Goal: Communication & Community: Participate in discussion

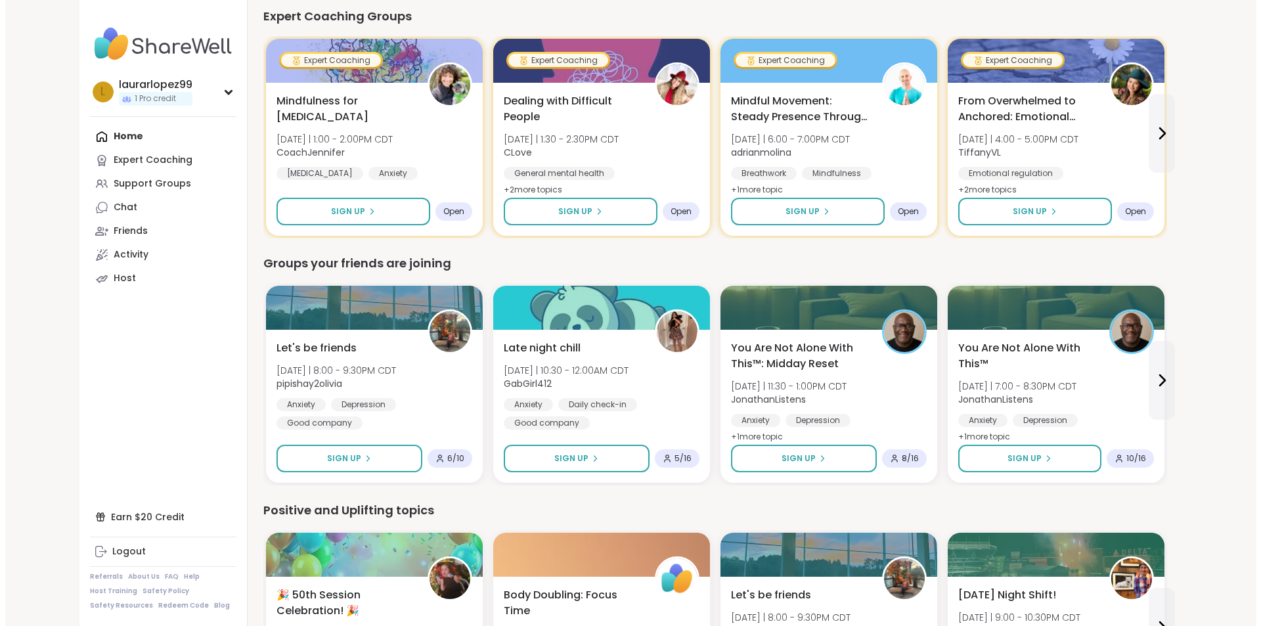
scroll to position [562, 0]
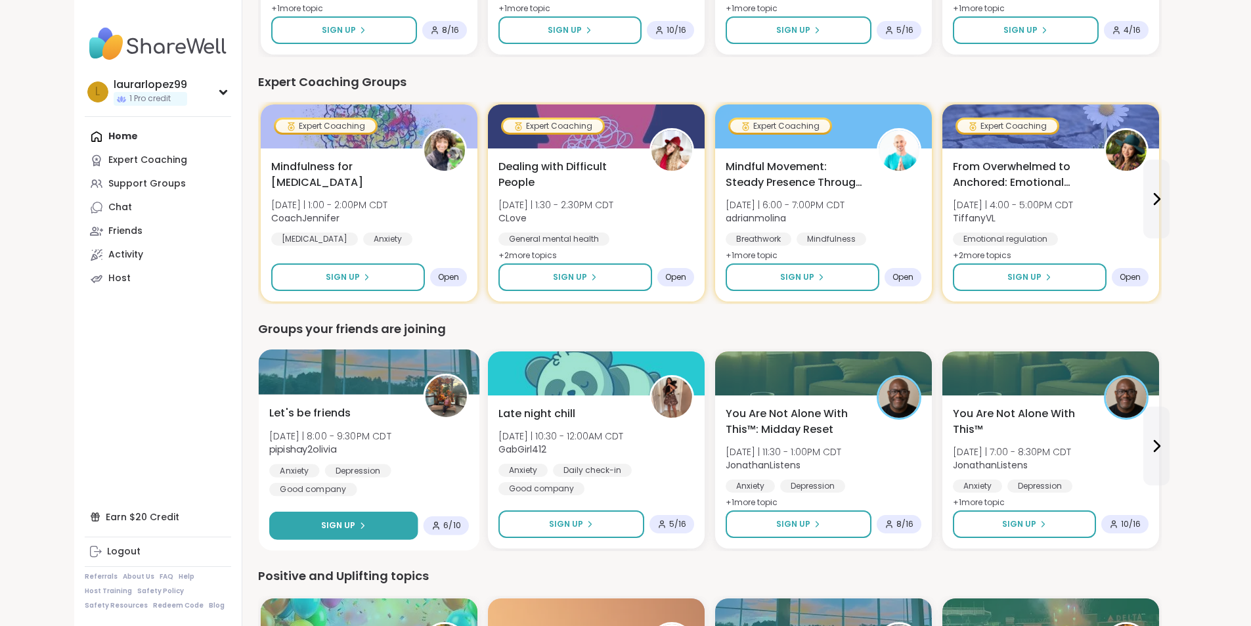
click at [305, 521] on button "Sign Up" at bounding box center [343, 526] width 148 height 28
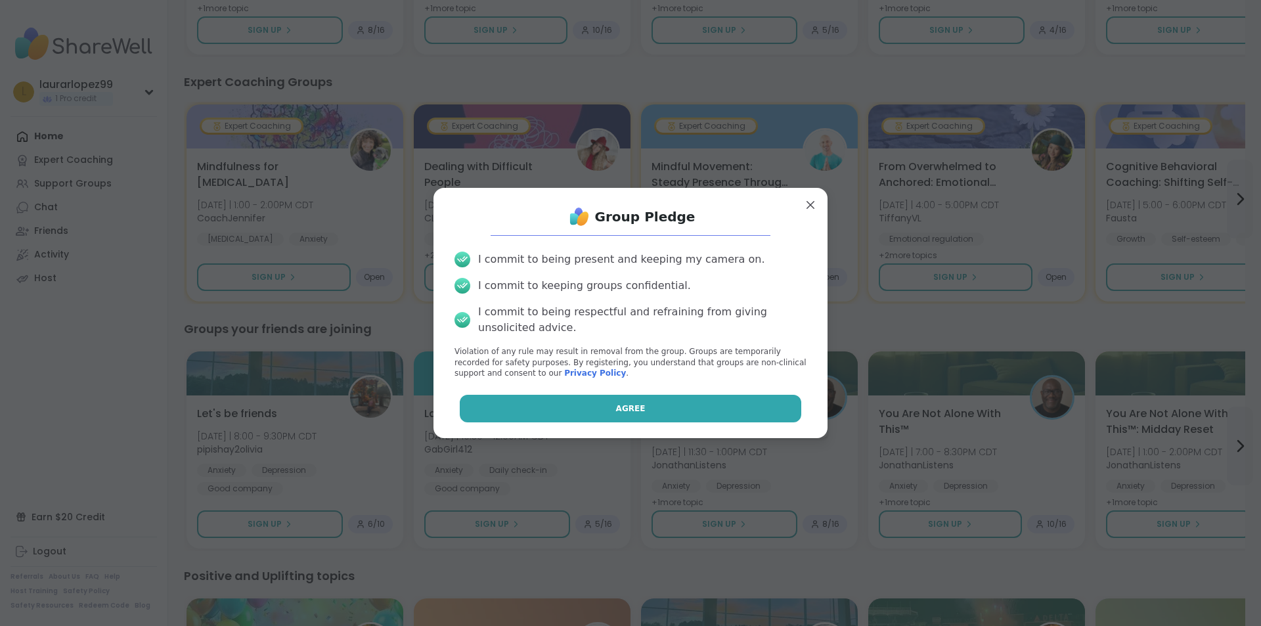
click at [640, 399] on button "Agree" at bounding box center [631, 409] width 342 height 28
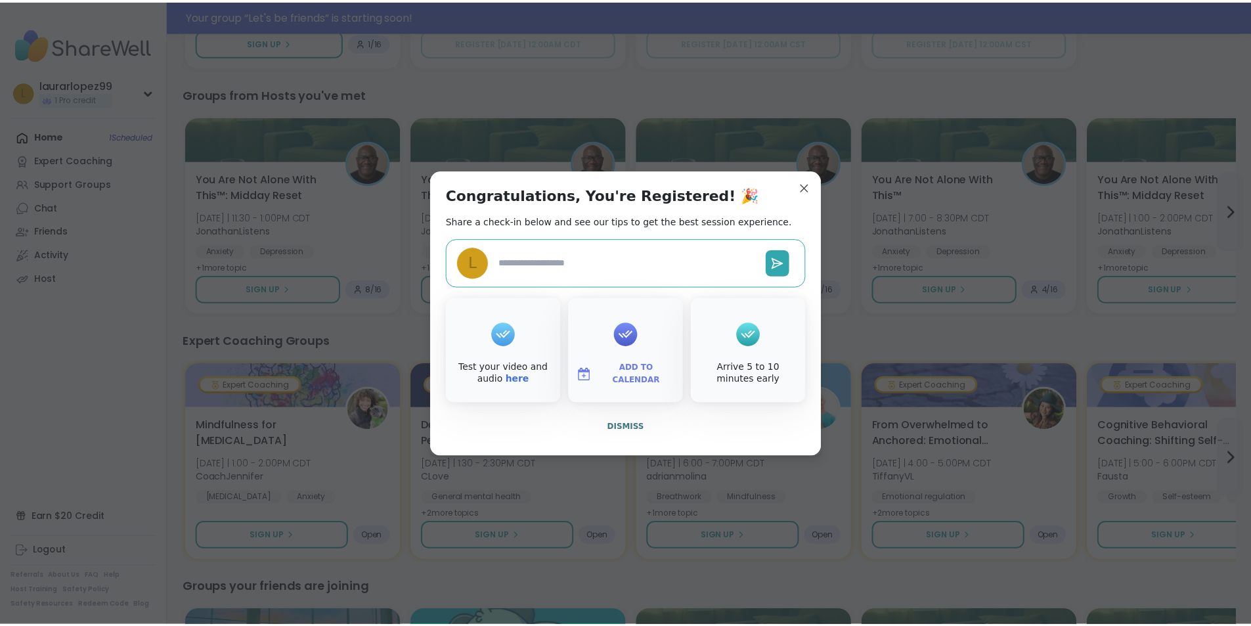
scroll to position [594, 0]
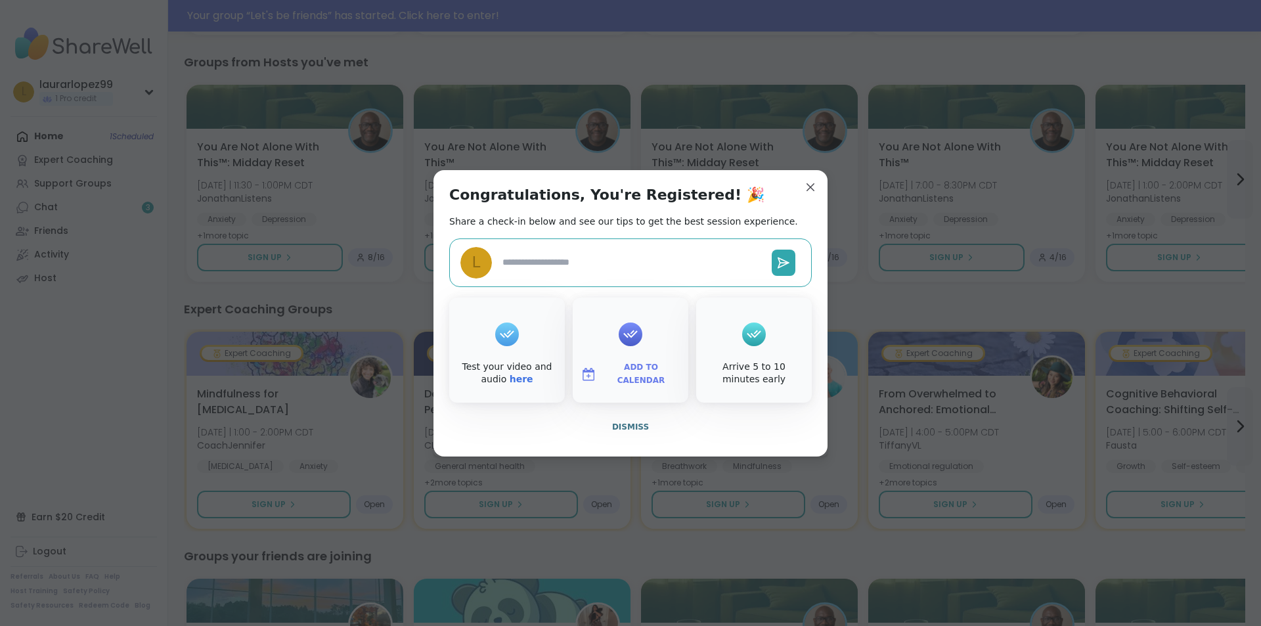
type textarea "*"
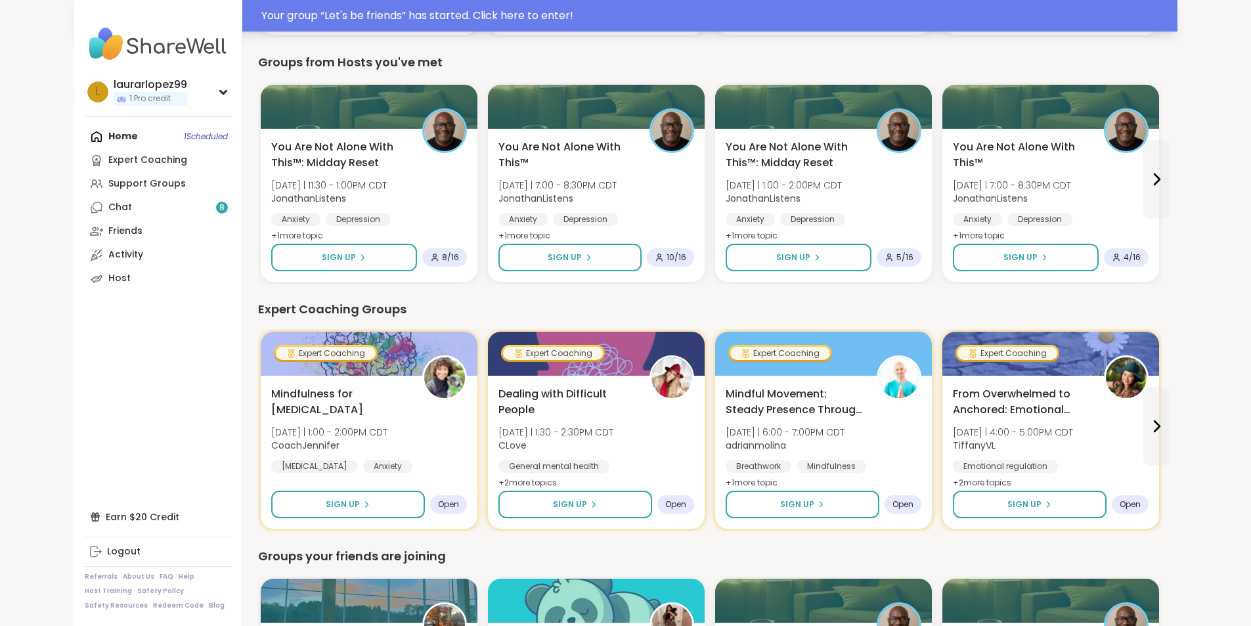
click at [965, 3] on div "Your group “ Let's be friends ” has started. Click here to enter!" at bounding box center [625, 16] width 1103 height 32
click at [990, 14] on span "Upgrade to register now" at bounding box center [1050, 11] width 121 height 11
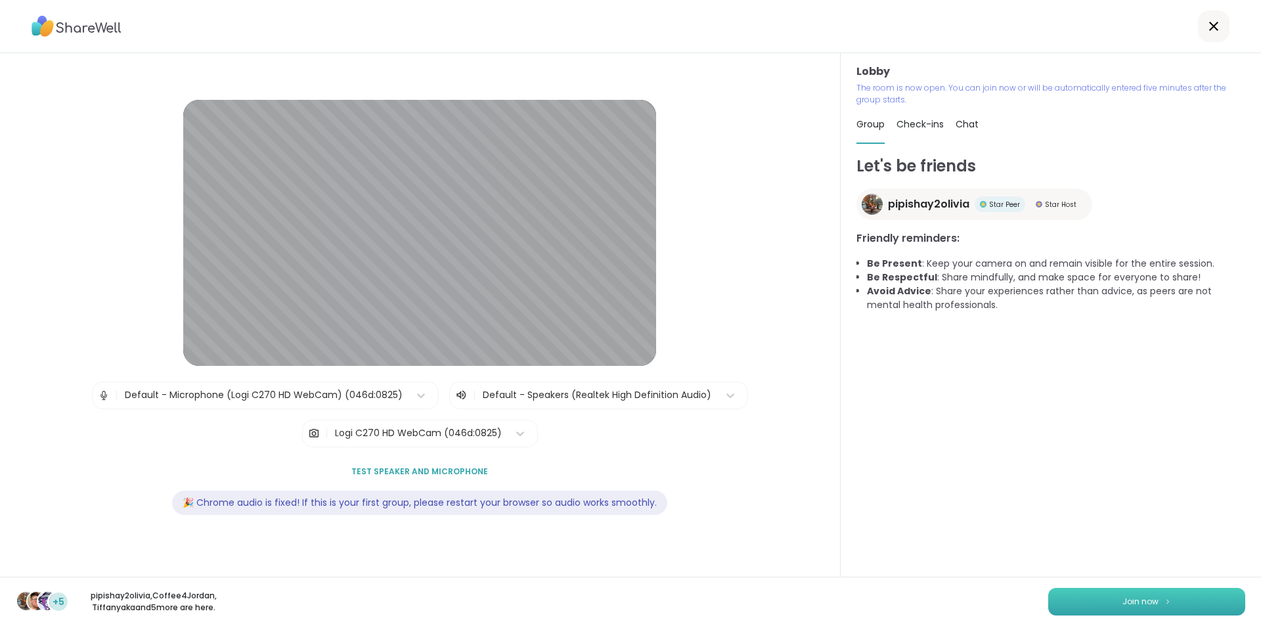
click at [1177, 600] on button "Join now" at bounding box center [1146, 602] width 197 height 28
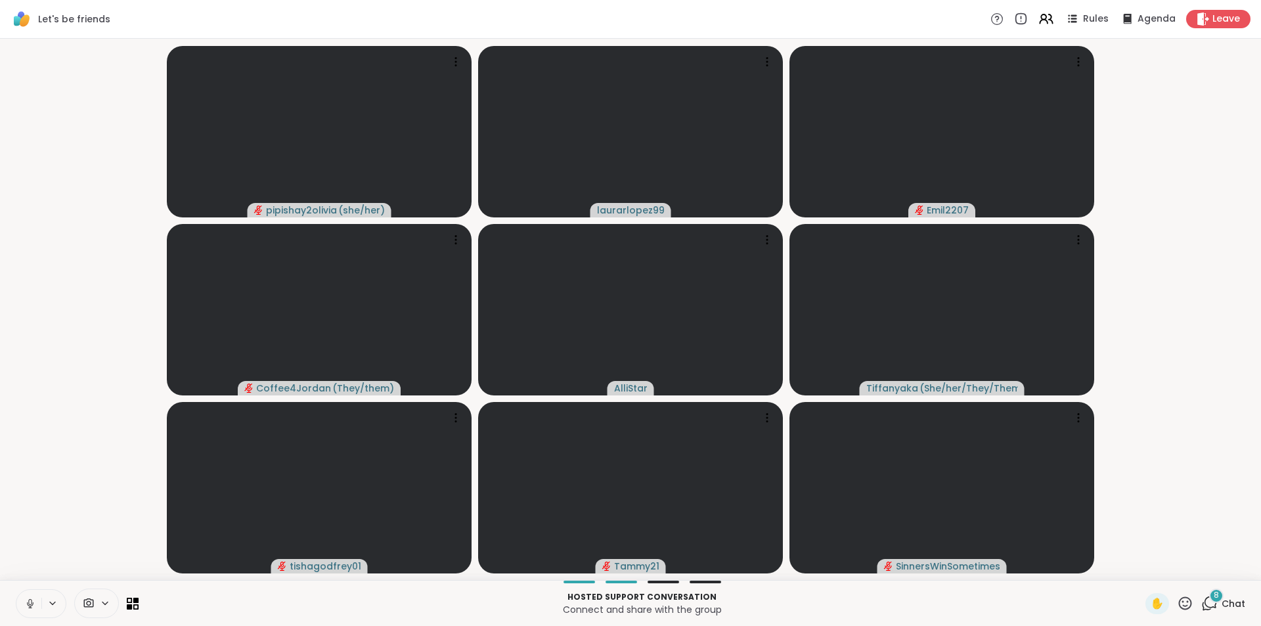
click at [23, 599] on button at bounding box center [28, 604] width 25 height 28
click at [92, 602] on icon at bounding box center [89, 603] width 12 height 12
click at [1212, 21] on span "Leave" at bounding box center [1226, 19] width 29 height 14
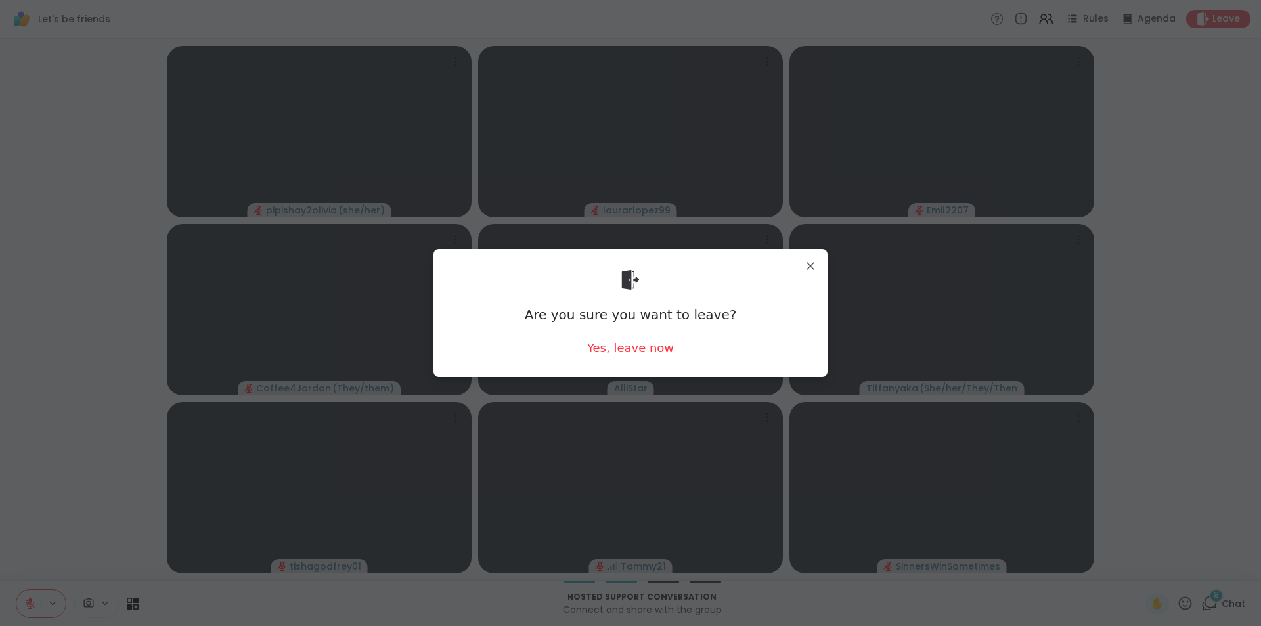
click at [611, 349] on div "Yes, leave now" at bounding box center [630, 348] width 87 height 16
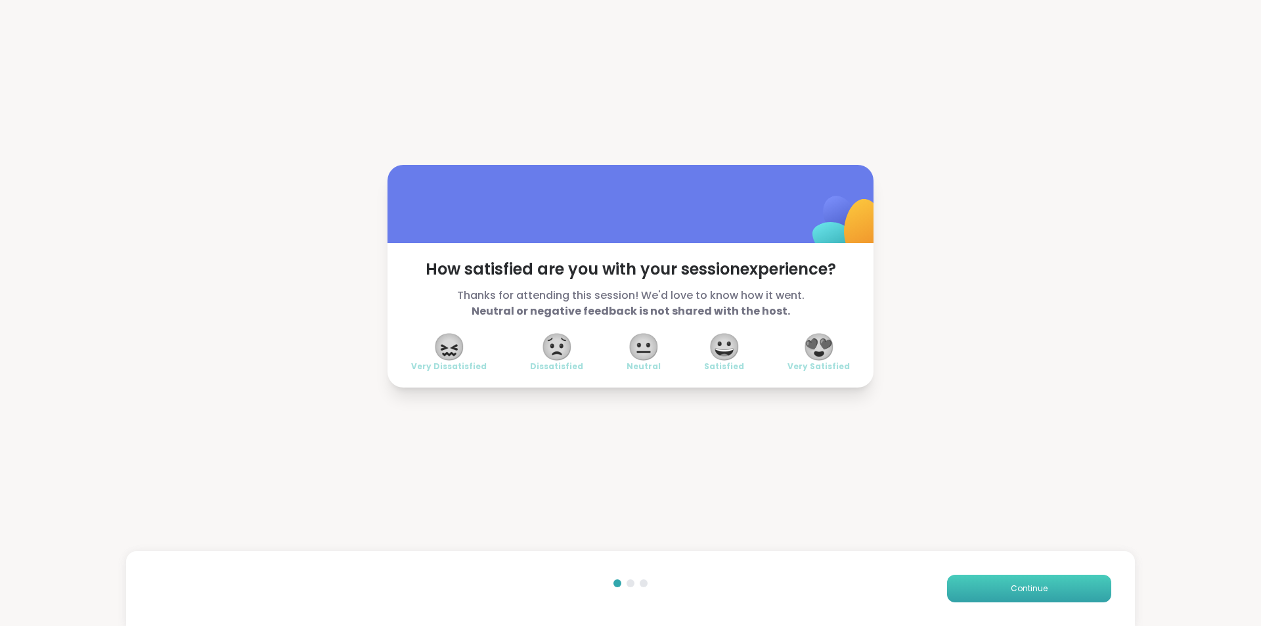
click at [990, 598] on button "Continue" at bounding box center [1029, 589] width 164 height 28
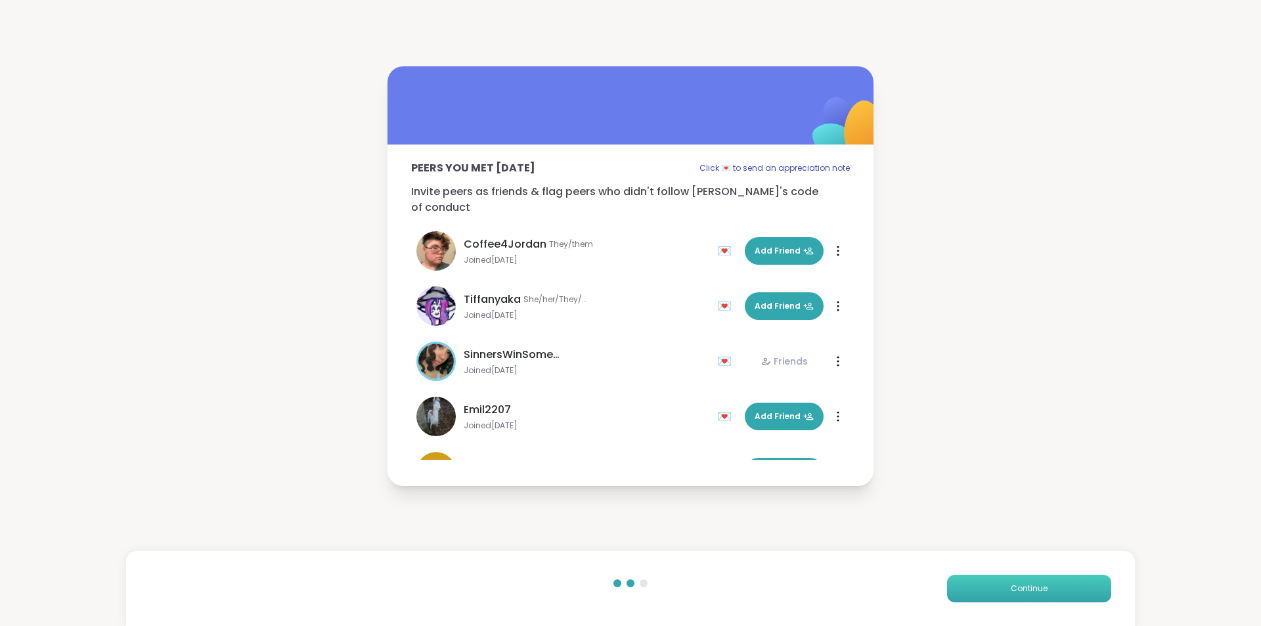
click at [963, 592] on button "Continue" at bounding box center [1029, 589] width 164 height 28
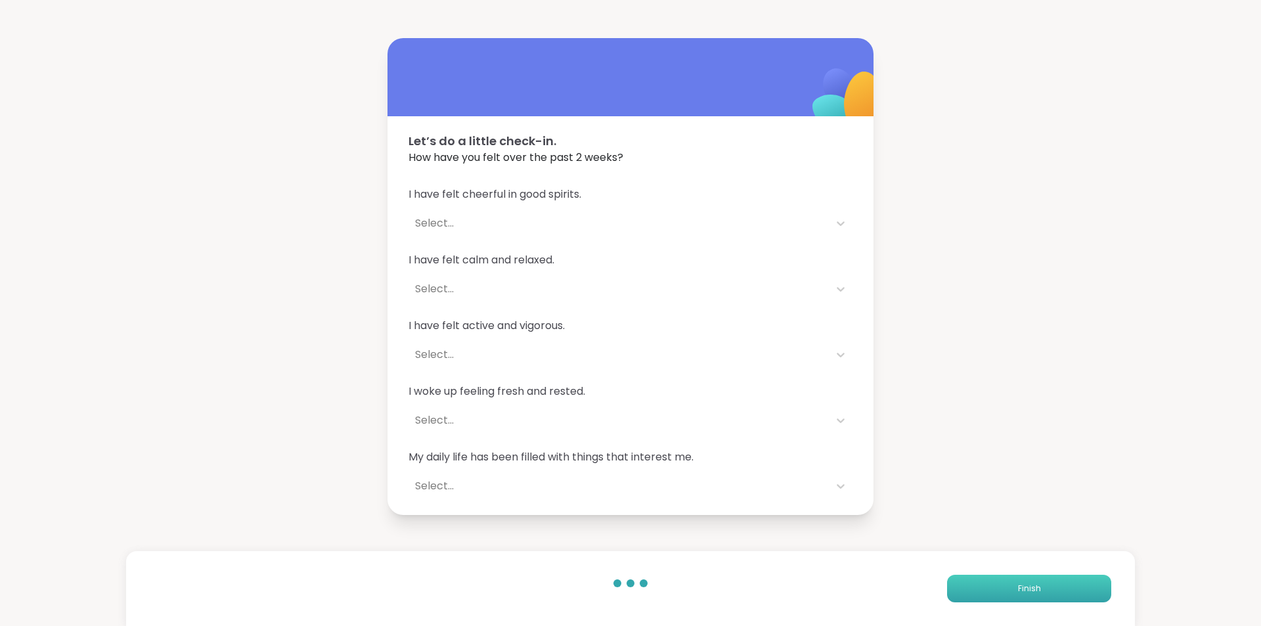
click at [963, 592] on button "Finish" at bounding box center [1029, 589] width 164 height 28
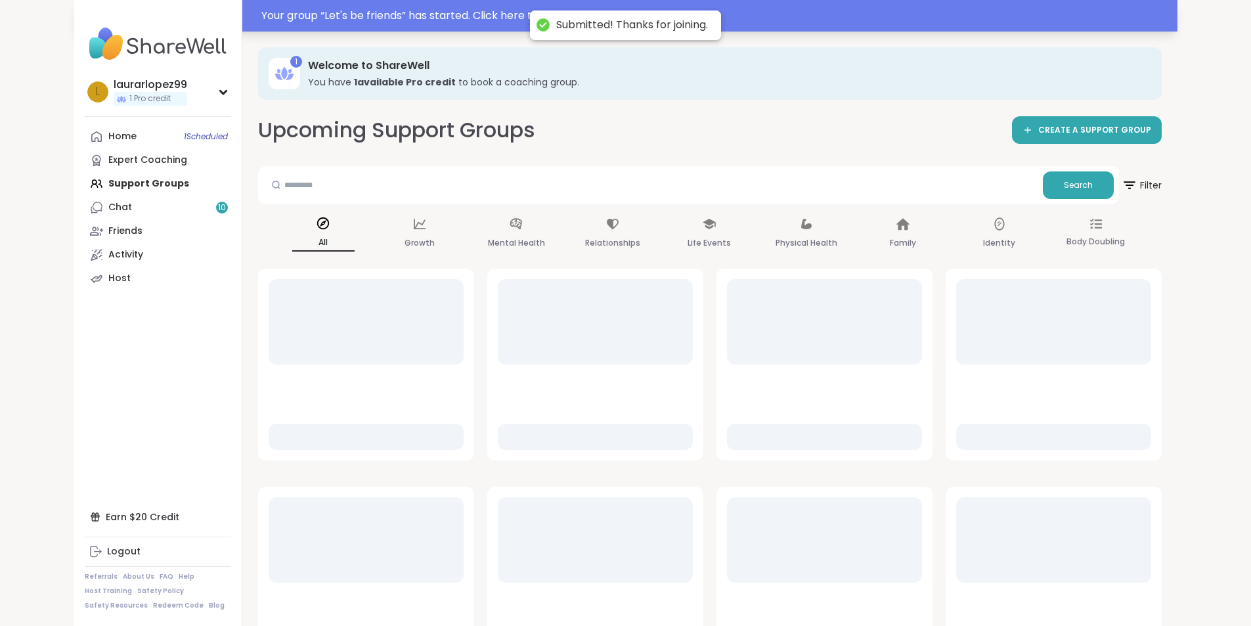
click at [772, 14] on div "Your group “ Let's be friends ” has started. Click here to enter!" at bounding box center [715, 16] width 908 height 16
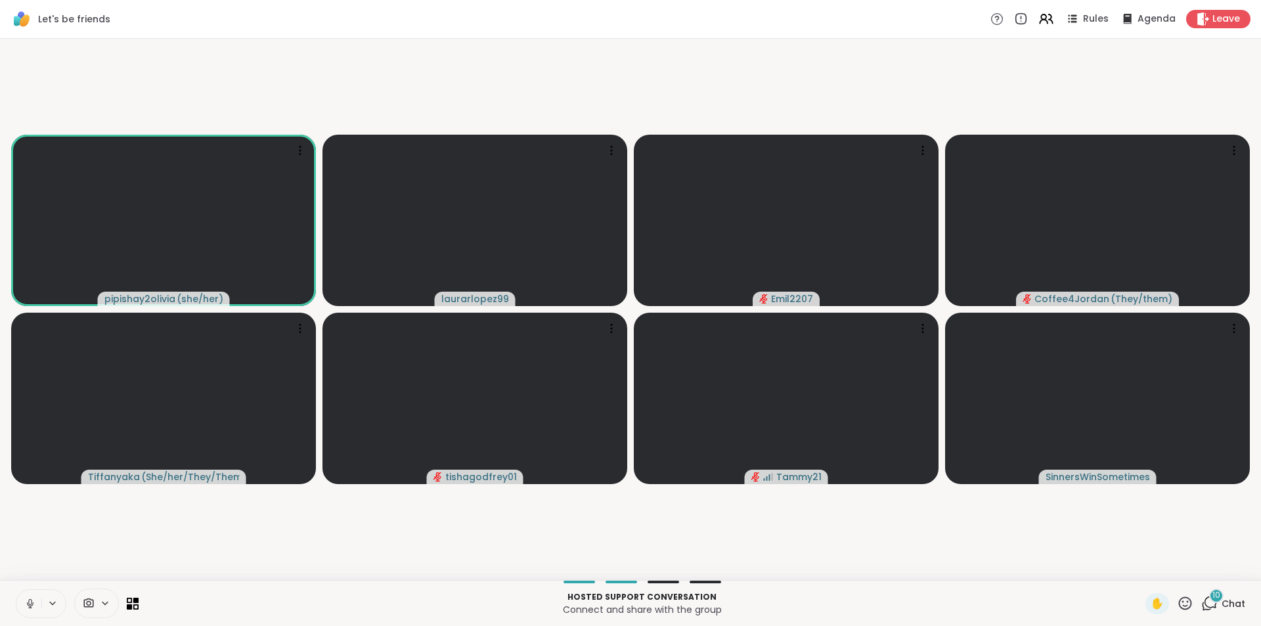
click at [34, 608] on icon at bounding box center [30, 604] width 12 height 12
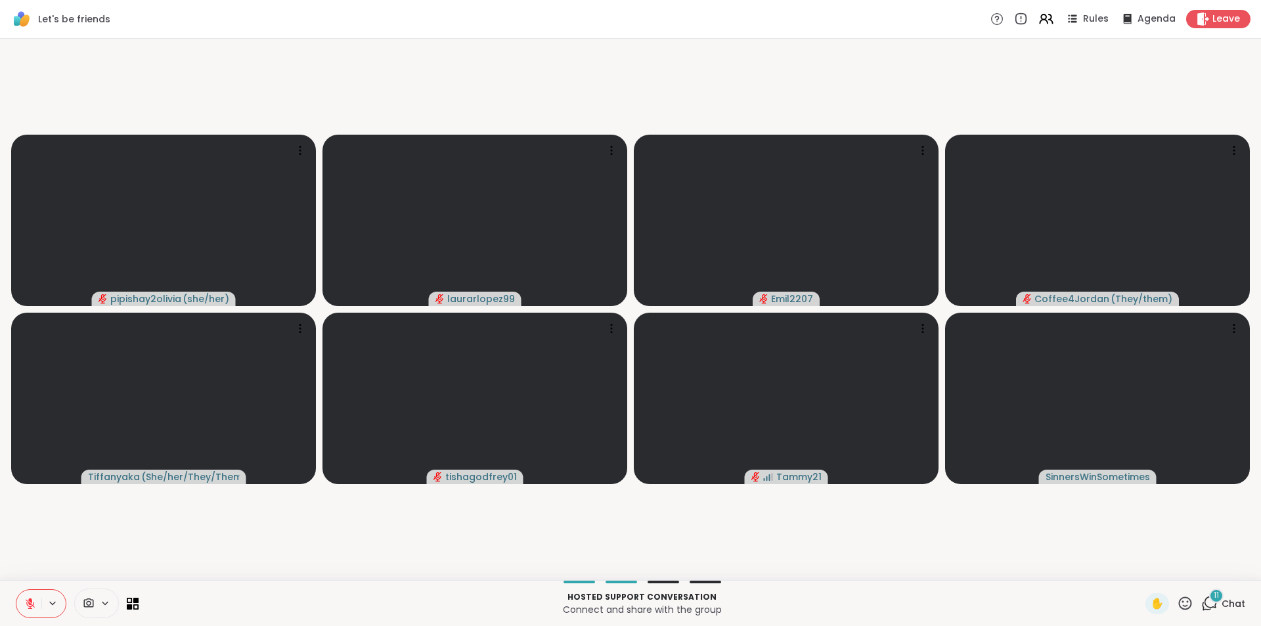
click at [34, 598] on icon at bounding box center [30, 604] width 12 height 12
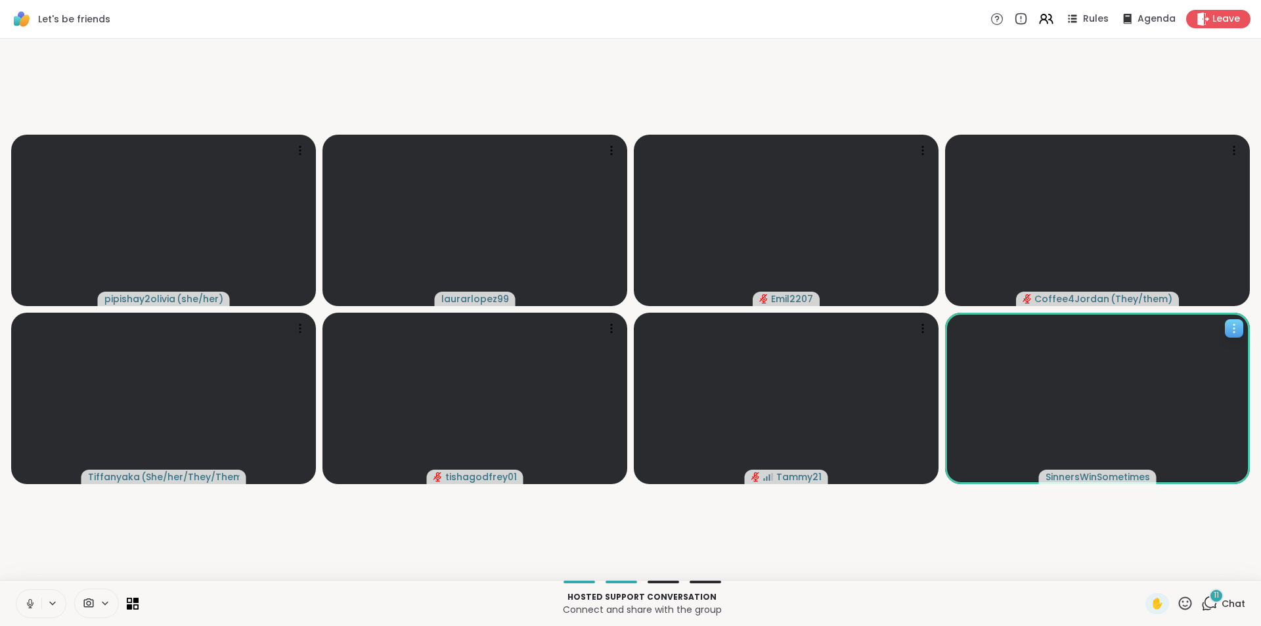
click at [1139, 441] on video at bounding box center [1097, 398] width 305 height 171
click at [1103, 537] on video-player-container "pipishay2olivia ( she/her ) laurarlopez99 Emil2207 Coffee4Jordan ( They/them ) …" at bounding box center [630, 309] width 1245 height 531
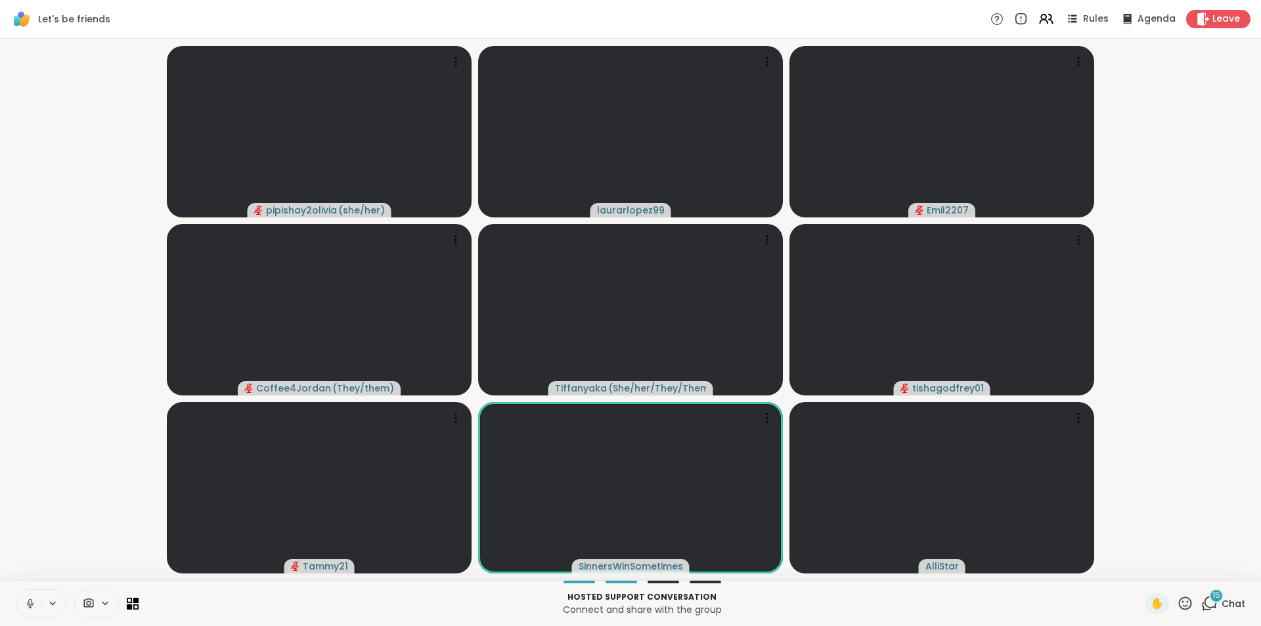
click at [1201, 604] on icon at bounding box center [1209, 603] width 16 height 16
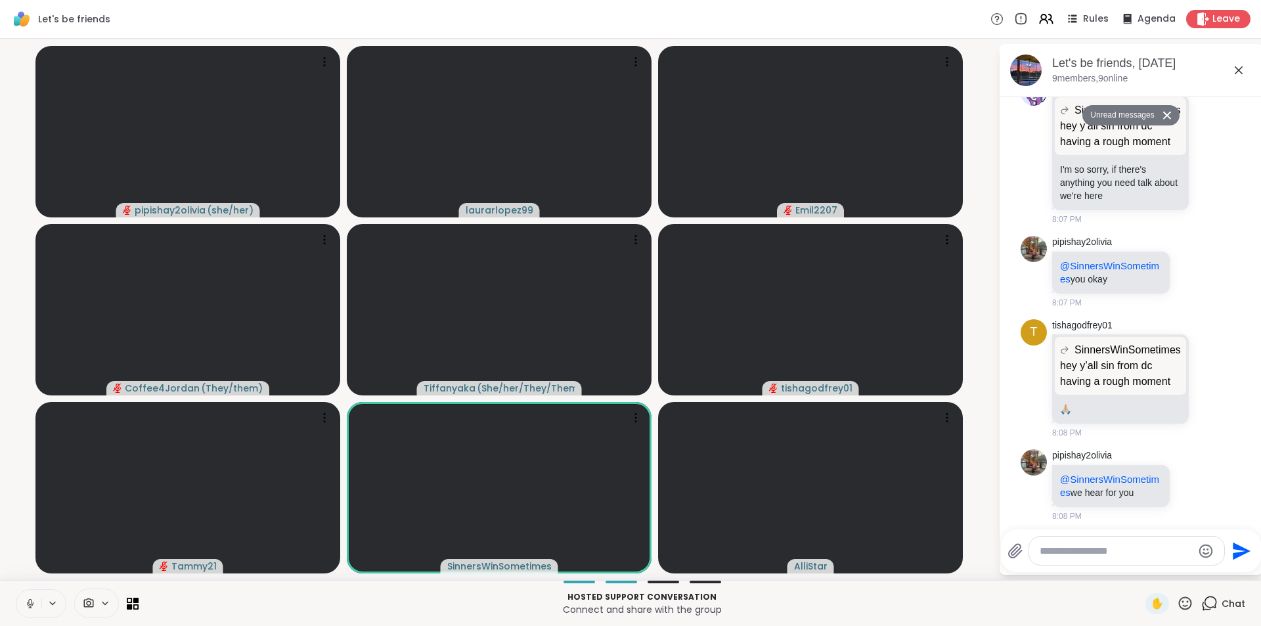
scroll to position [1293, 0]
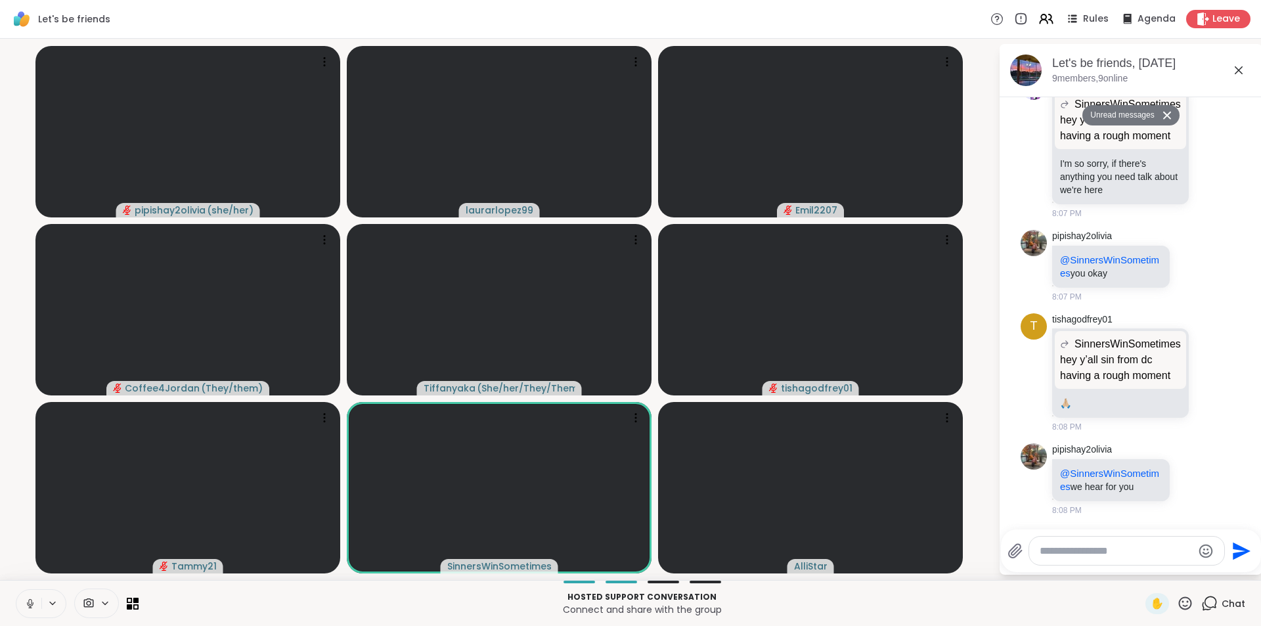
click at [1238, 67] on icon at bounding box center [1239, 70] width 16 height 16
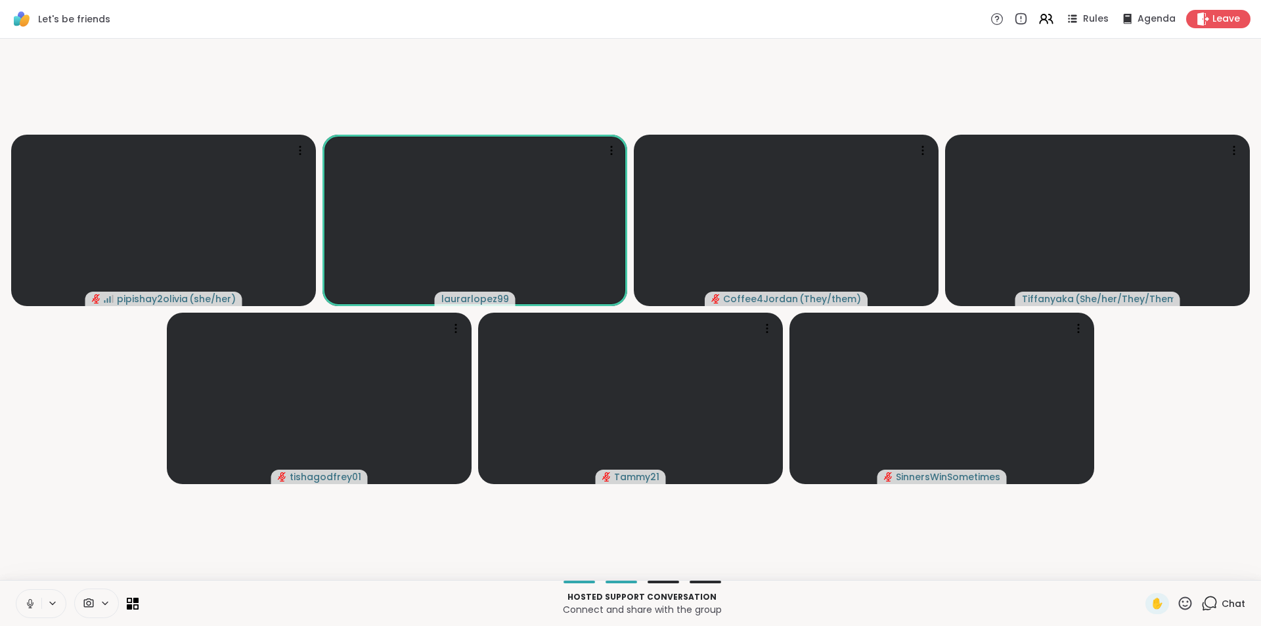
click at [1099, 314] on video-player-container "pipishay2olivia ( she/her ) laurarlopez99 Coffee4Jordan ( They/them ) Tiffanyak…" at bounding box center [630, 309] width 1245 height 531
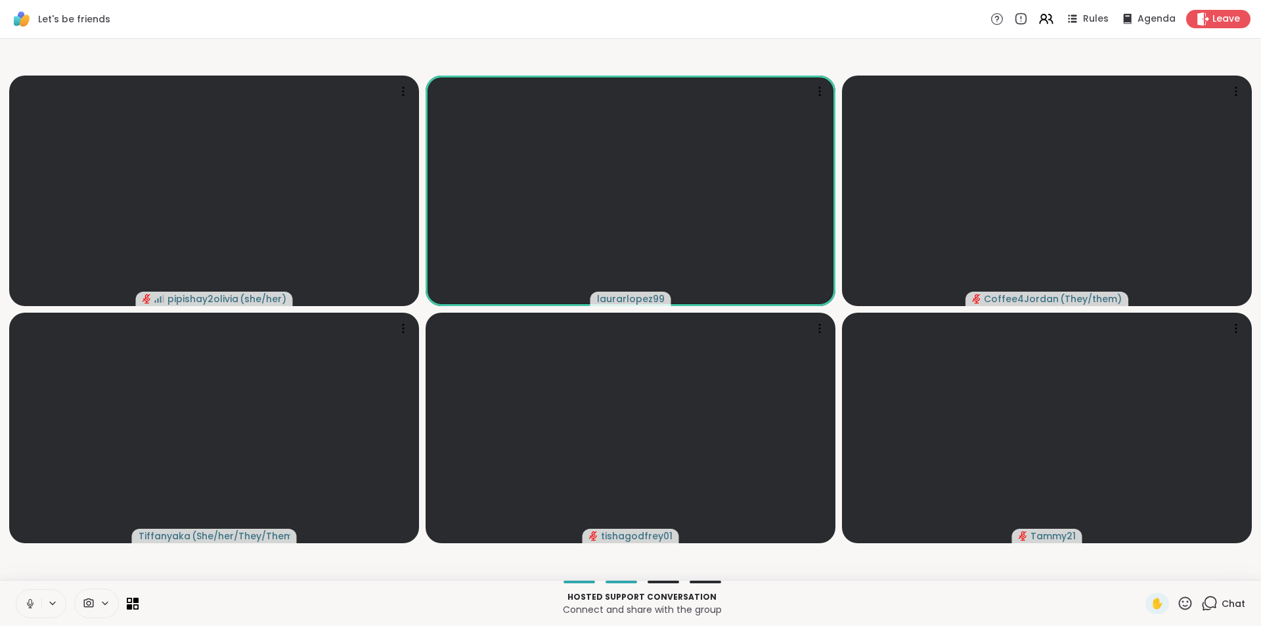
click at [32, 603] on icon at bounding box center [30, 604] width 12 height 12
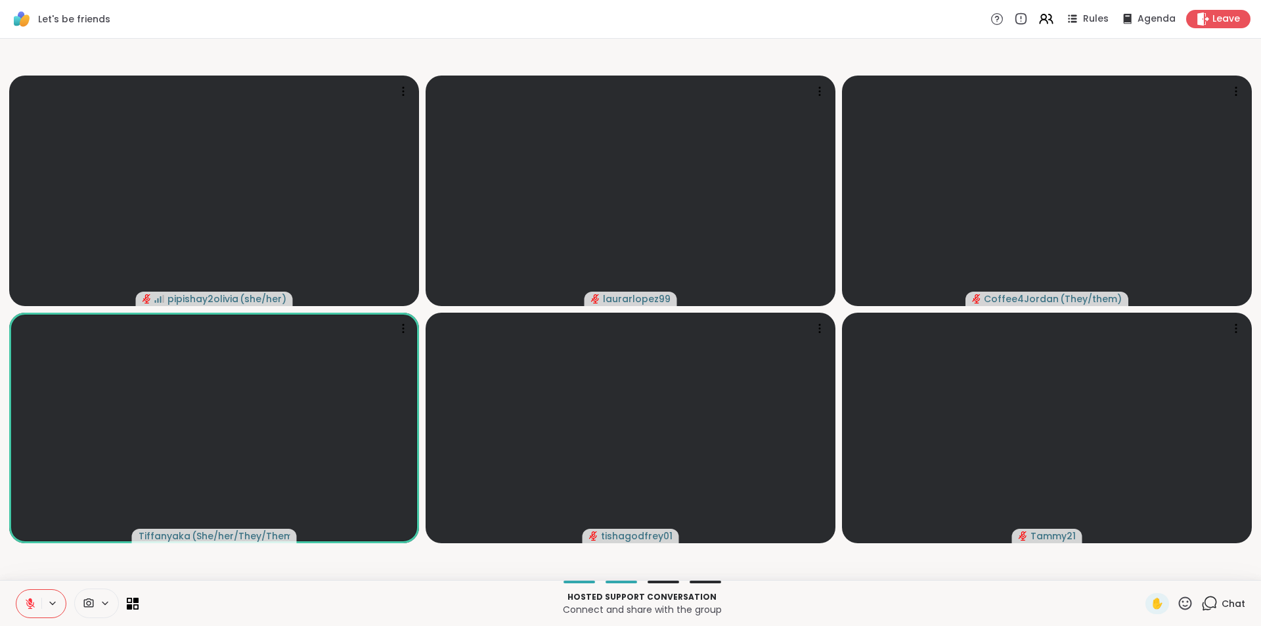
click at [32, 603] on icon at bounding box center [30, 604] width 12 height 12
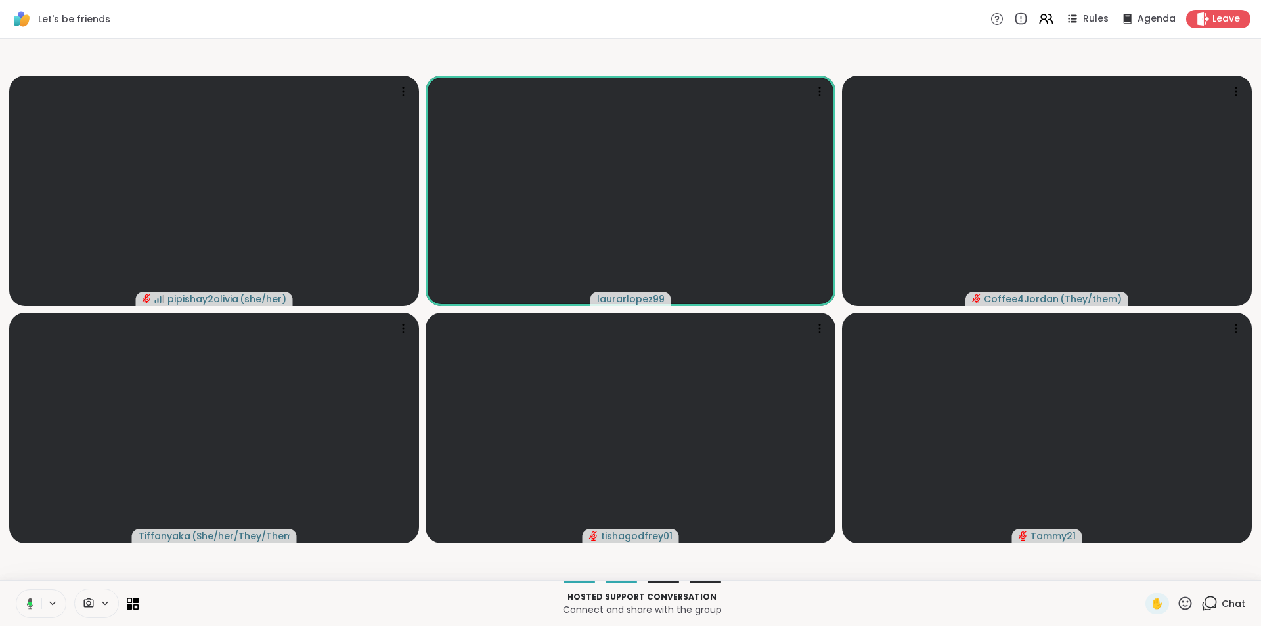
click at [32, 603] on icon at bounding box center [28, 604] width 12 height 12
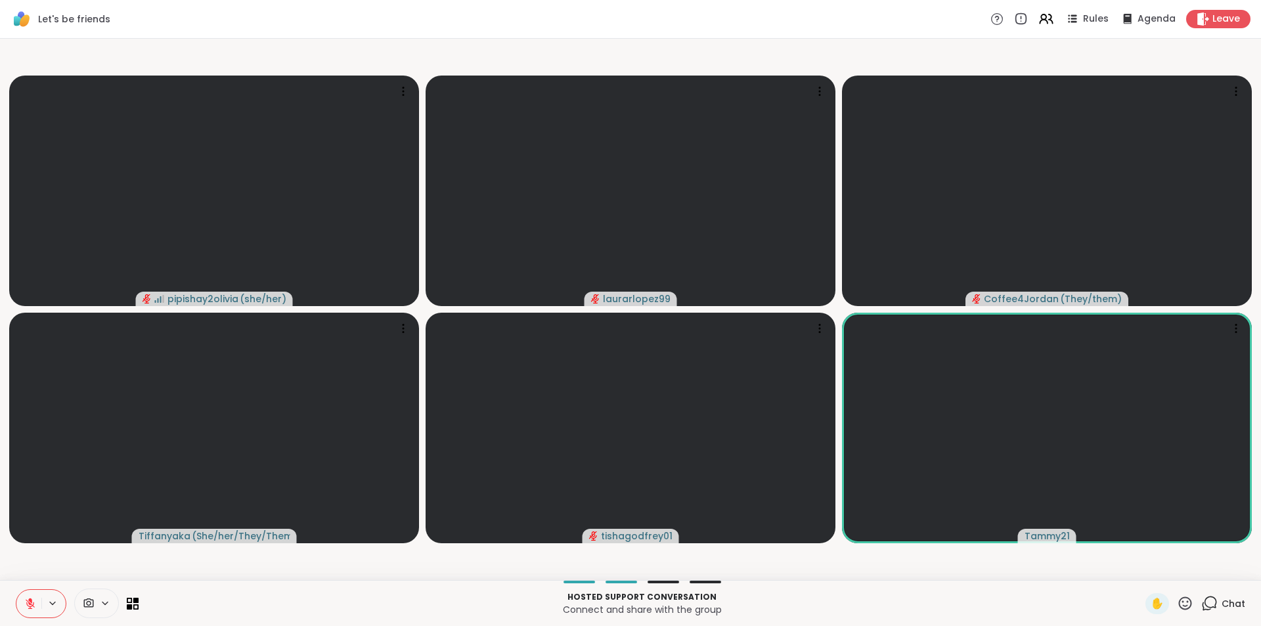
click at [30, 593] on button at bounding box center [28, 604] width 25 height 28
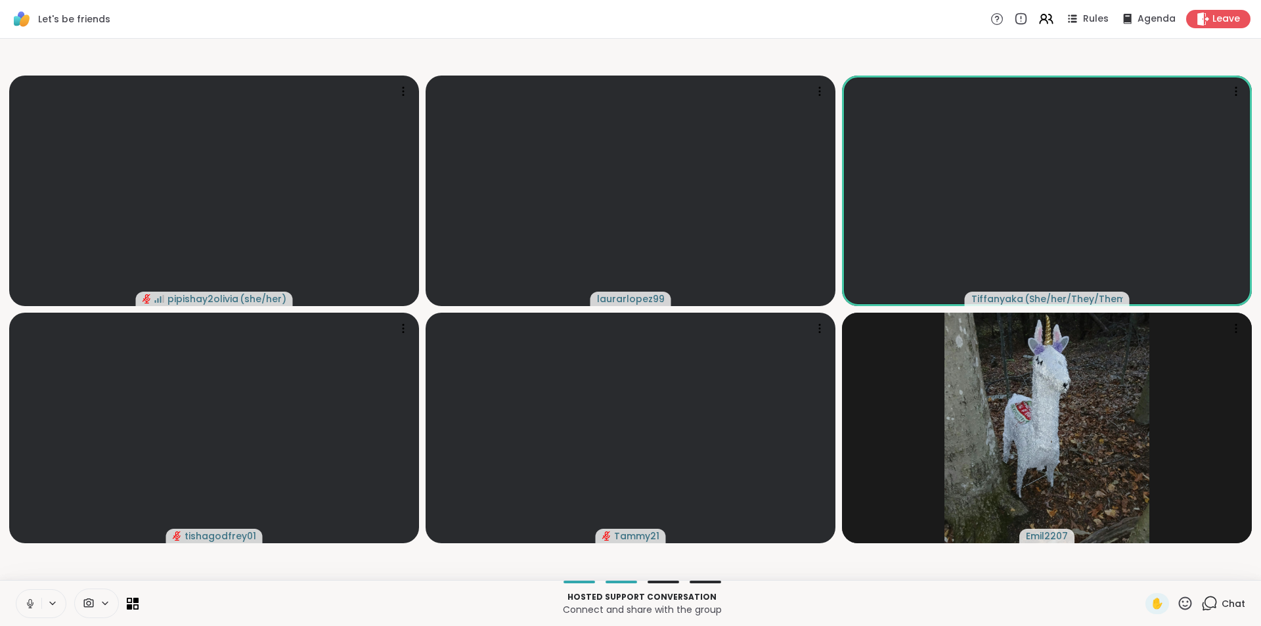
click at [30, 602] on icon at bounding box center [30, 604] width 12 height 12
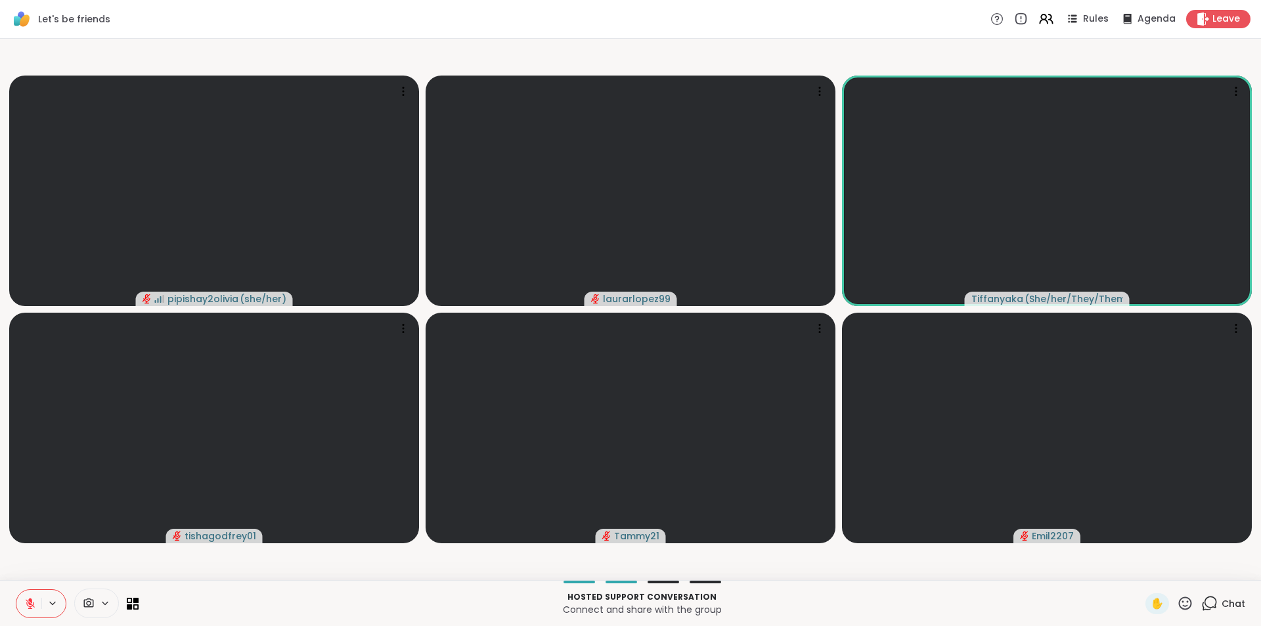
click at [26, 600] on icon at bounding box center [30, 604] width 12 height 12
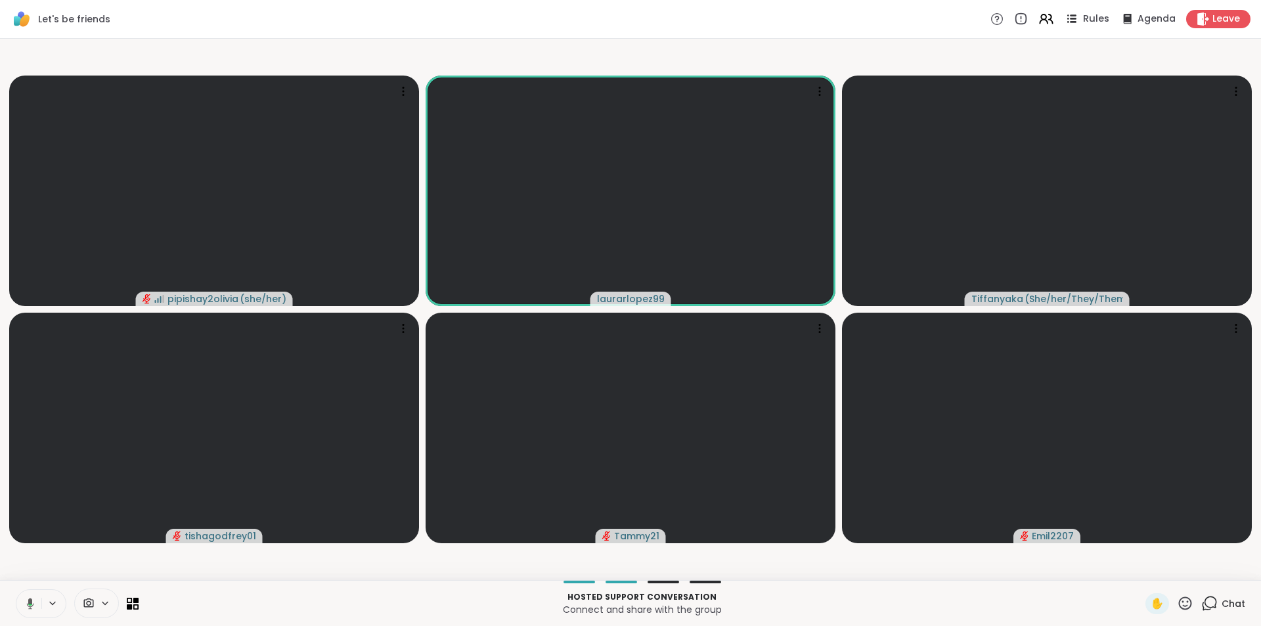
click at [1083, 16] on span "Rules" at bounding box center [1096, 19] width 27 height 14
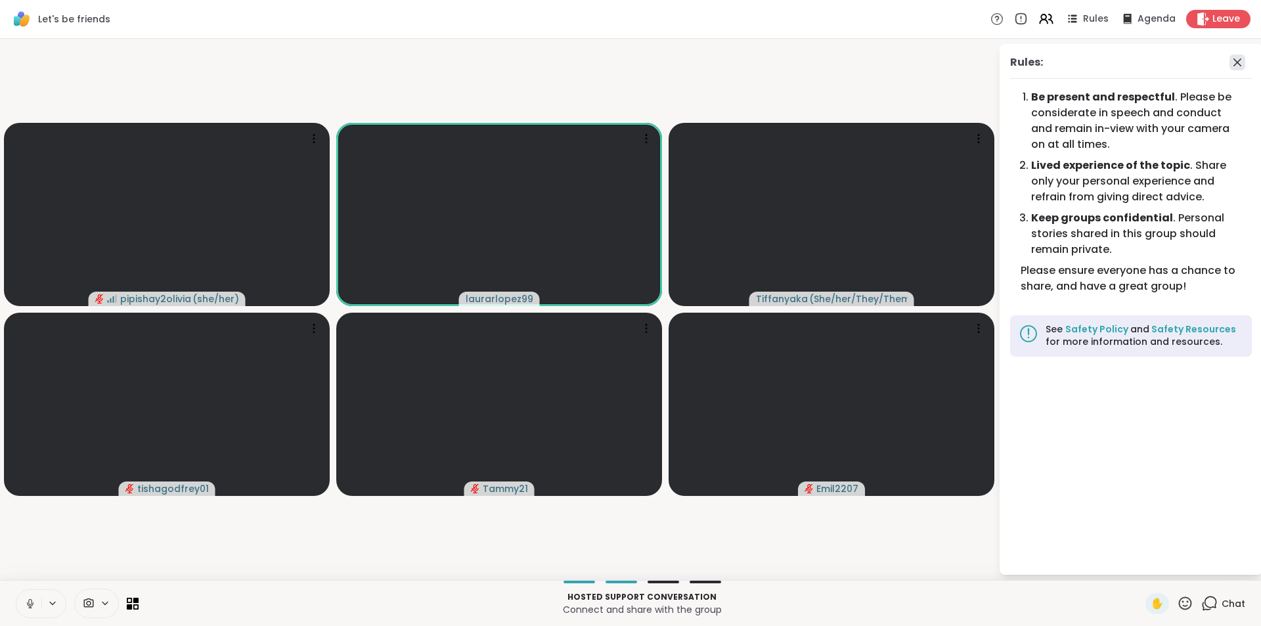
click at [1244, 62] on icon at bounding box center [1237, 63] width 16 height 16
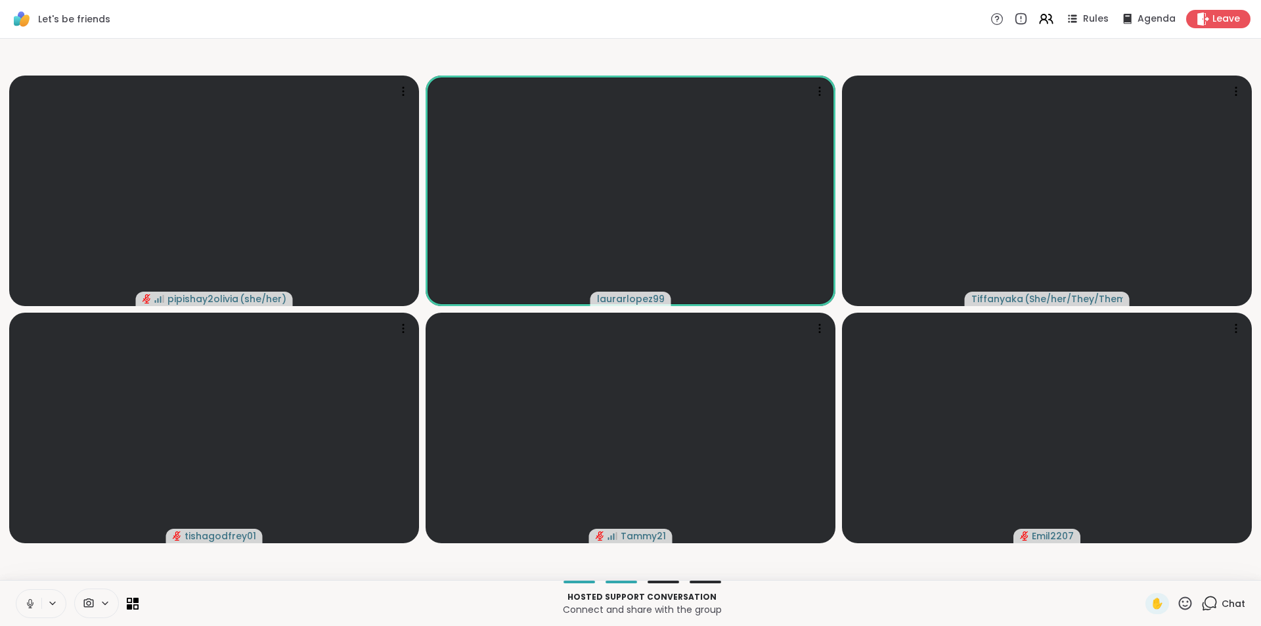
click at [30, 602] on icon at bounding box center [30, 604] width 12 height 12
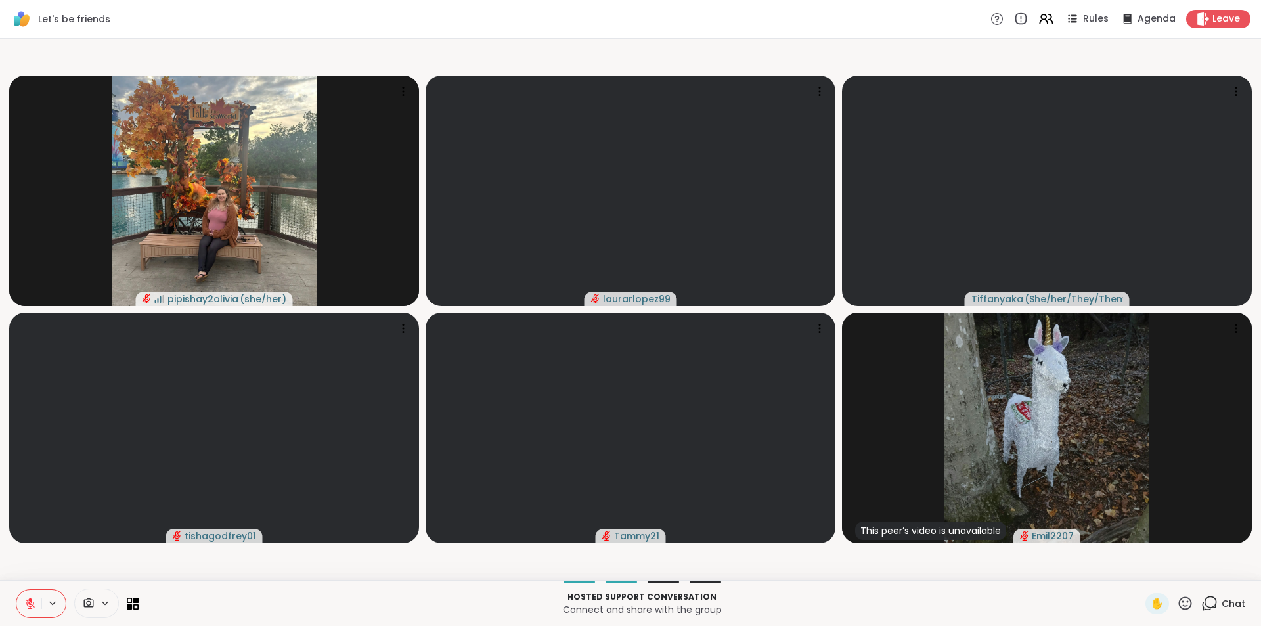
click at [33, 603] on icon at bounding box center [30, 604] width 12 height 12
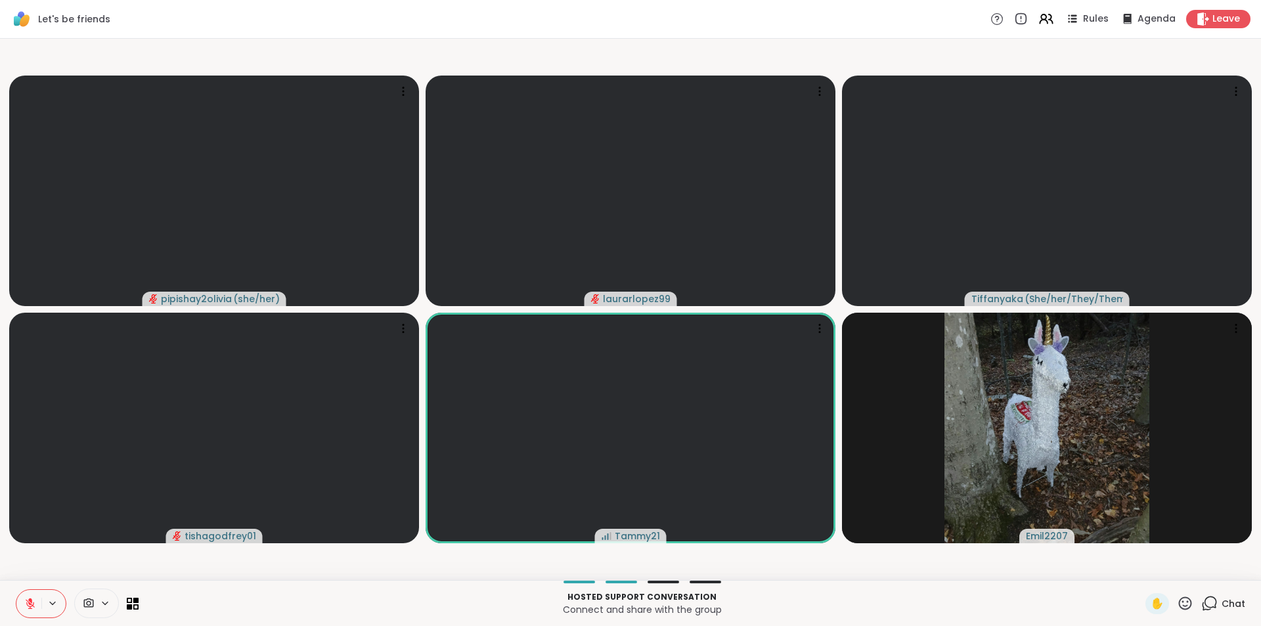
click at [26, 604] on icon at bounding box center [30, 604] width 12 height 12
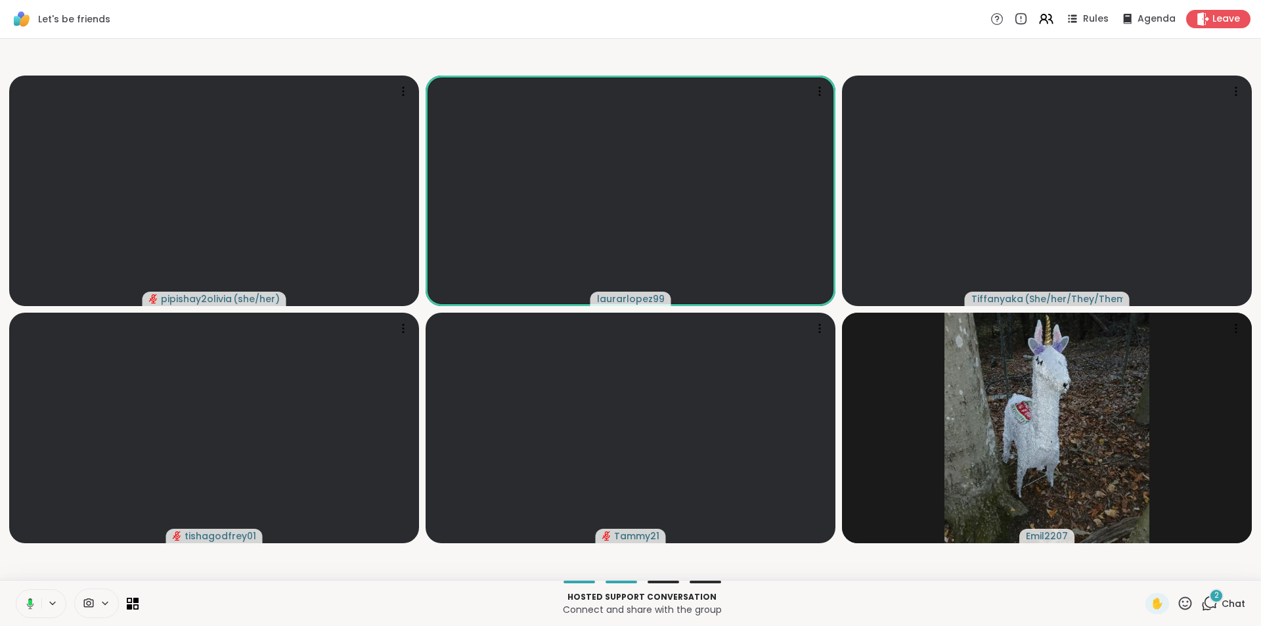
click at [26, 600] on icon at bounding box center [28, 604] width 12 height 12
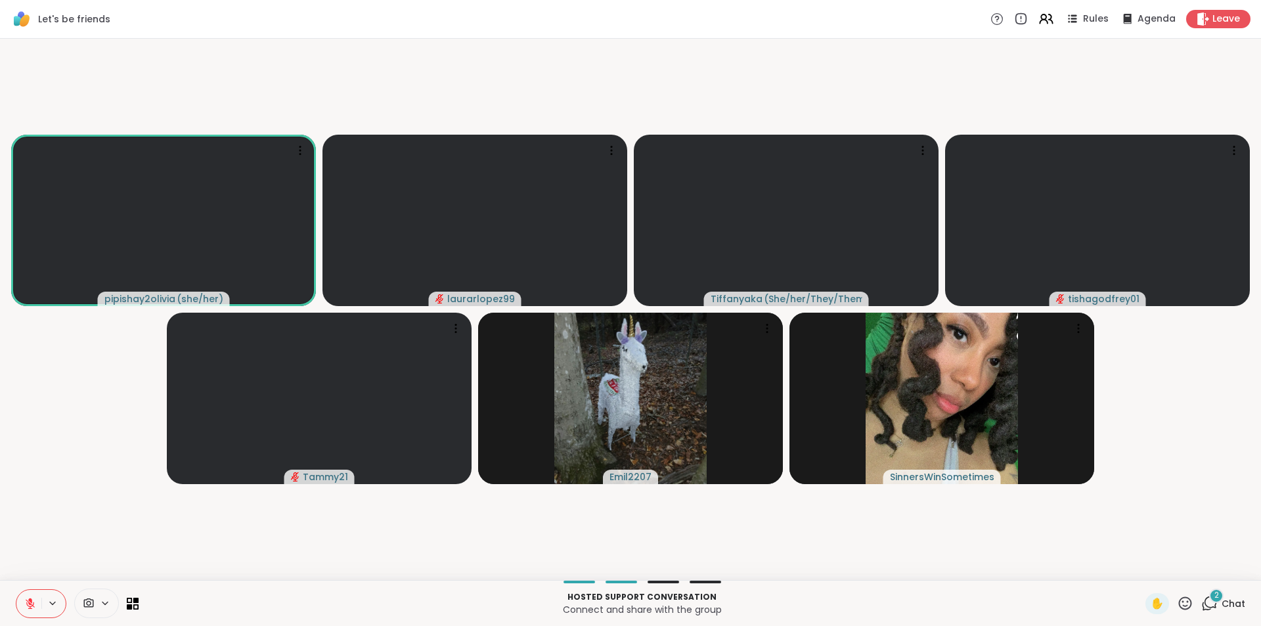
click at [35, 601] on icon at bounding box center [30, 604] width 12 height 12
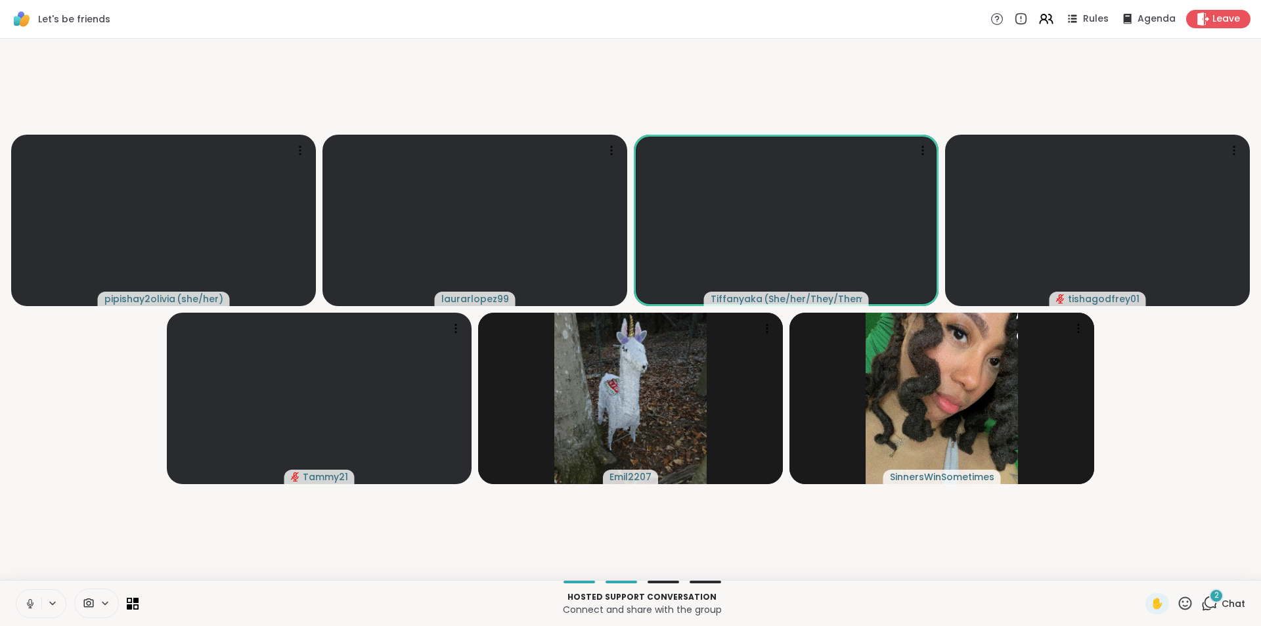
click at [37, 600] on button at bounding box center [28, 604] width 25 height 28
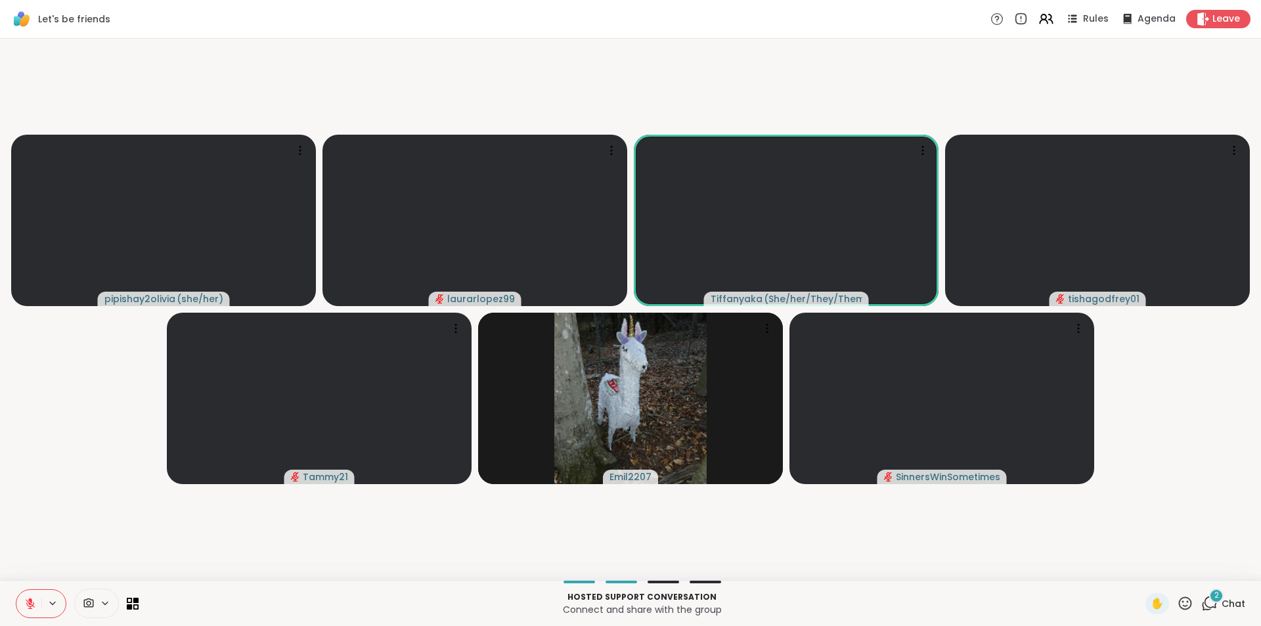
click at [37, 600] on button at bounding box center [28, 604] width 25 height 28
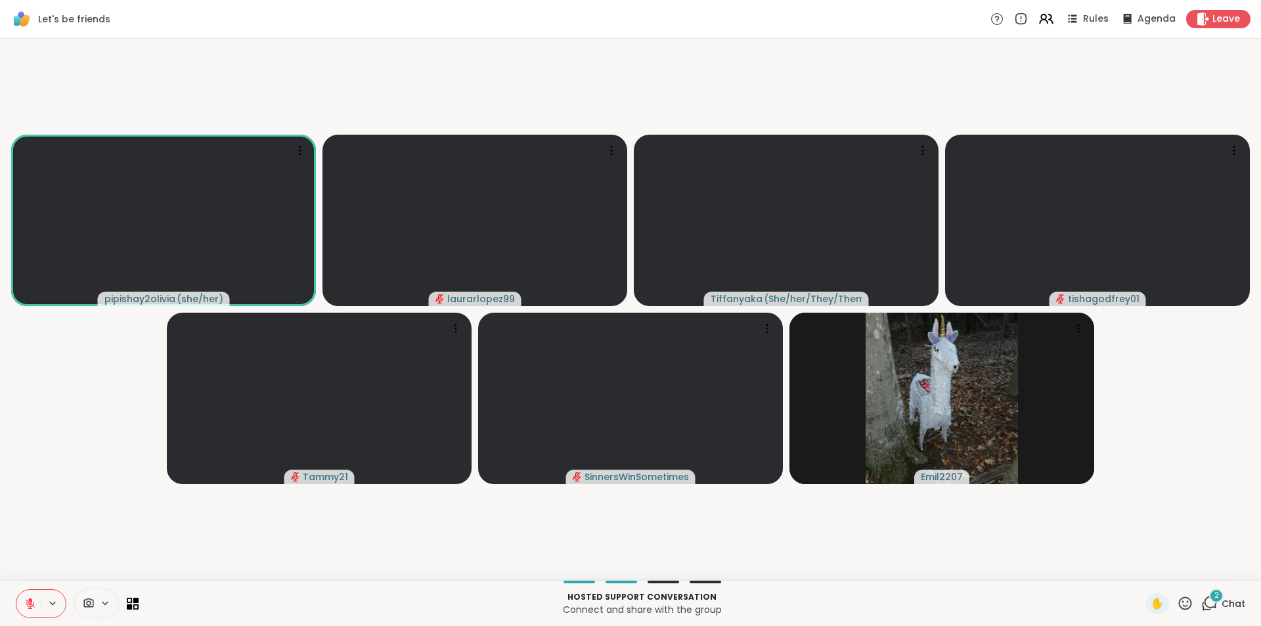
click at [1214, 596] on span "2" at bounding box center [1216, 595] width 5 height 11
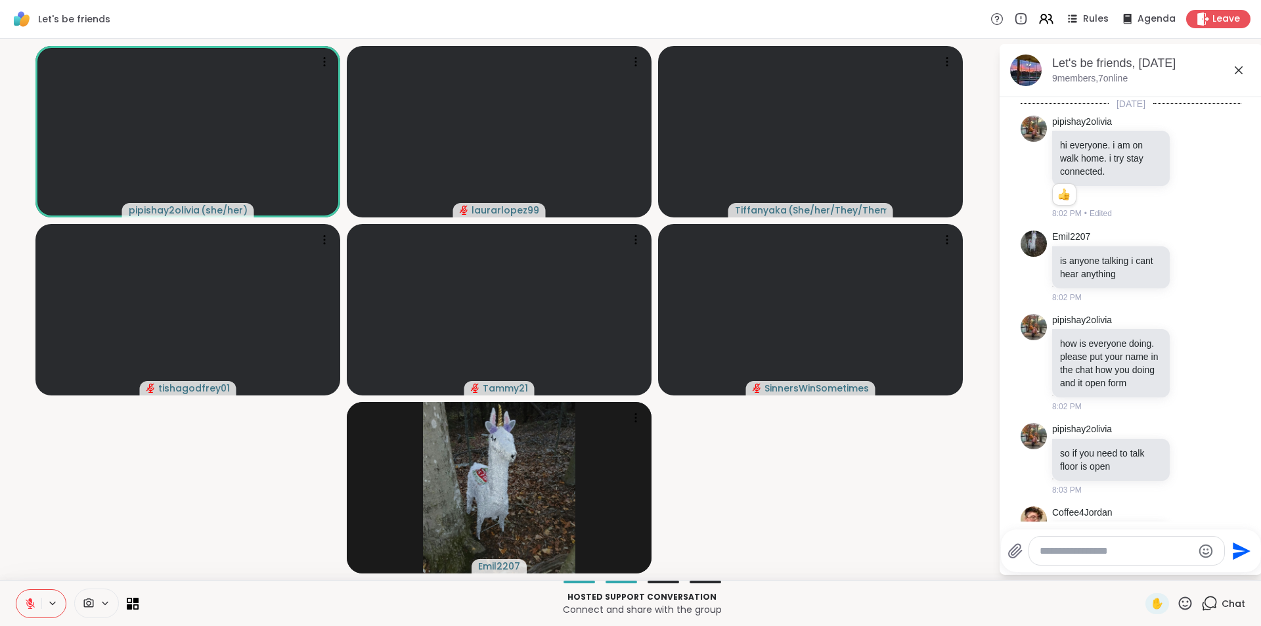
scroll to position [1459, 0]
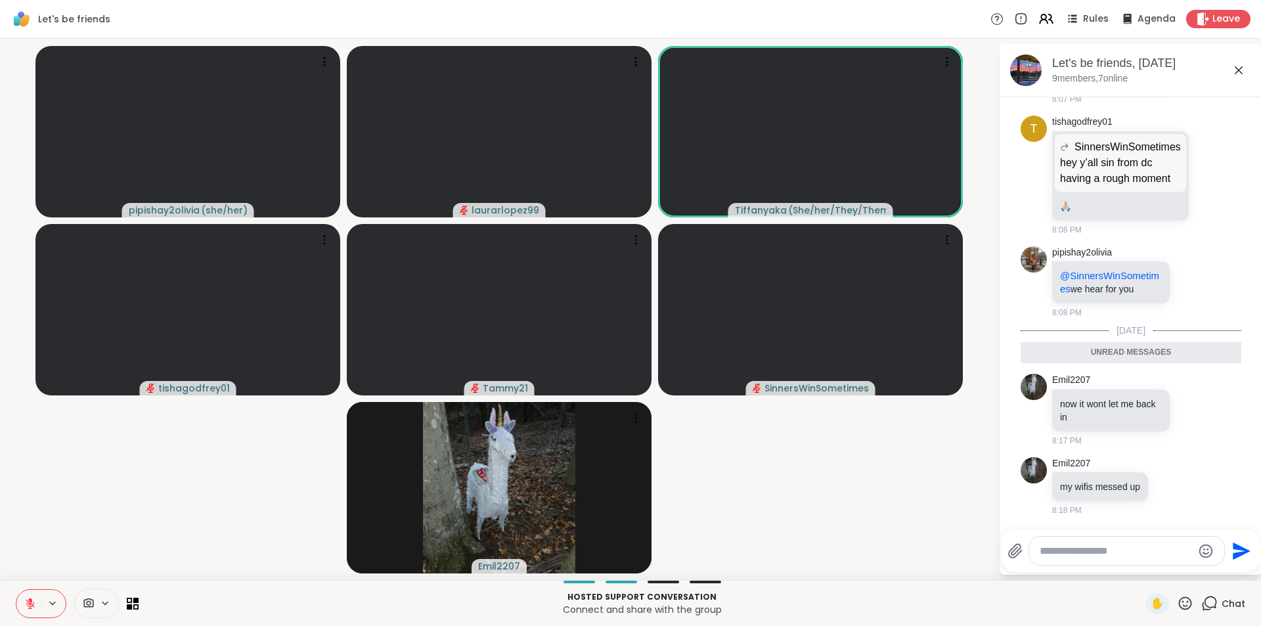
click at [1242, 69] on icon at bounding box center [1239, 70] width 16 height 16
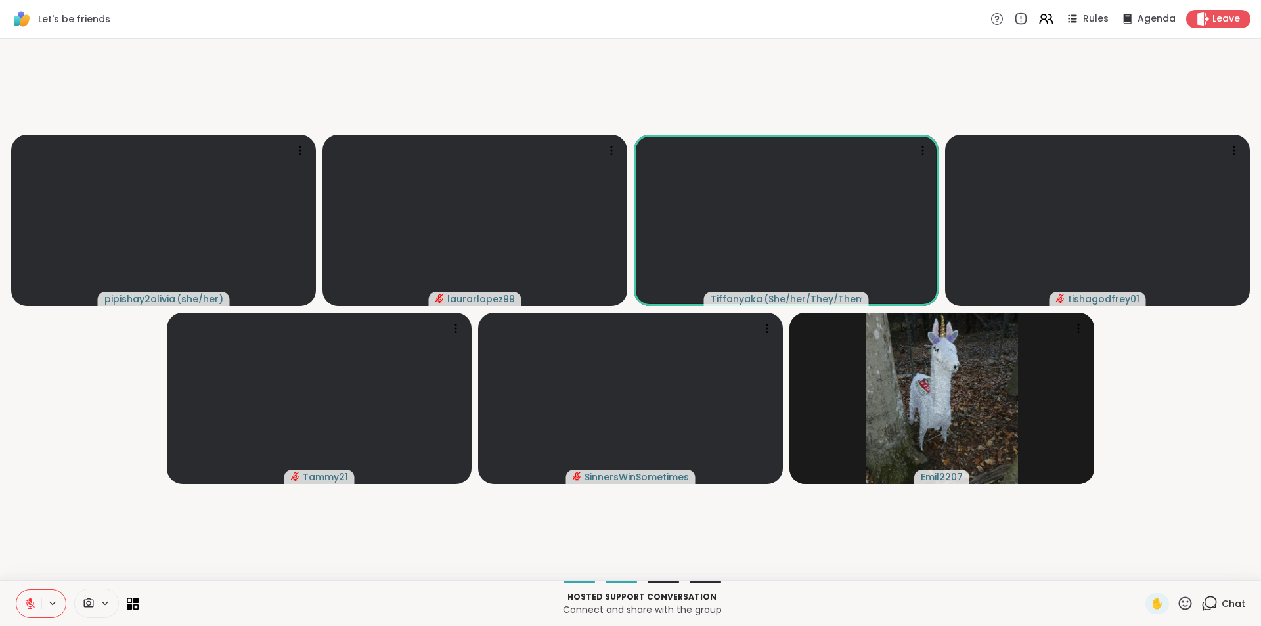
click at [32, 607] on icon at bounding box center [30, 604] width 12 height 12
click at [31, 600] on icon at bounding box center [30, 604] width 12 height 12
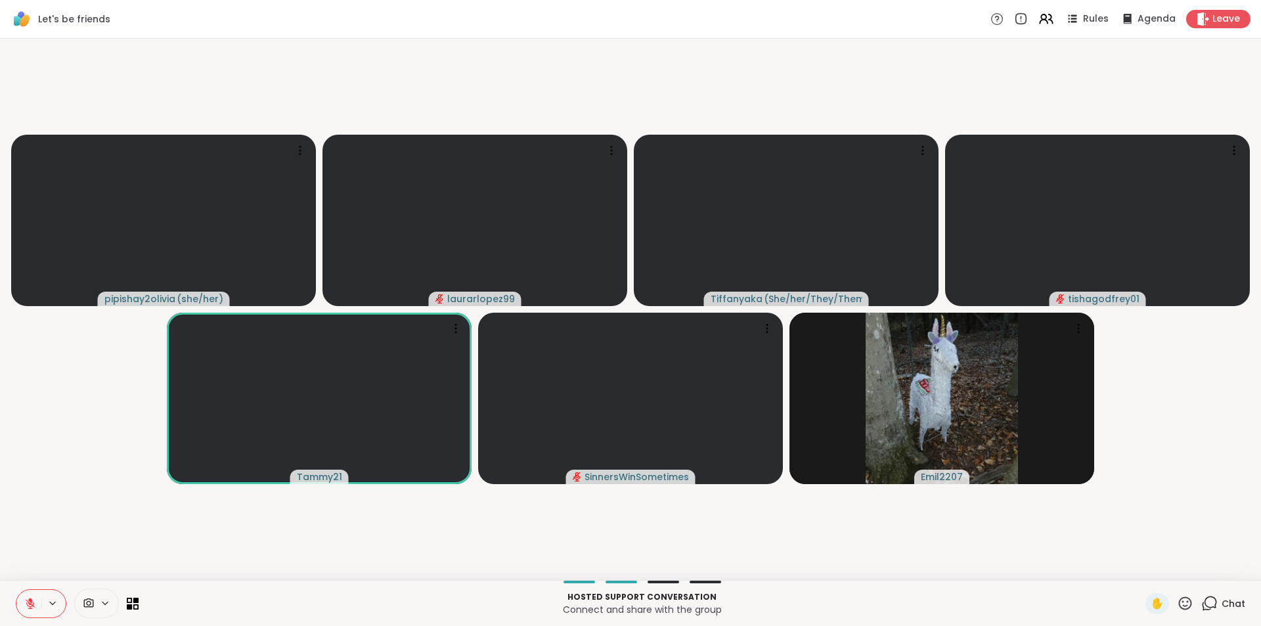
click at [25, 607] on icon at bounding box center [30, 604] width 12 height 12
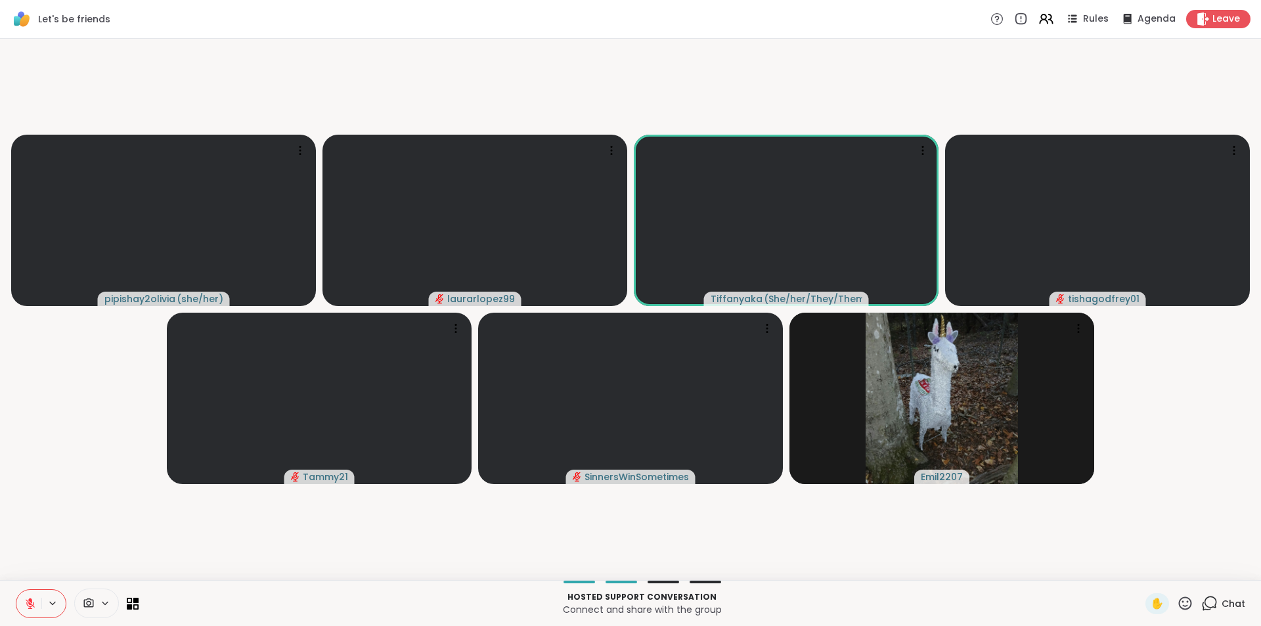
click at [25, 607] on icon at bounding box center [30, 604] width 12 height 12
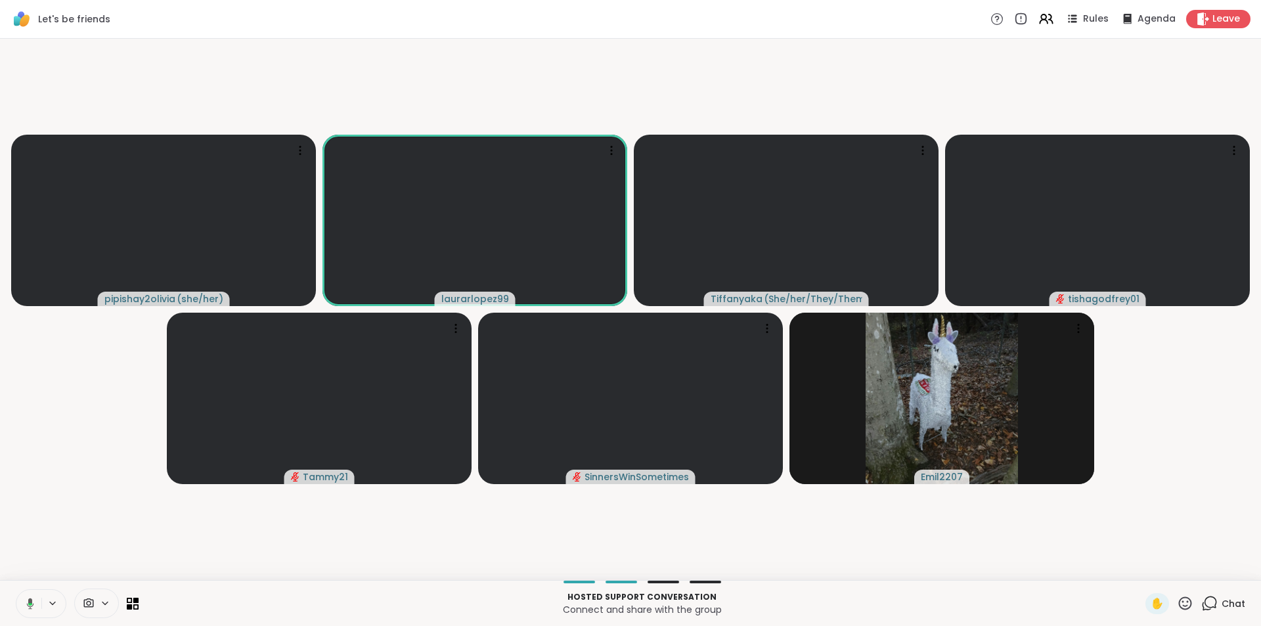
click at [23, 599] on icon at bounding box center [28, 604] width 12 height 12
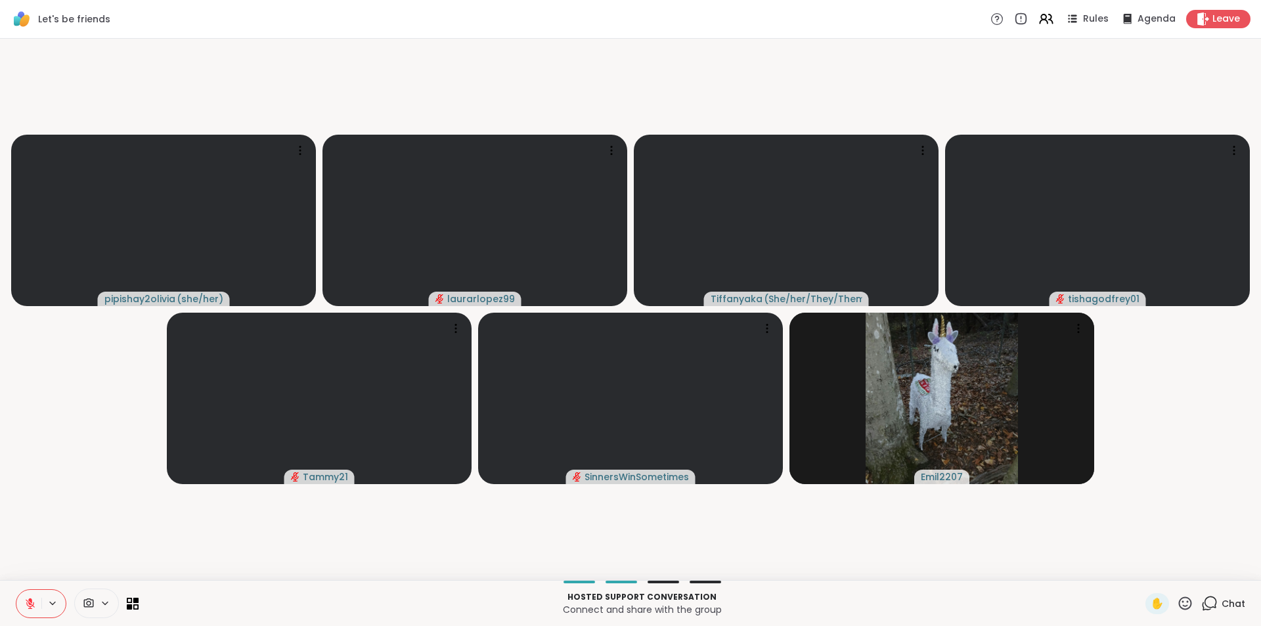
click at [23, 599] on button at bounding box center [28, 604] width 25 height 28
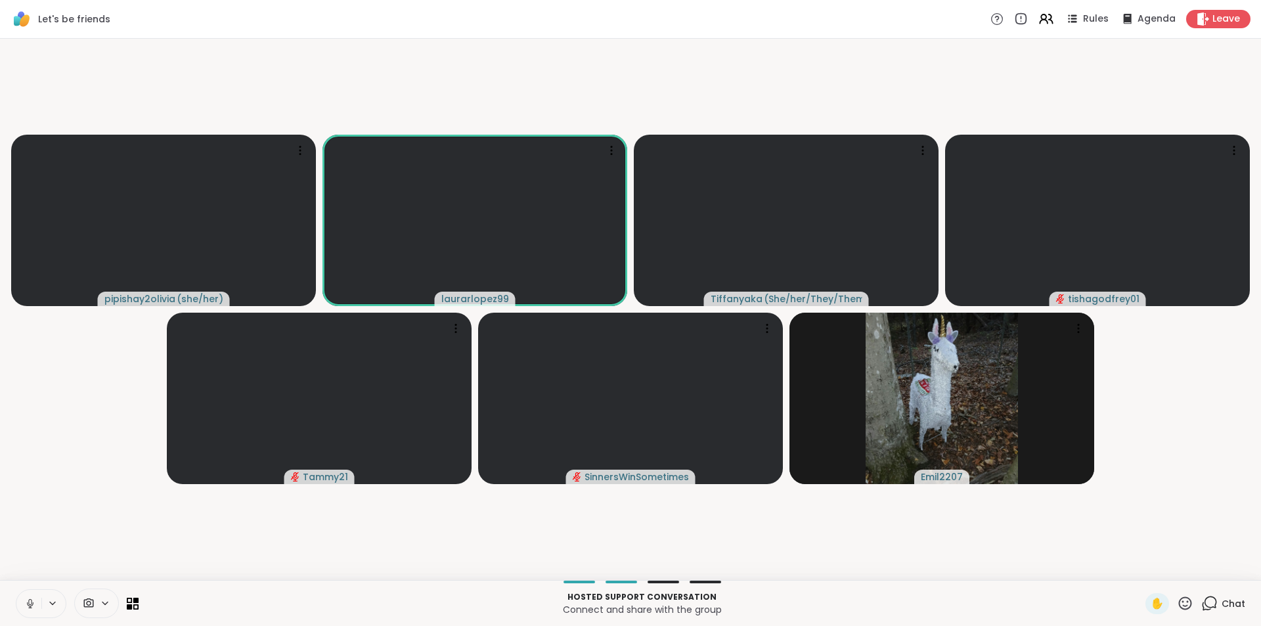
click at [28, 602] on icon at bounding box center [30, 604] width 7 height 4
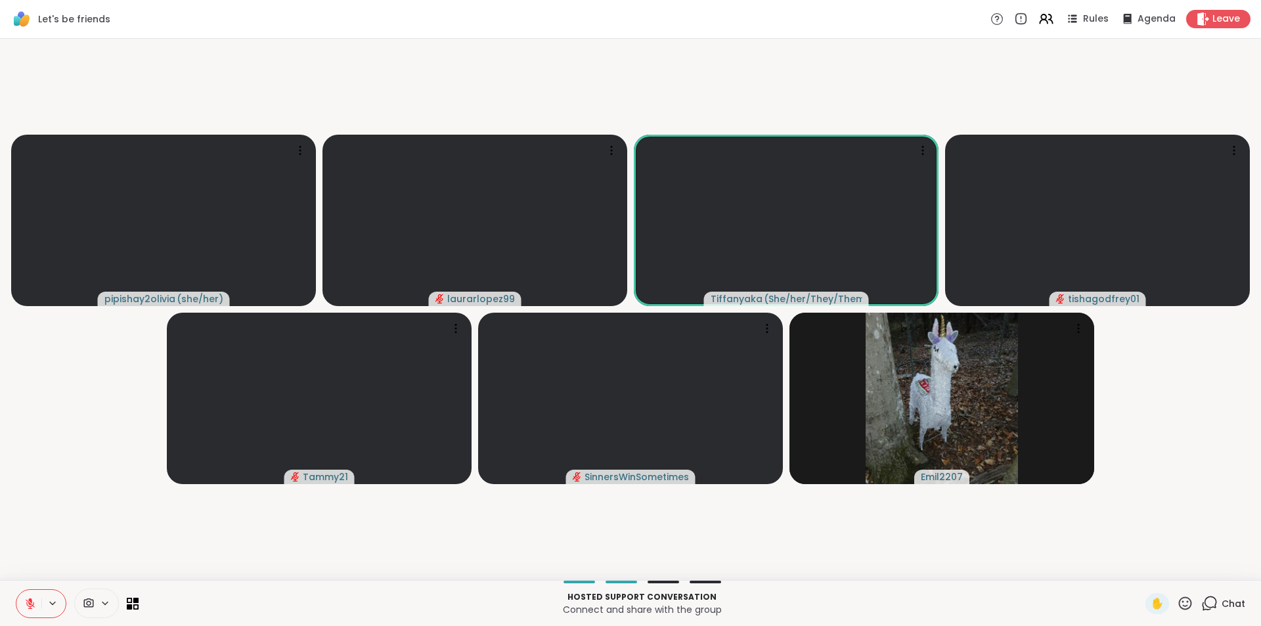
click at [28, 602] on icon at bounding box center [30, 604] width 12 height 12
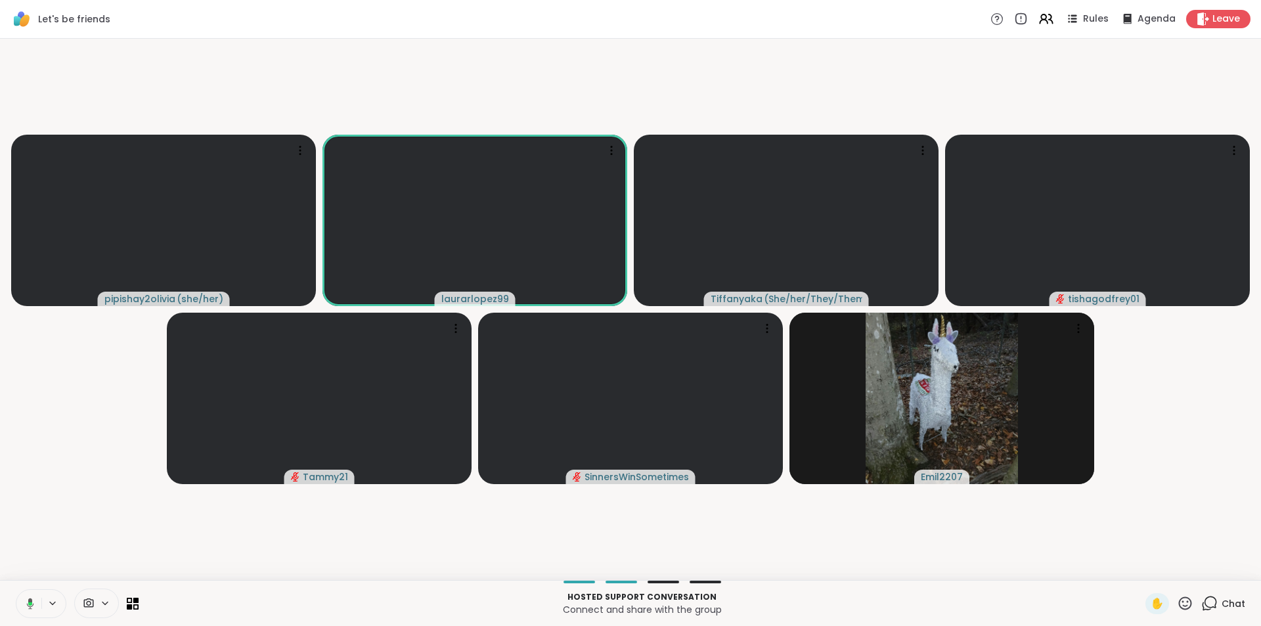
click at [28, 602] on icon at bounding box center [28, 604] width 12 height 12
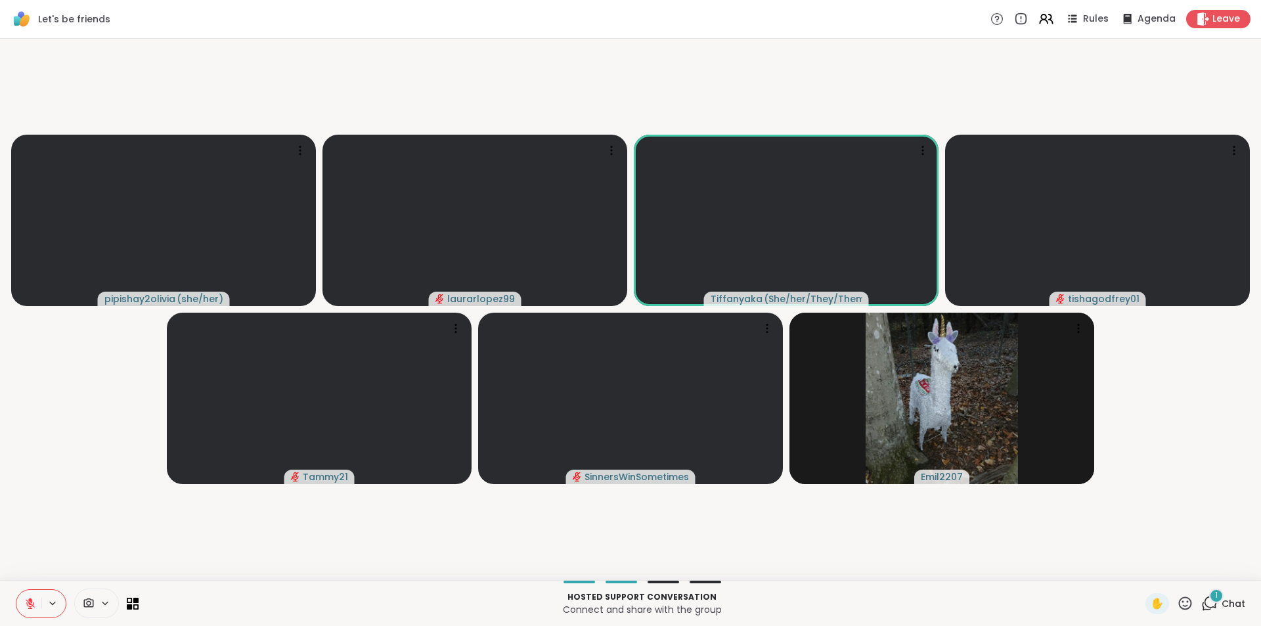
click at [35, 600] on icon at bounding box center [30, 604] width 12 height 12
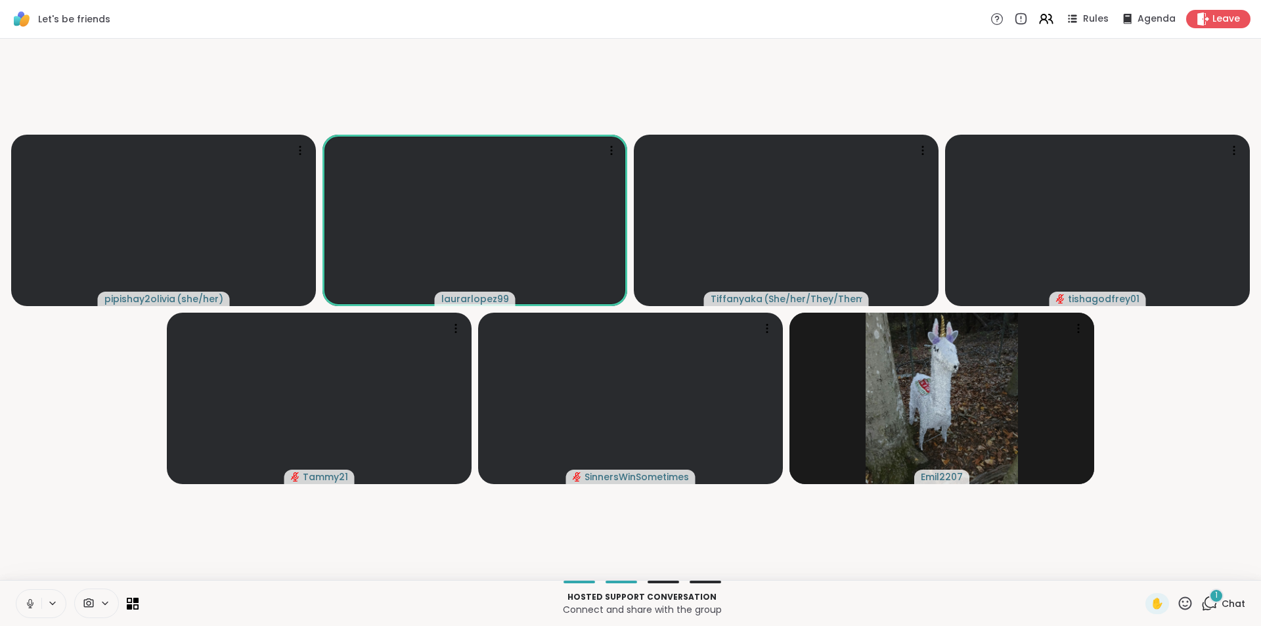
click at [35, 600] on icon at bounding box center [30, 604] width 12 height 12
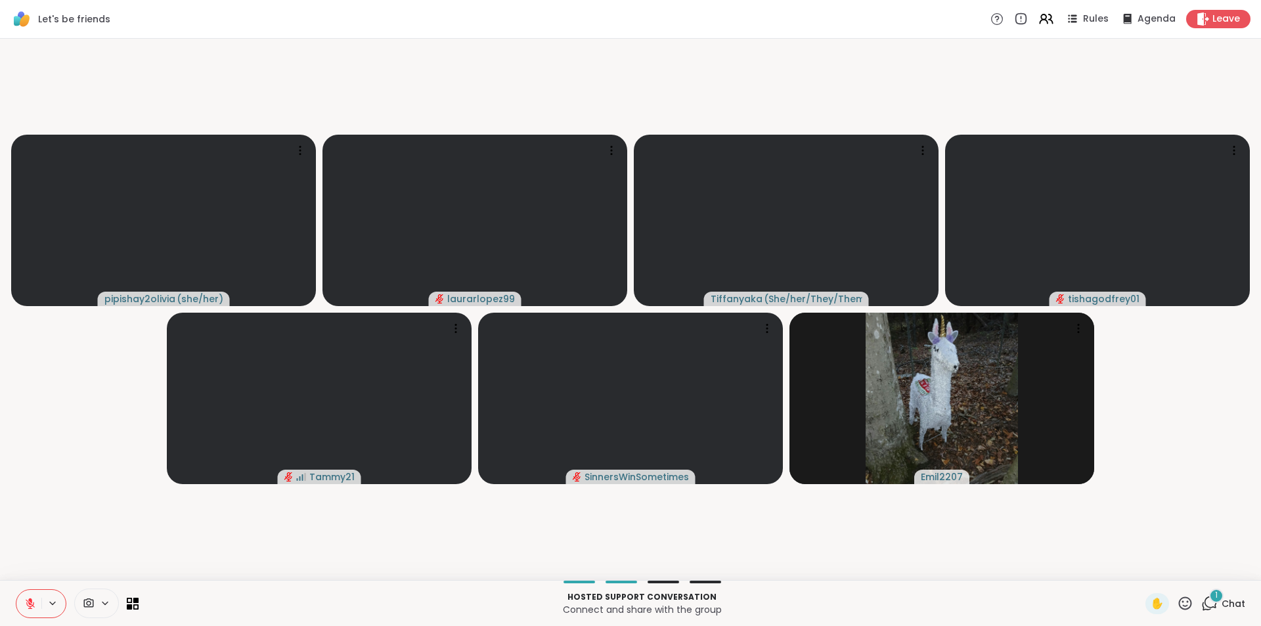
click at [35, 600] on icon at bounding box center [30, 604] width 12 height 12
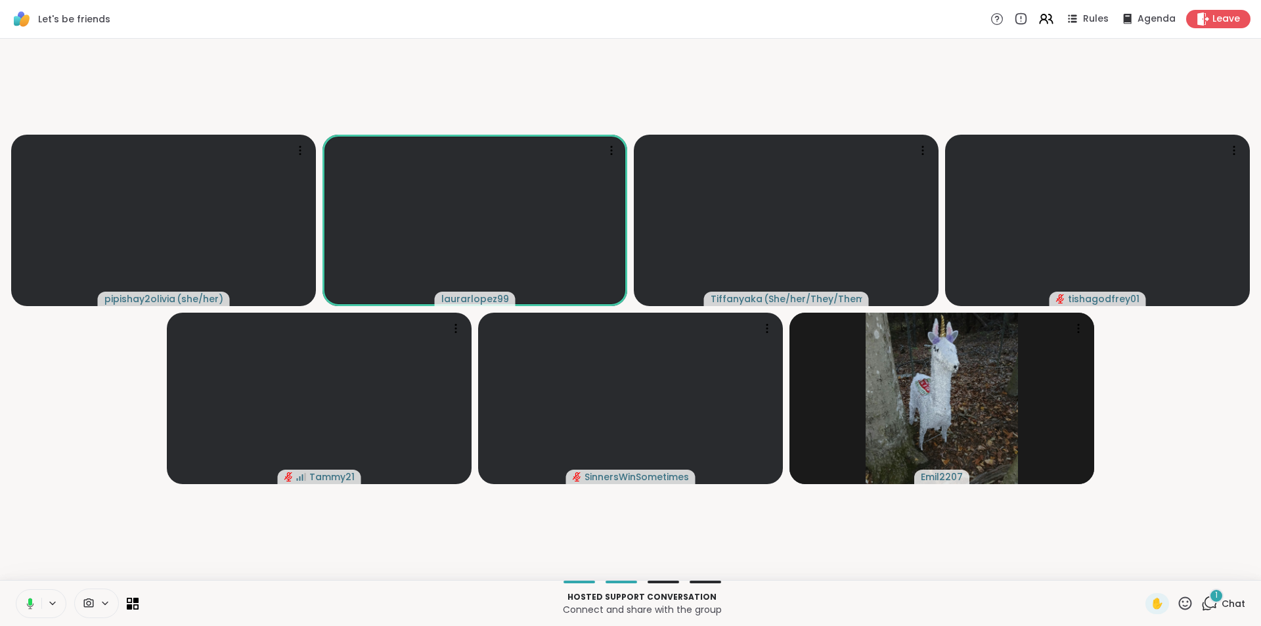
click at [35, 600] on button at bounding box center [27, 604] width 27 height 28
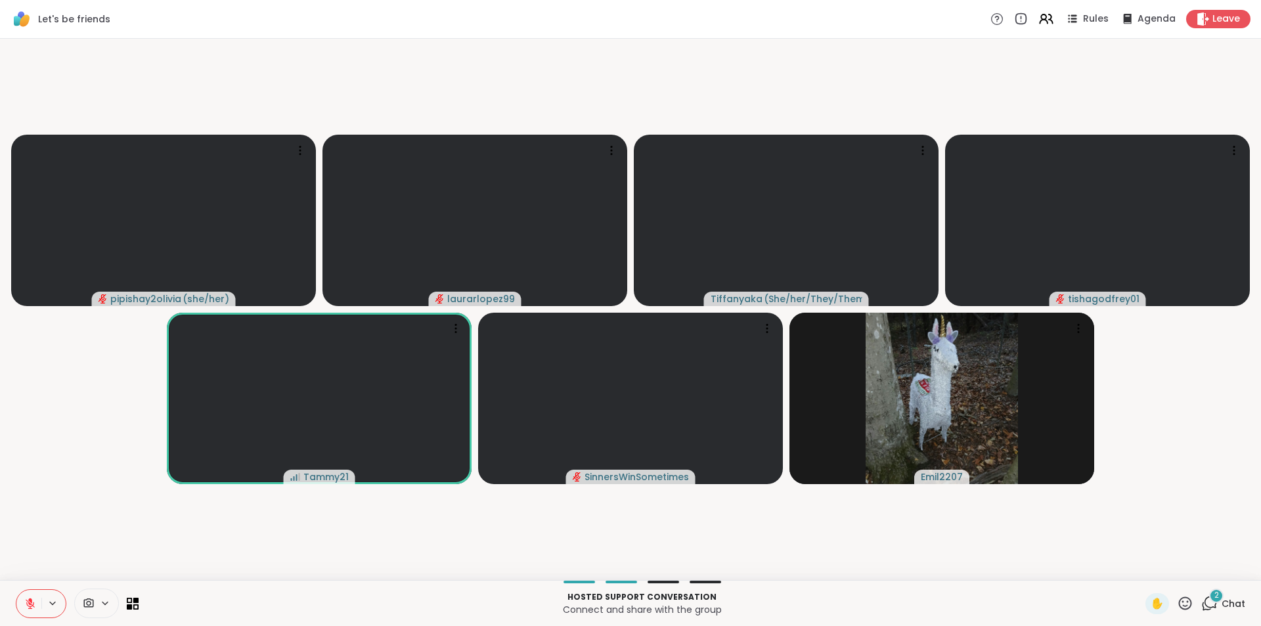
click at [26, 598] on icon at bounding box center [30, 604] width 12 height 12
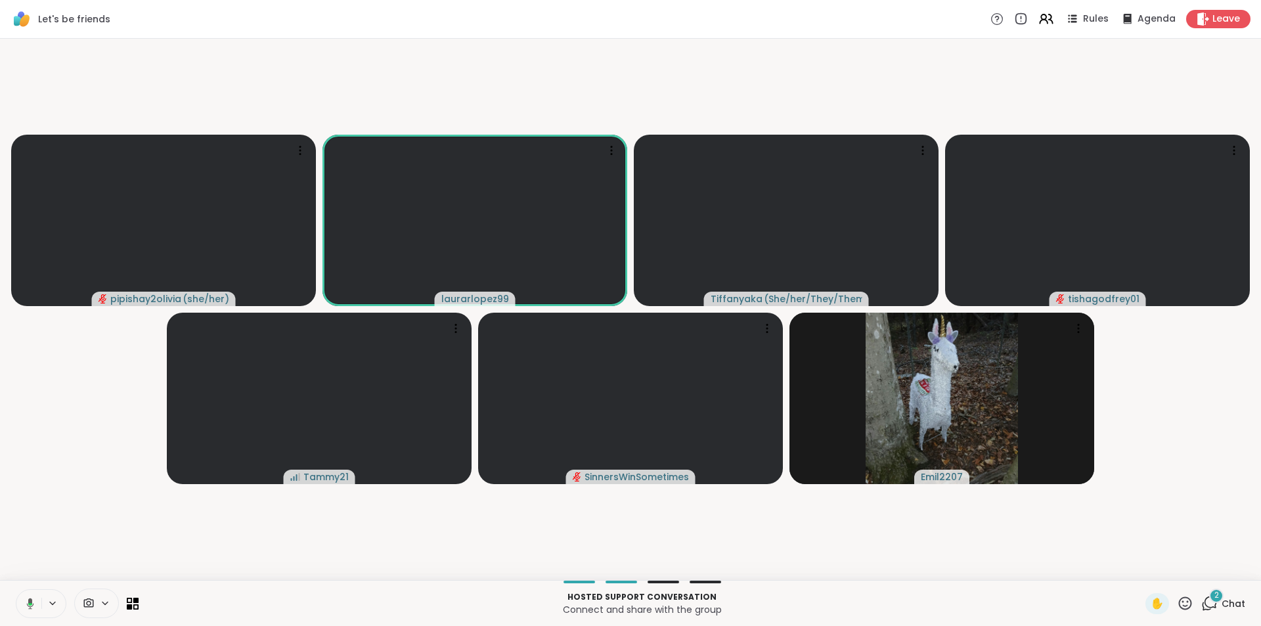
click at [26, 598] on icon at bounding box center [28, 604] width 12 height 12
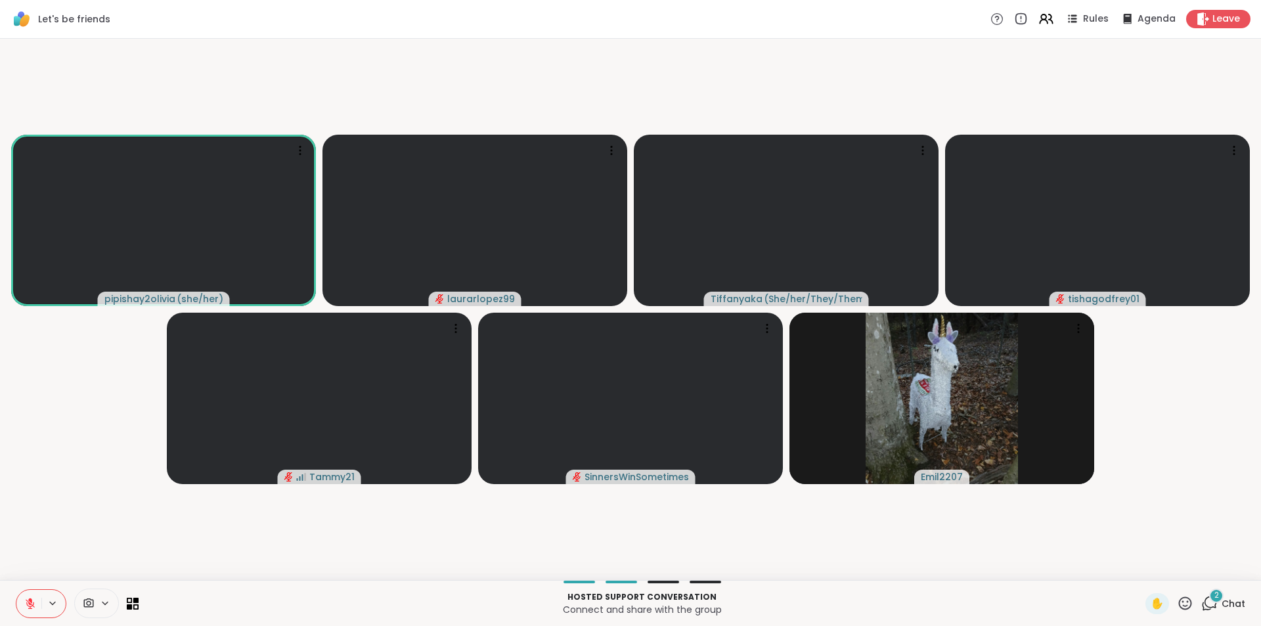
click at [26, 598] on icon at bounding box center [30, 604] width 12 height 12
click at [35, 603] on icon at bounding box center [30, 604] width 12 height 12
click at [23, 607] on button at bounding box center [28, 604] width 25 height 28
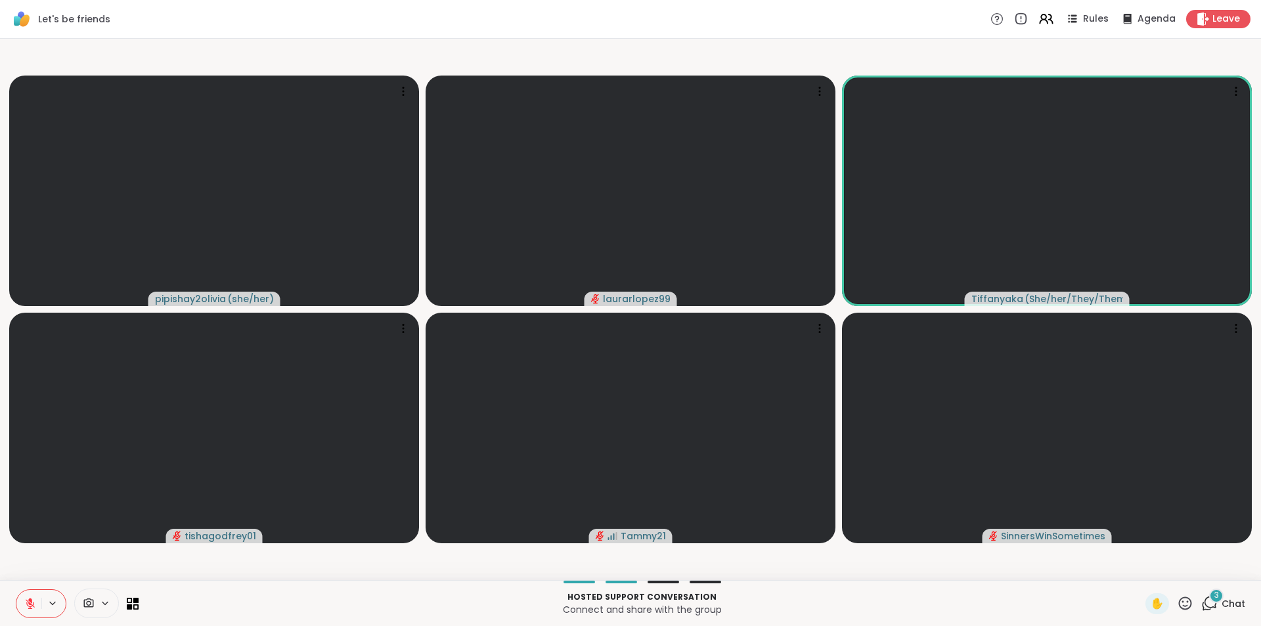
click at [33, 603] on icon at bounding box center [30, 604] width 12 height 12
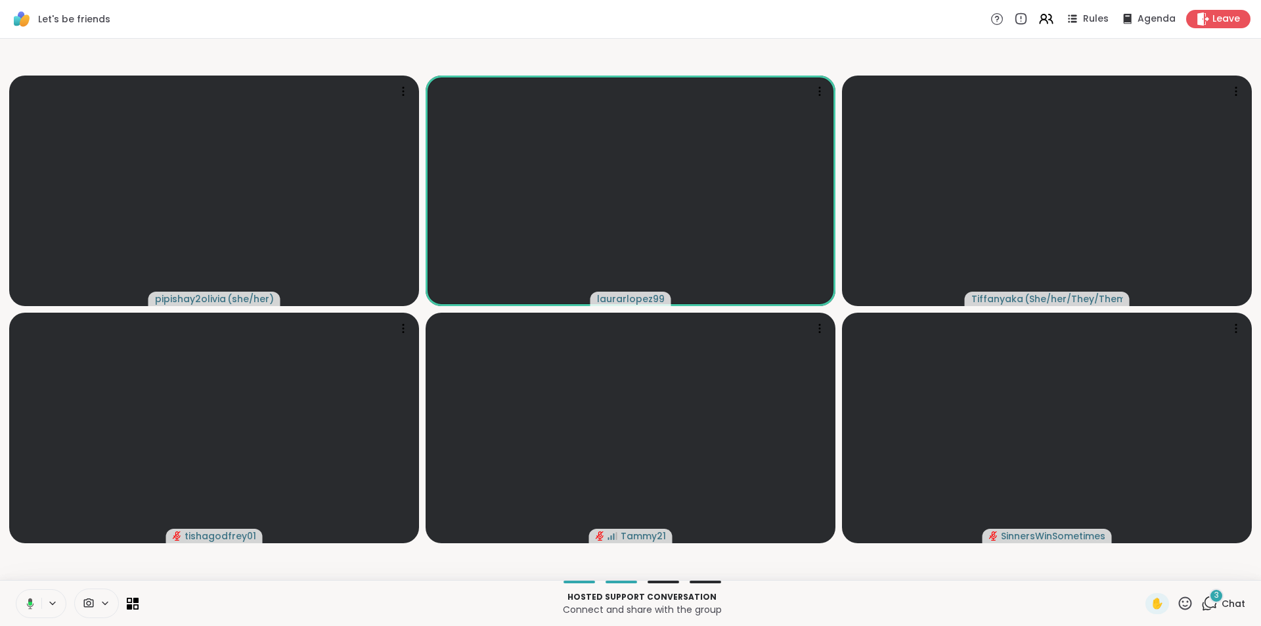
click at [33, 603] on icon at bounding box center [28, 604] width 12 height 12
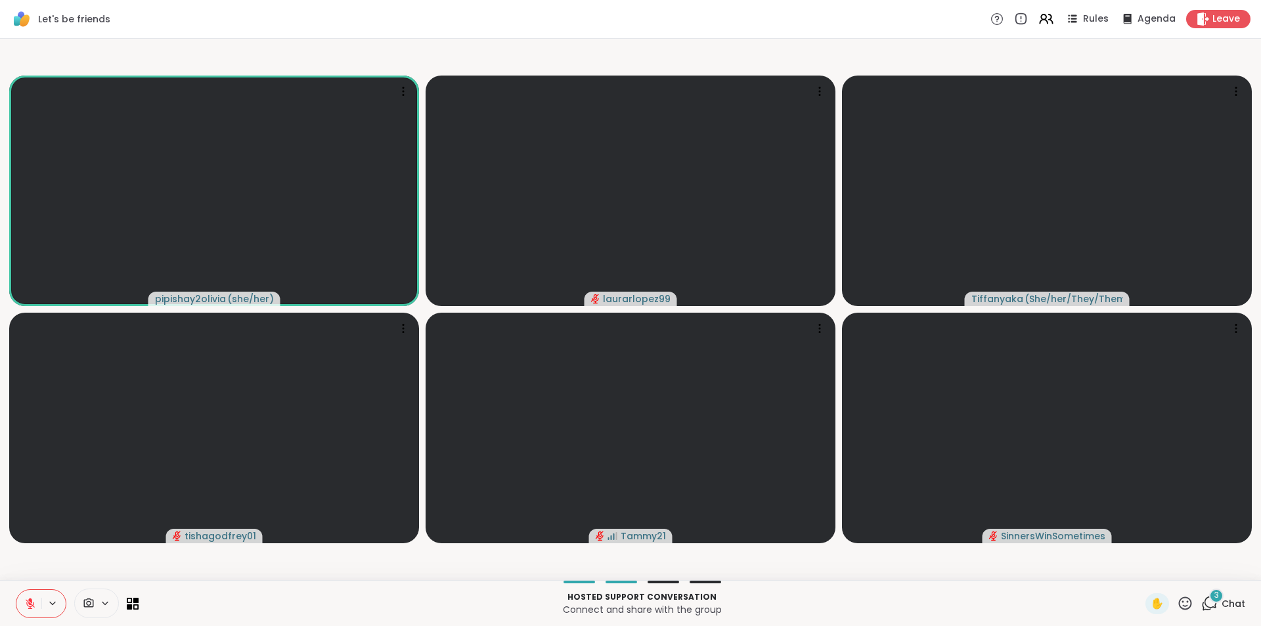
click at [33, 603] on icon at bounding box center [30, 604] width 12 height 12
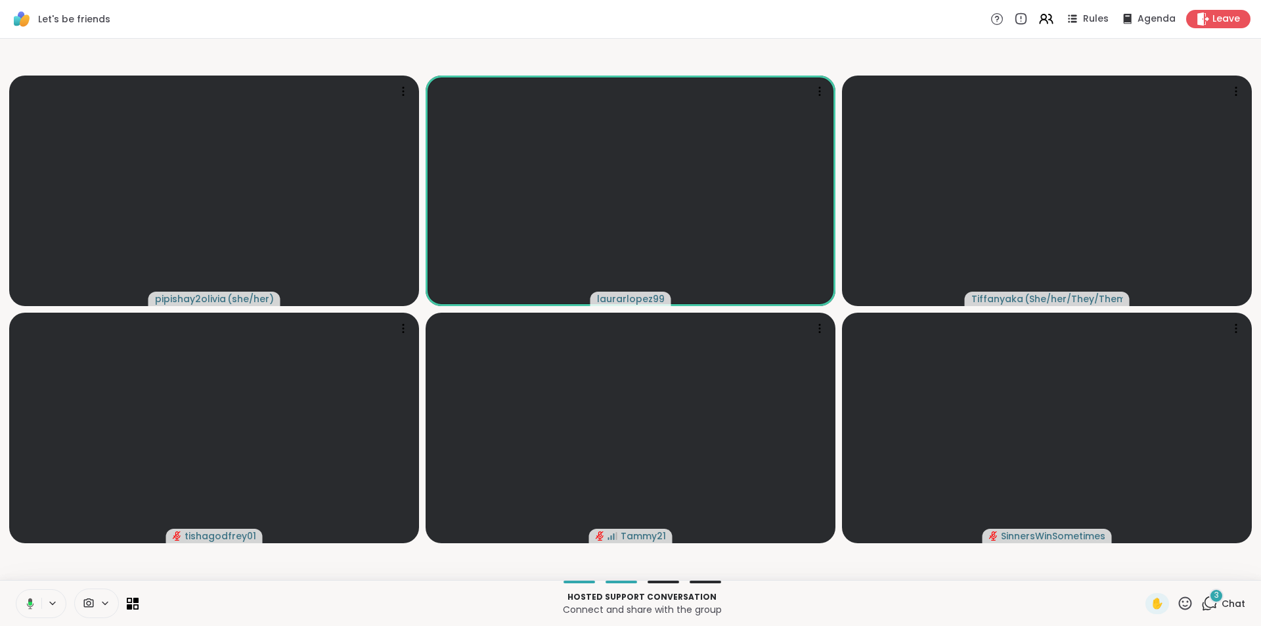
click at [33, 603] on icon at bounding box center [28, 604] width 12 height 12
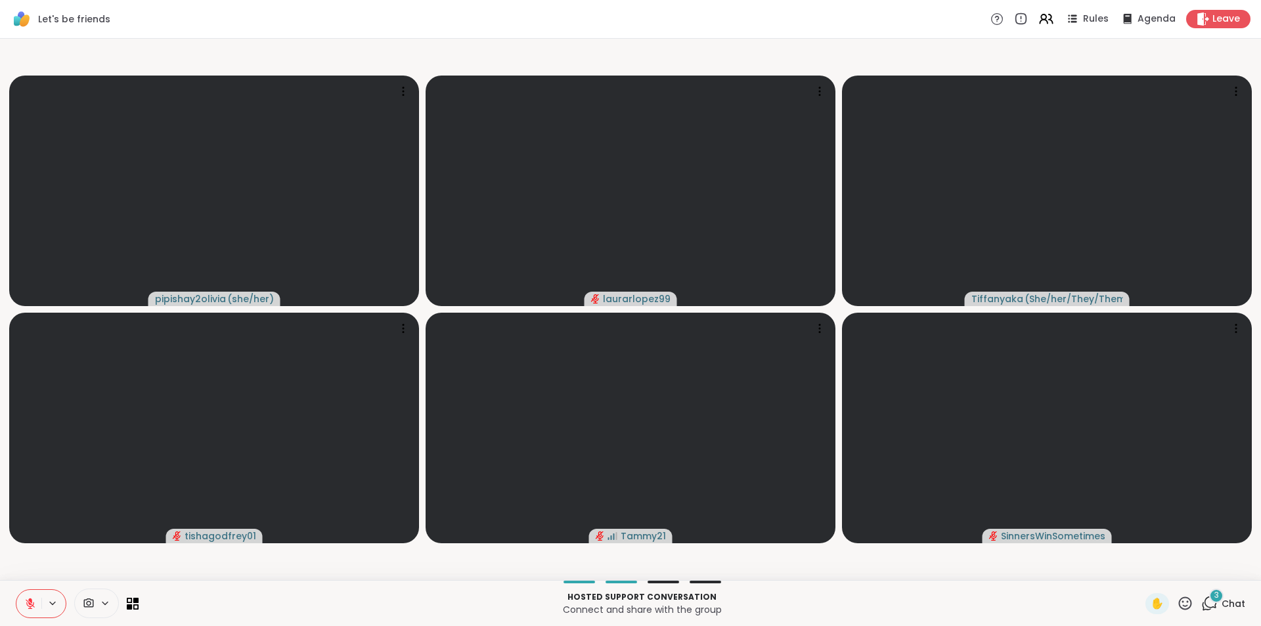
click at [1221, 600] on span "Chat" at bounding box center [1233, 603] width 24 height 13
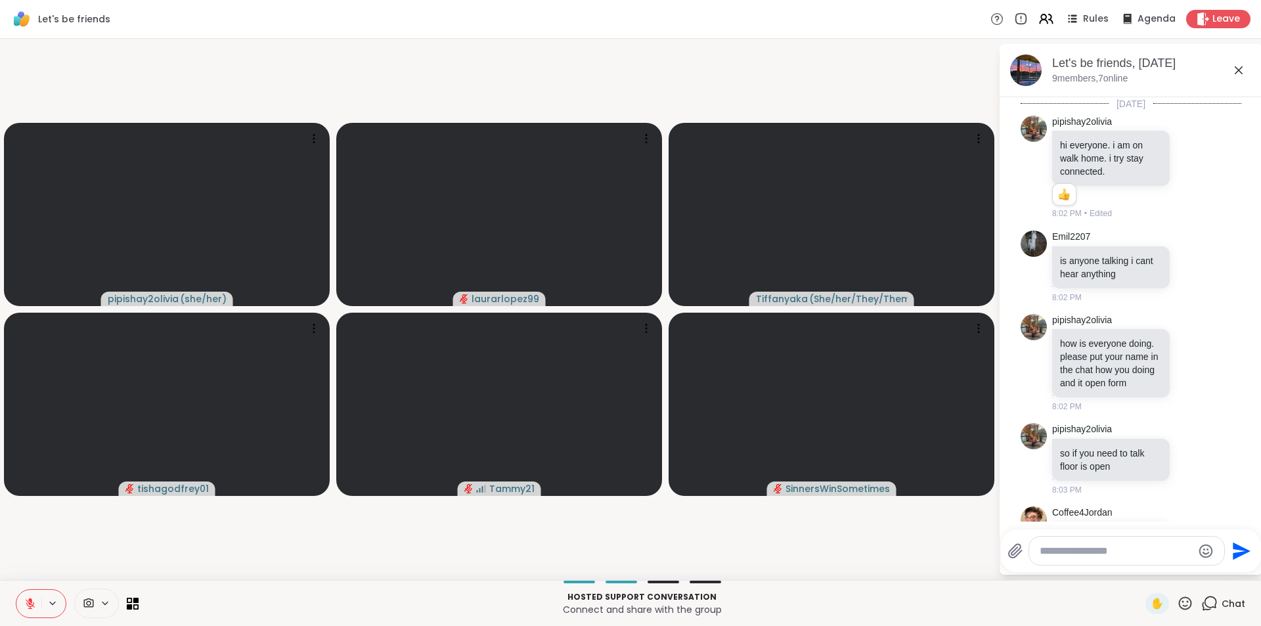
scroll to position [1824, 0]
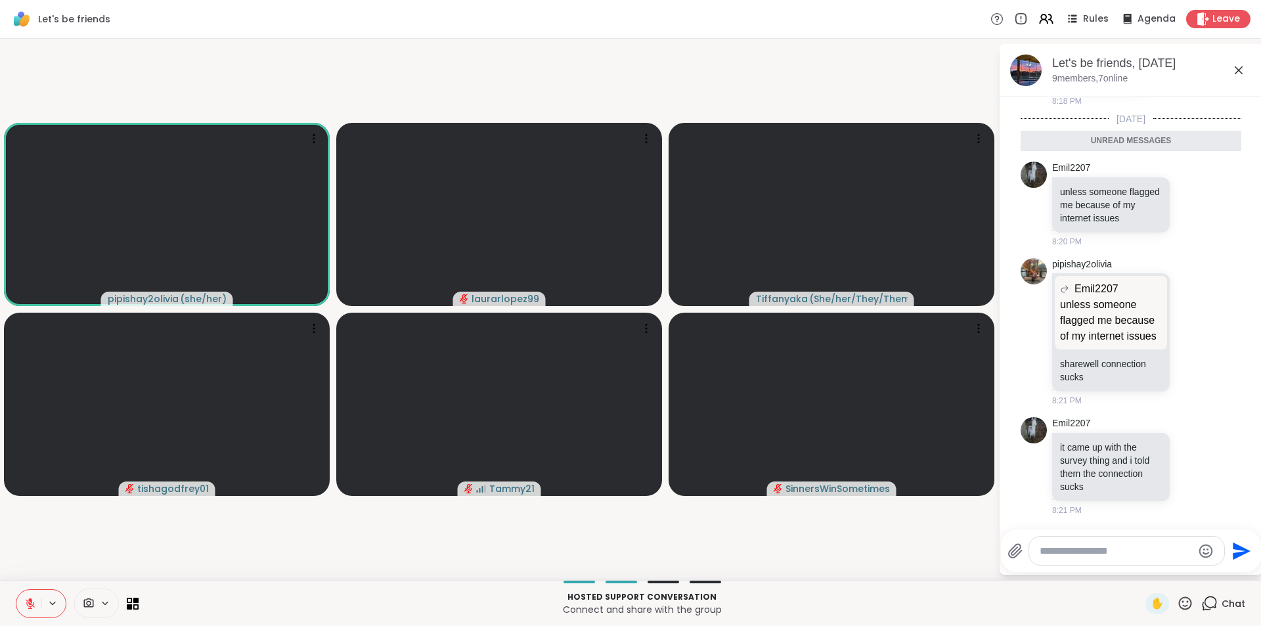
click at [1235, 68] on icon at bounding box center [1239, 70] width 16 height 16
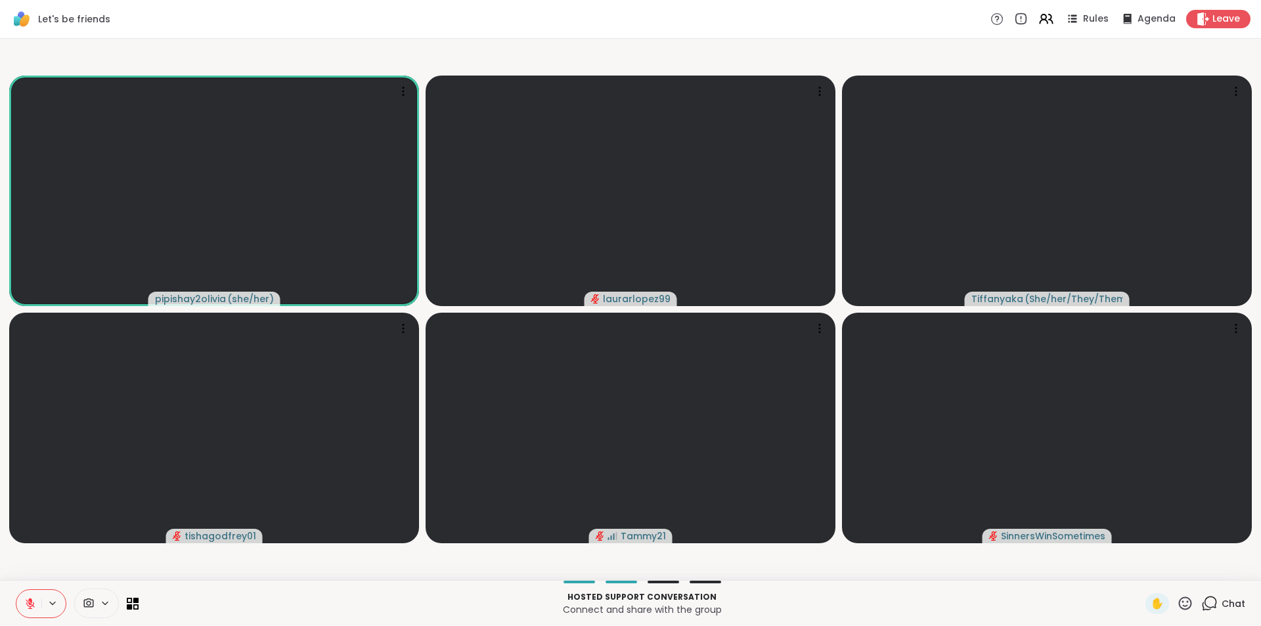
click at [31, 596] on button at bounding box center [28, 604] width 25 height 28
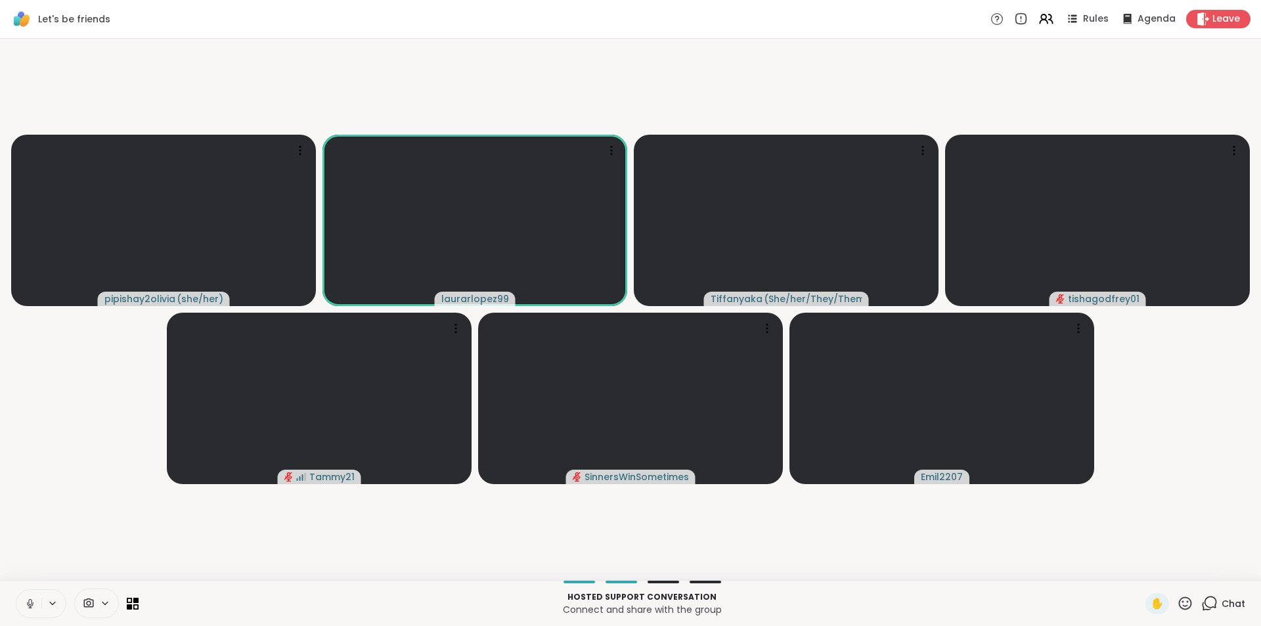
click at [30, 600] on icon at bounding box center [30, 604] width 12 height 12
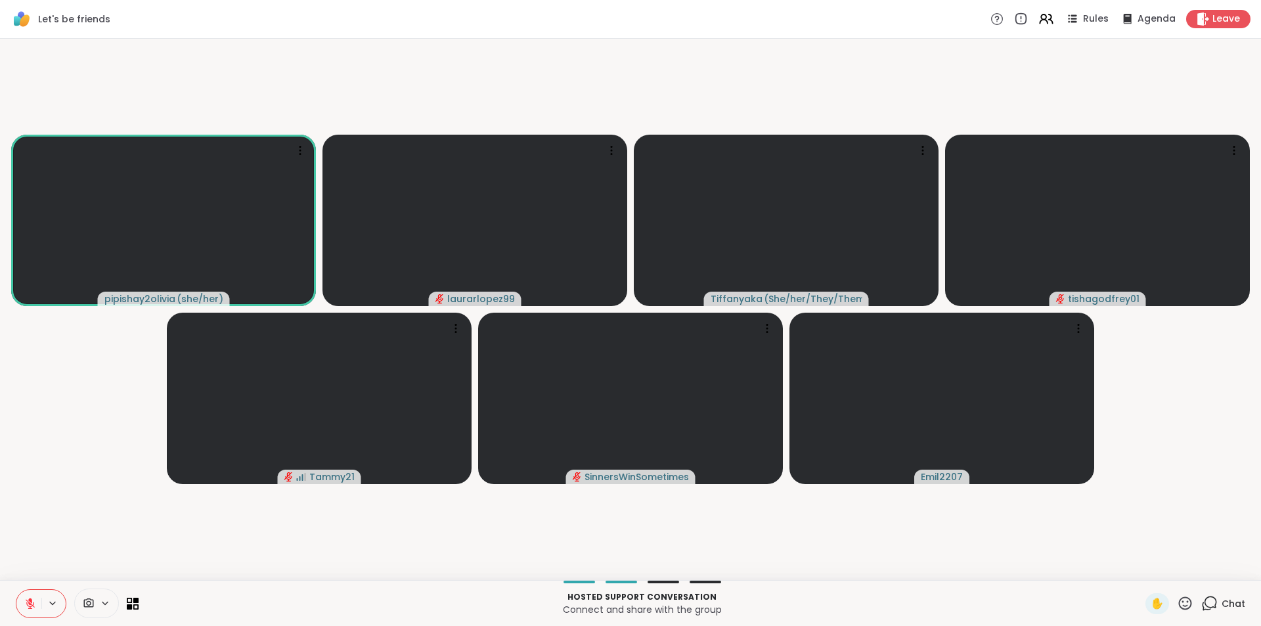
click at [29, 603] on icon at bounding box center [30, 603] width 9 height 9
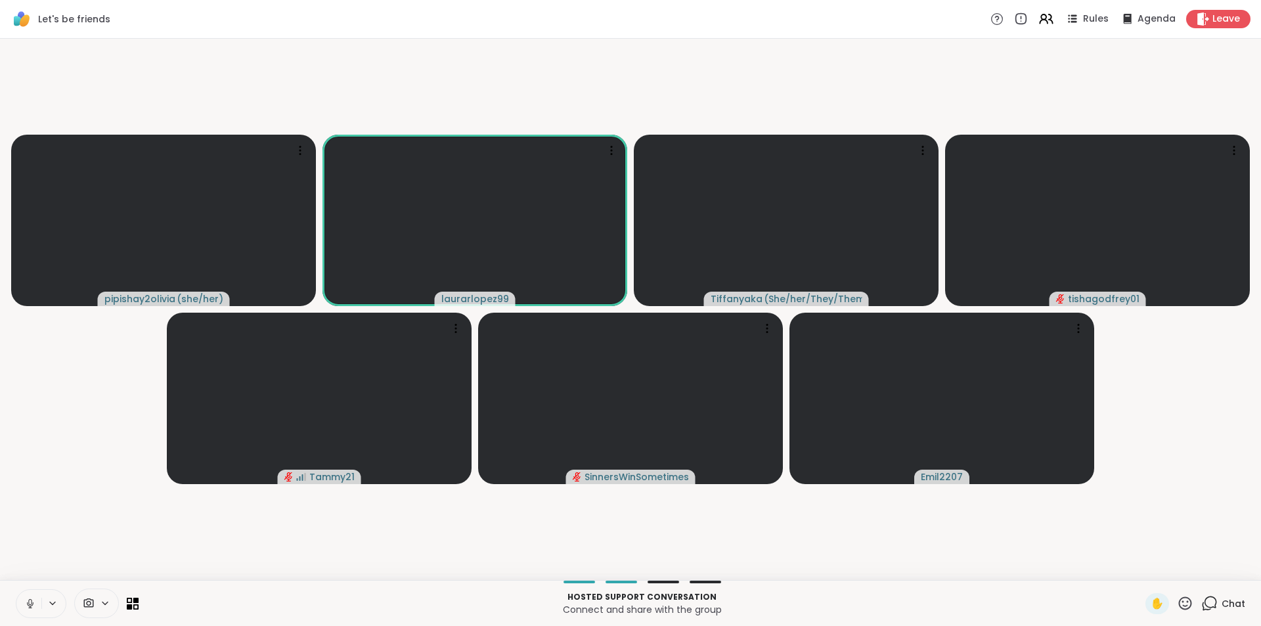
click at [28, 606] on icon at bounding box center [30, 604] width 12 height 12
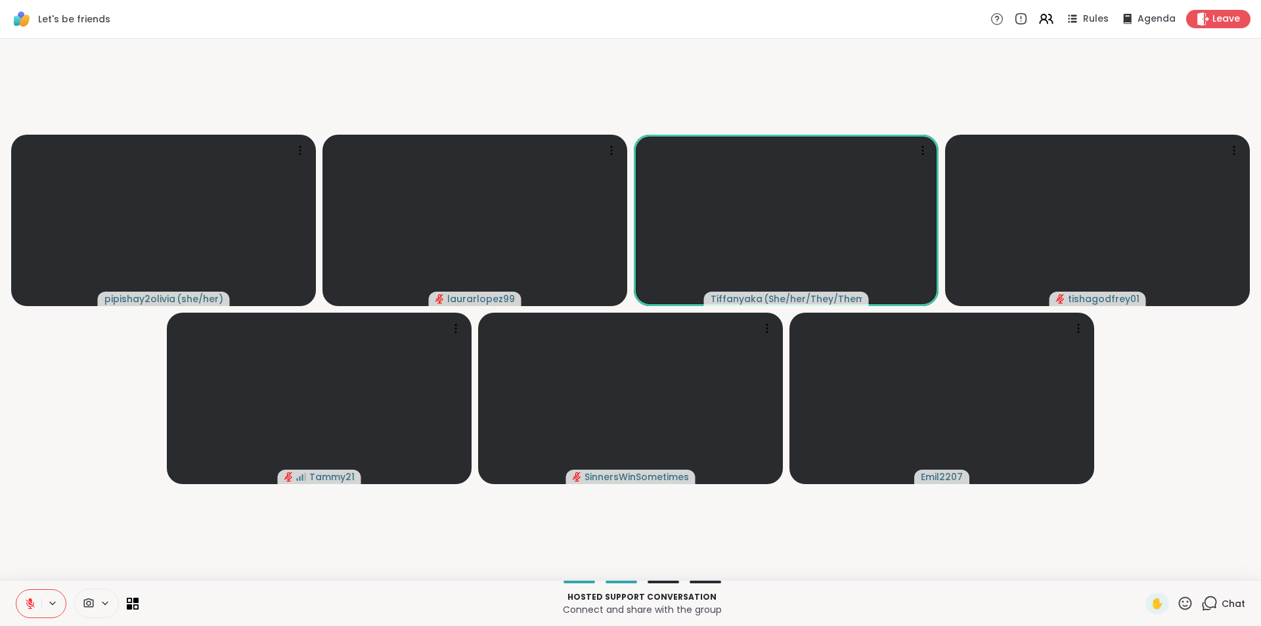
click at [32, 612] on button at bounding box center [28, 604] width 25 height 28
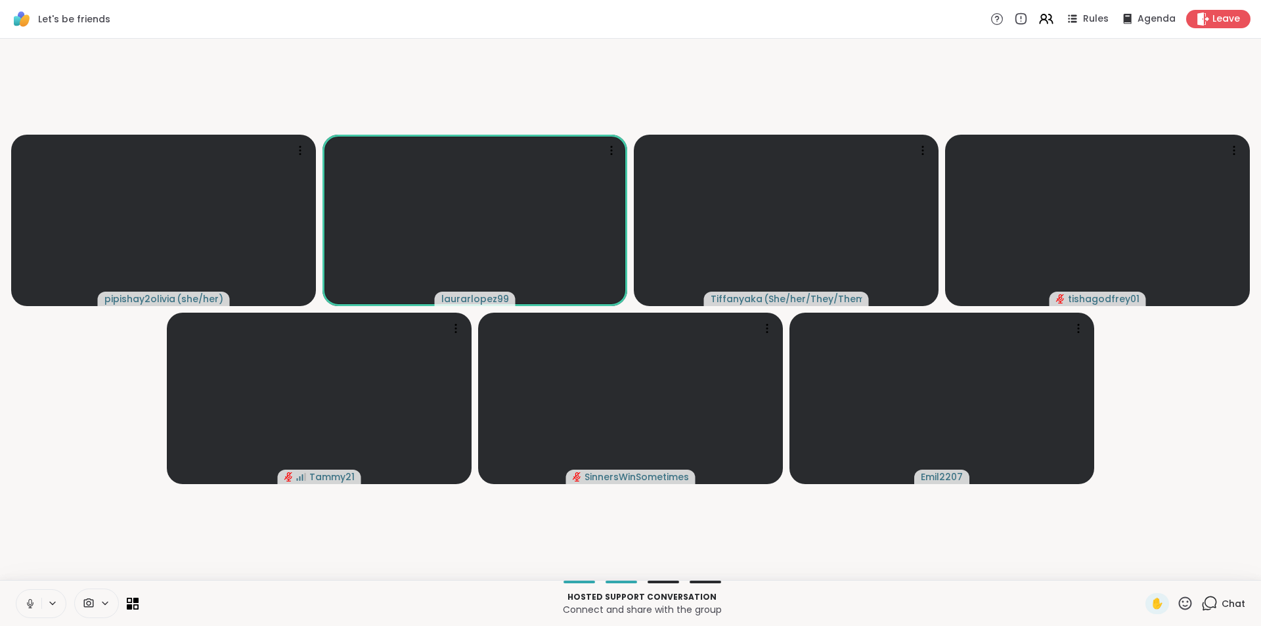
click at [24, 603] on icon at bounding box center [30, 604] width 12 height 12
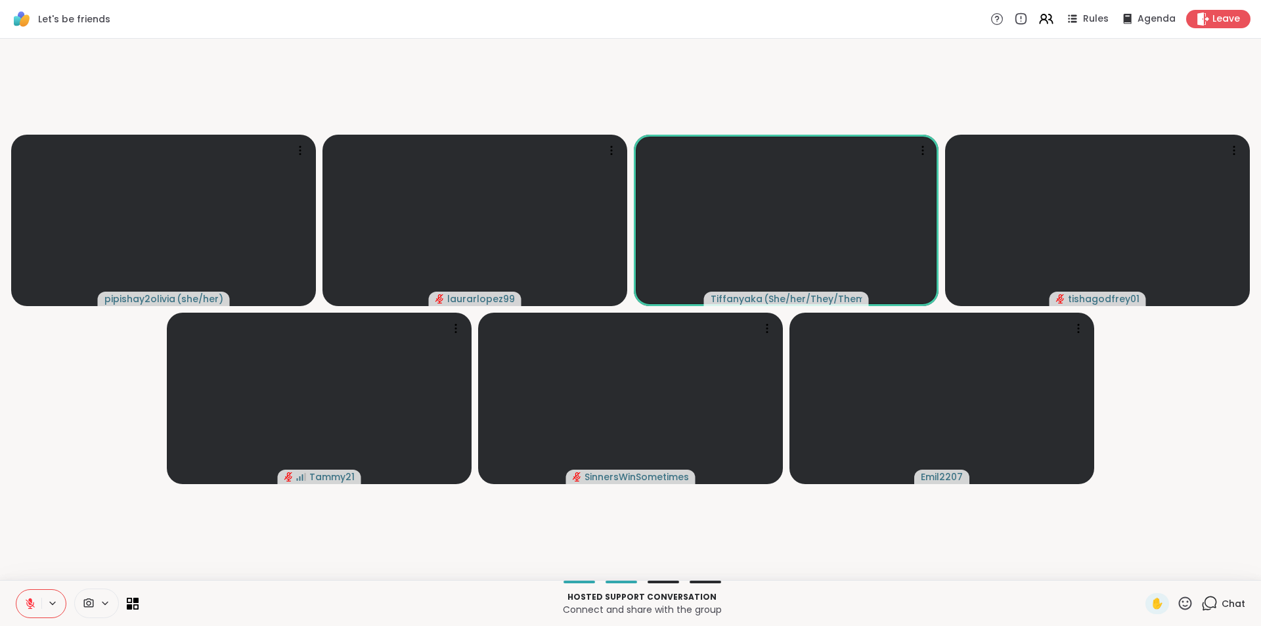
click at [17, 611] on div "Hosted support conversation Connect and share with the group ✋ Chat" at bounding box center [630, 603] width 1261 height 46
click at [21, 610] on button at bounding box center [28, 604] width 25 height 28
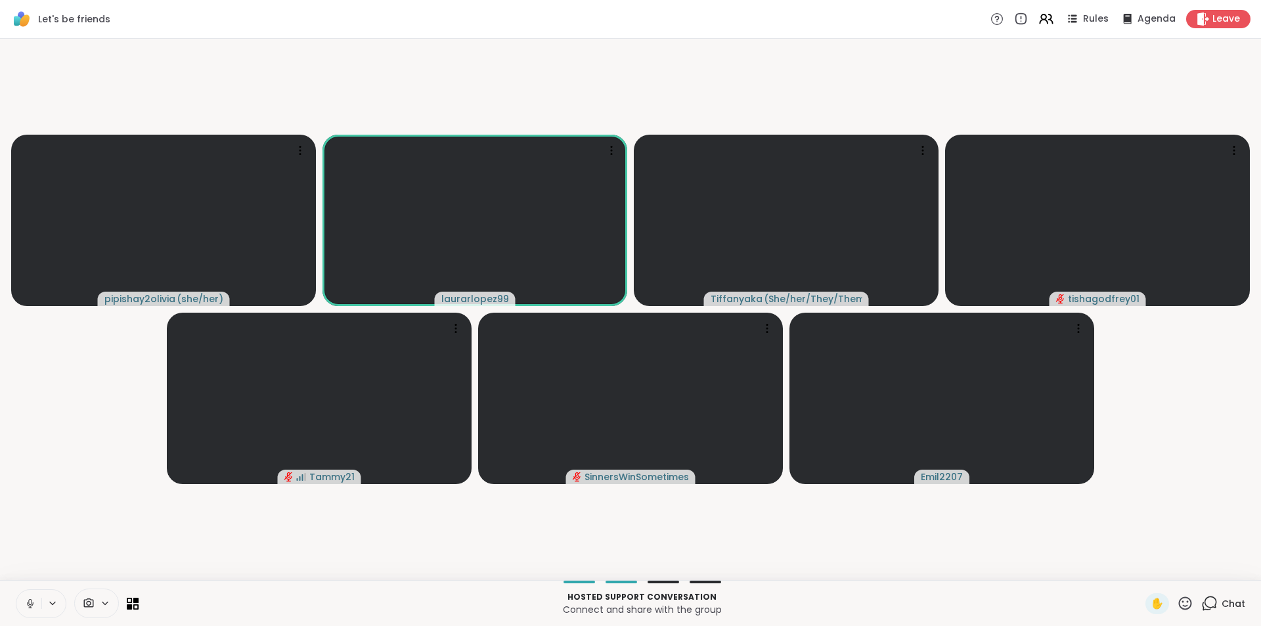
click at [30, 598] on icon at bounding box center [30, 604] width 12 height 12
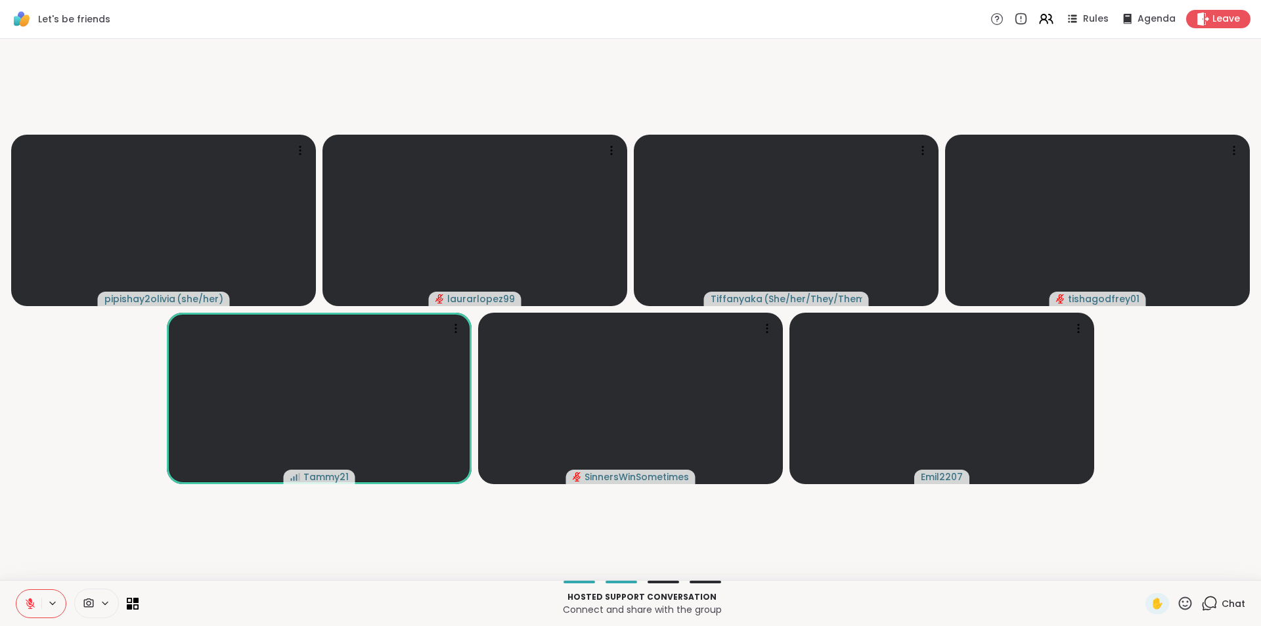
click at [35, 596] on button at bounding box center [28, 604] width 25 height 28
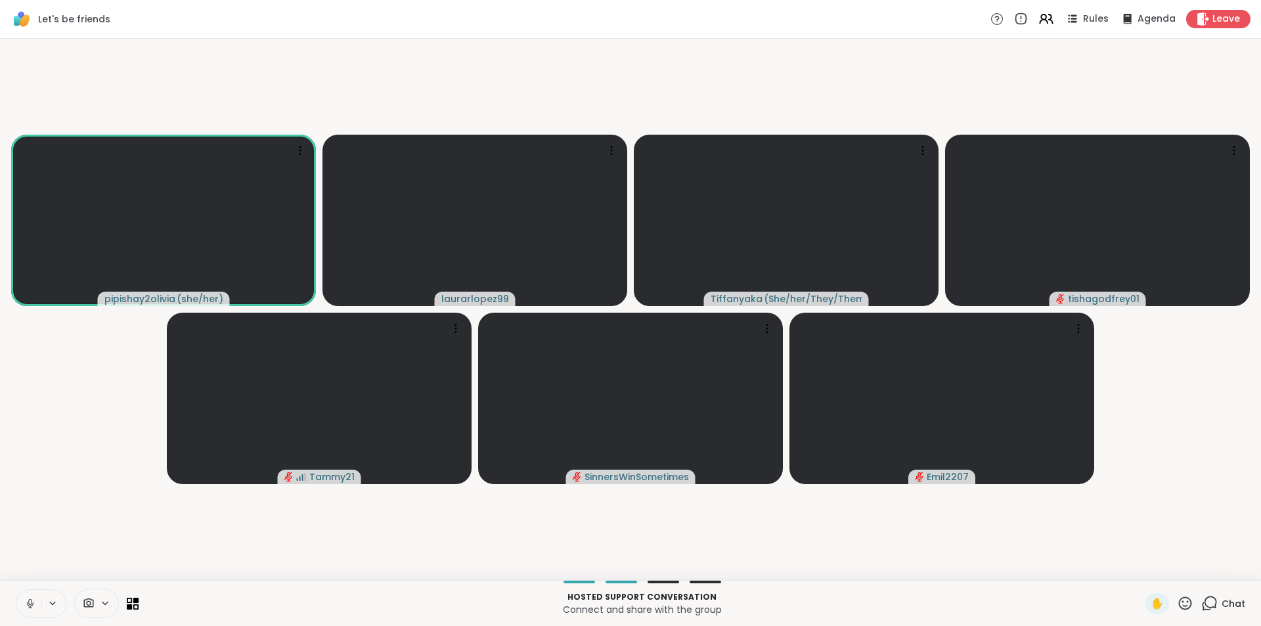
click at [30, 598] on icon at bounding box center [30, 604] width 12 height 12
click at [32, 598] on icon at bounding box center [30, 604] width 12 height 12
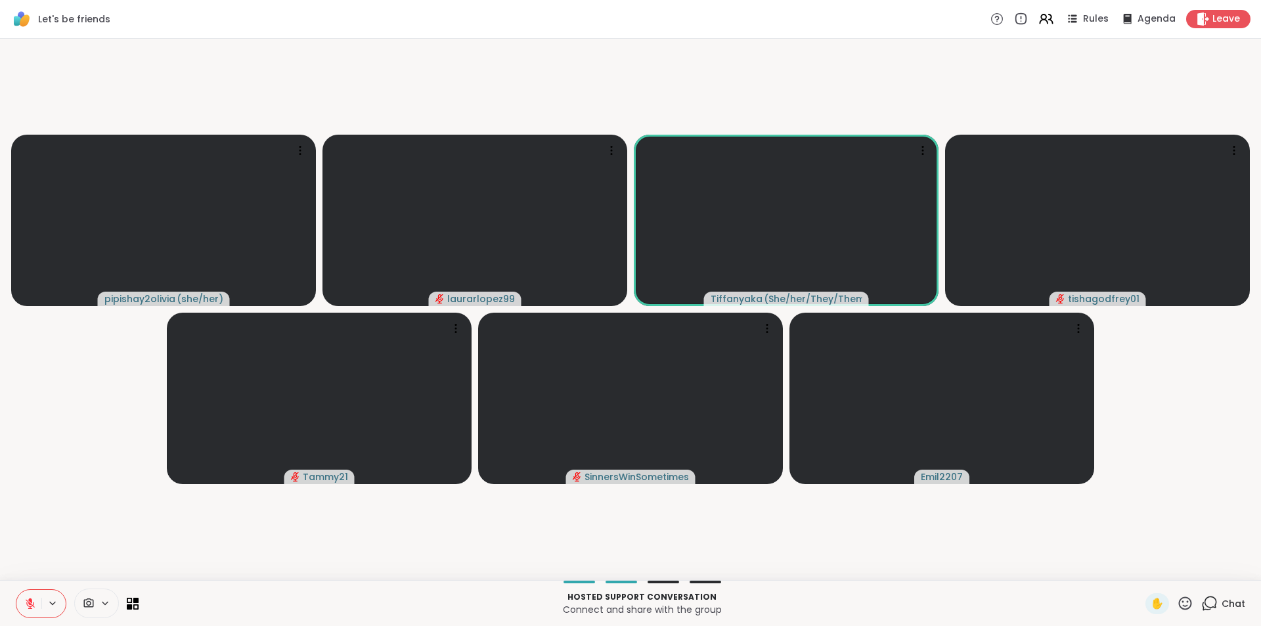
click at [1193, 49] on video-player-container "pipishay2olivia ( she/her ) laurarlopez99 Tiffanyaka ( She/her/They/Them ) tish…" at bounding box center [630, 309] width 1245 height 531
click at [20, 602] on button at bounding box center [28, 604] width 25 height 28
click at [30, 601] on icon at bounding box center [30, 600] width 4 height 5
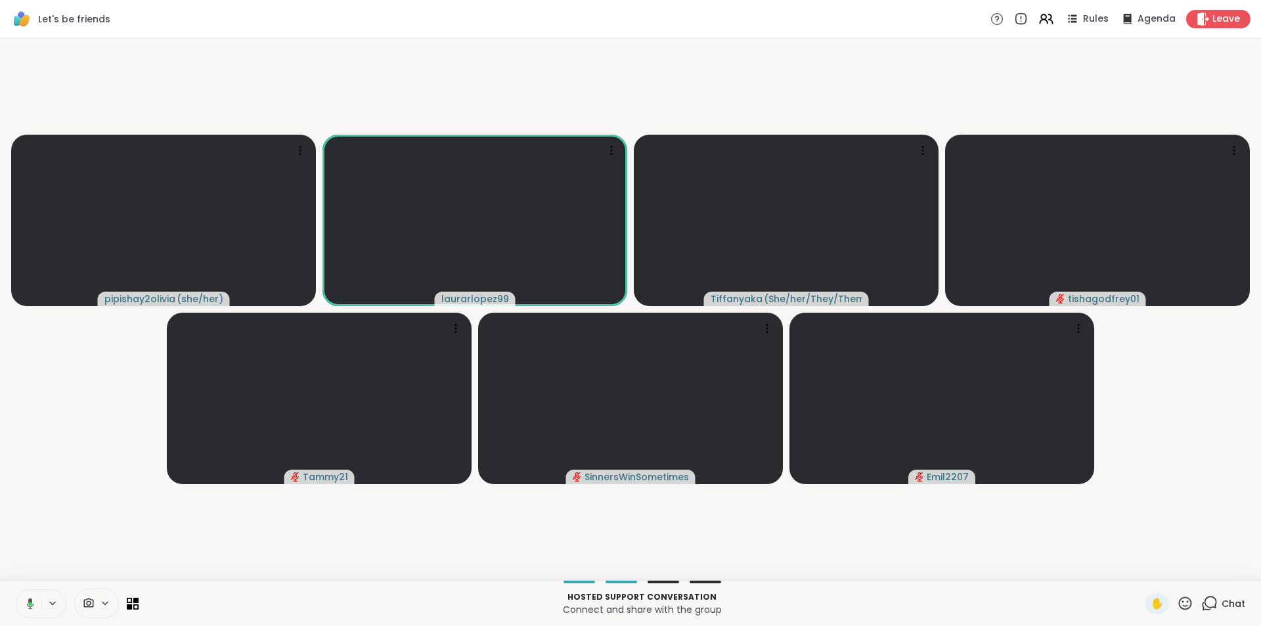
click at [23, 609] on button at bounding box center [27, 604] width 27 height 28
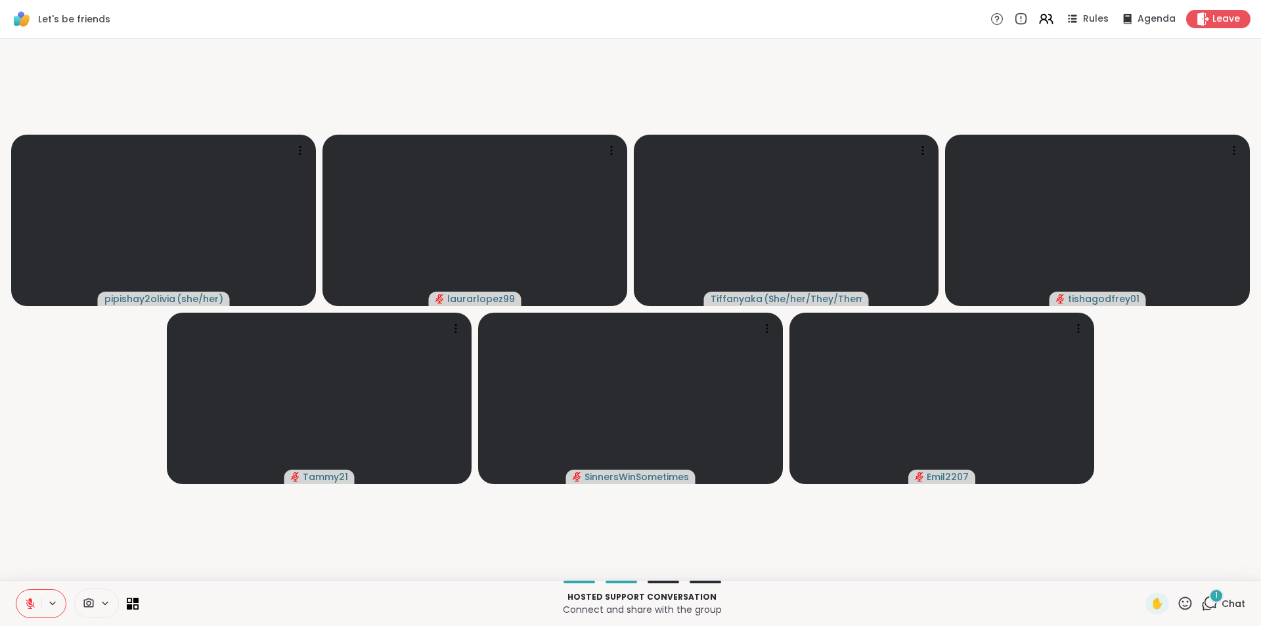
click at [27, 606] on icon at bounding box center [30, 604] width 12 height 12
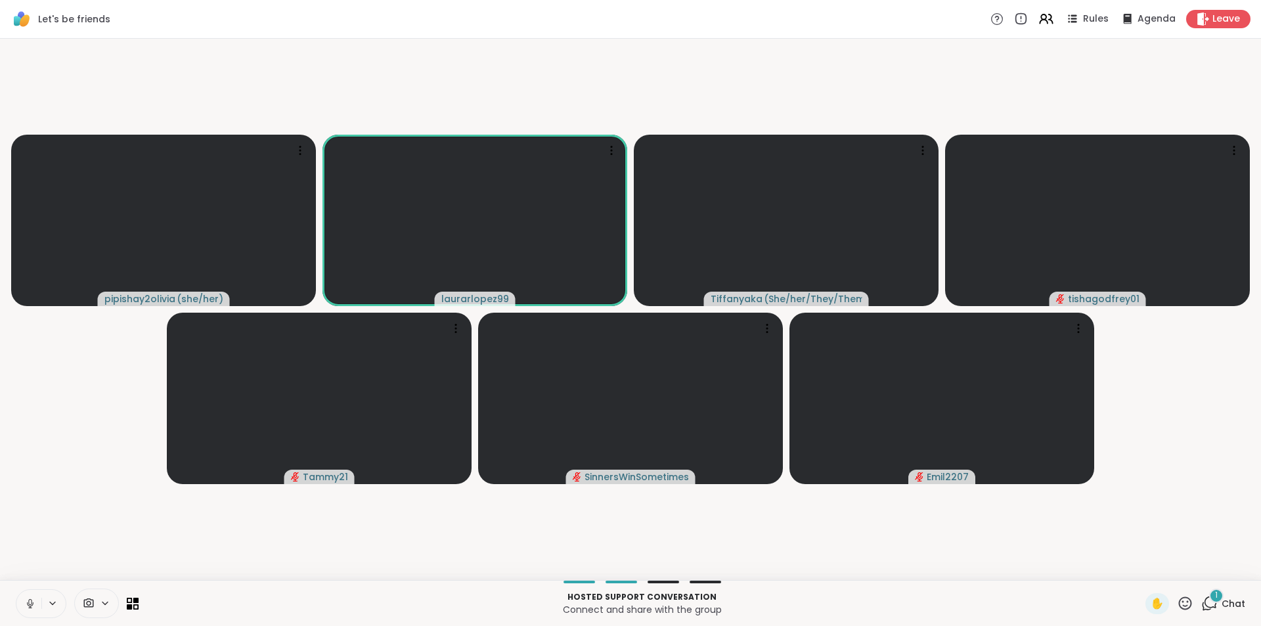
click at [24, 604] on button at bounding box center [28, 604] width 25 height 28
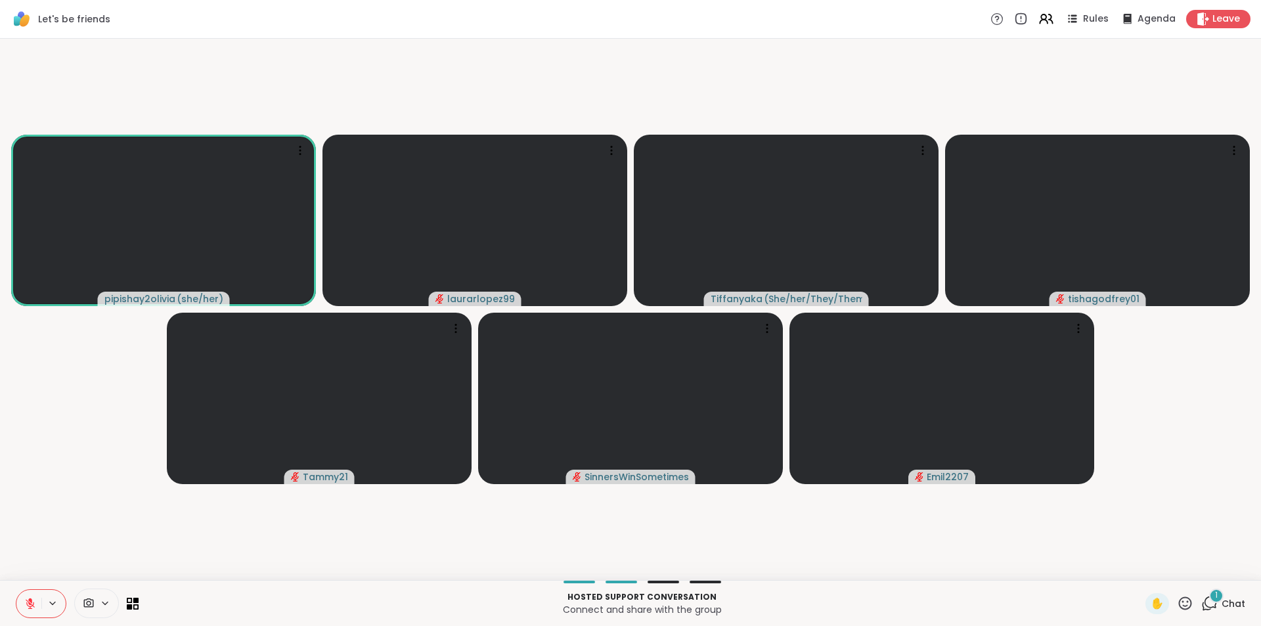
click at [26, 605] on icon at bounding box center [30, 604] width 12 height 12
click at [29, 598] on icon at bounding box center [30, 604] width 12 height 12
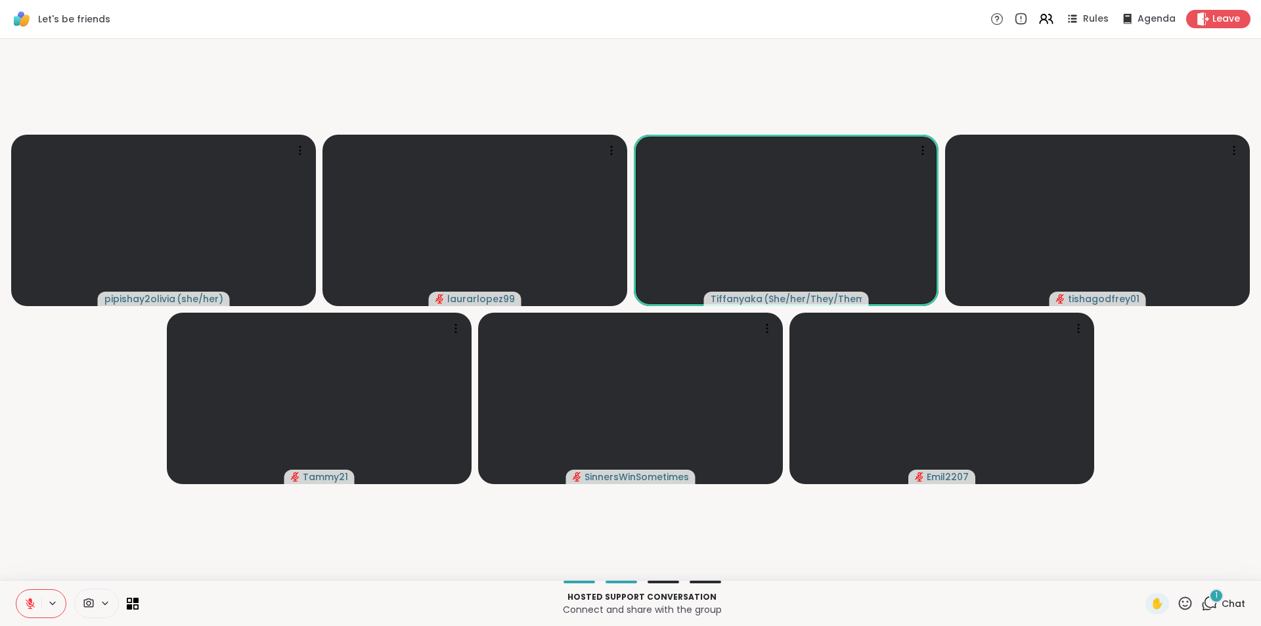
click at [29, 603] on icon at bounding box center [30, 603] width 9 height 9
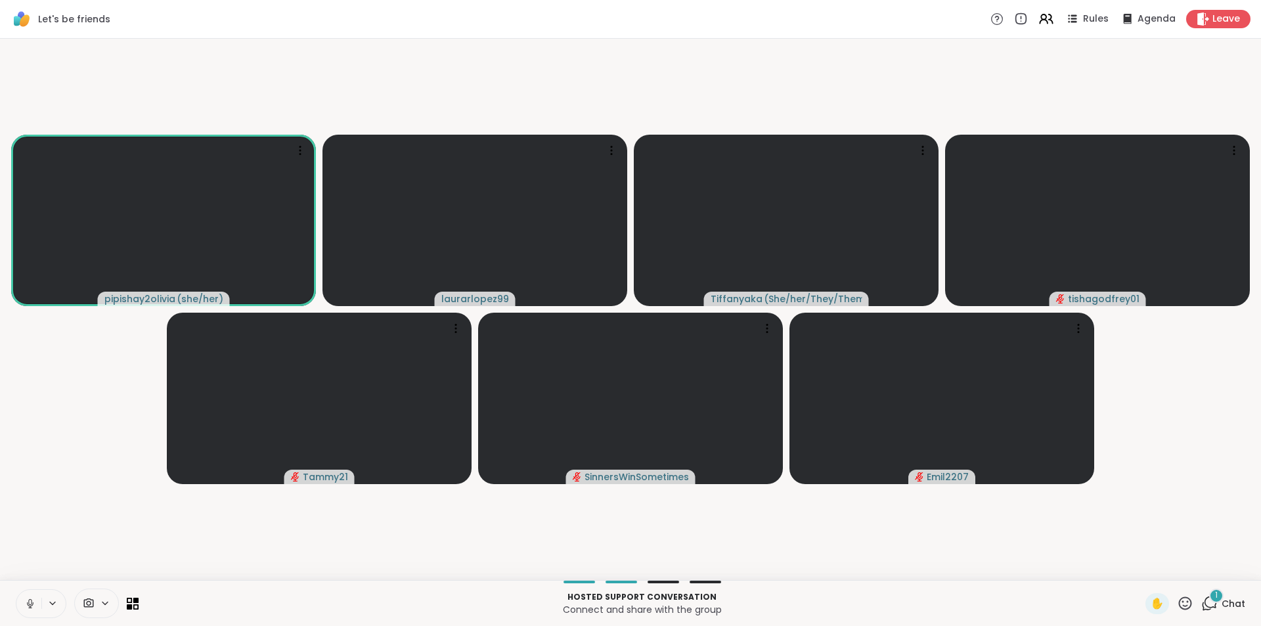
click at [29, 603] on icon at bounding box center [29, 602] width 3 height 6
click at [29, 601] on icon at bounding box center [30, 604] width 12 height 12
click at [26, 606] on icon at bounding box center [30, 604] width 12 height 12
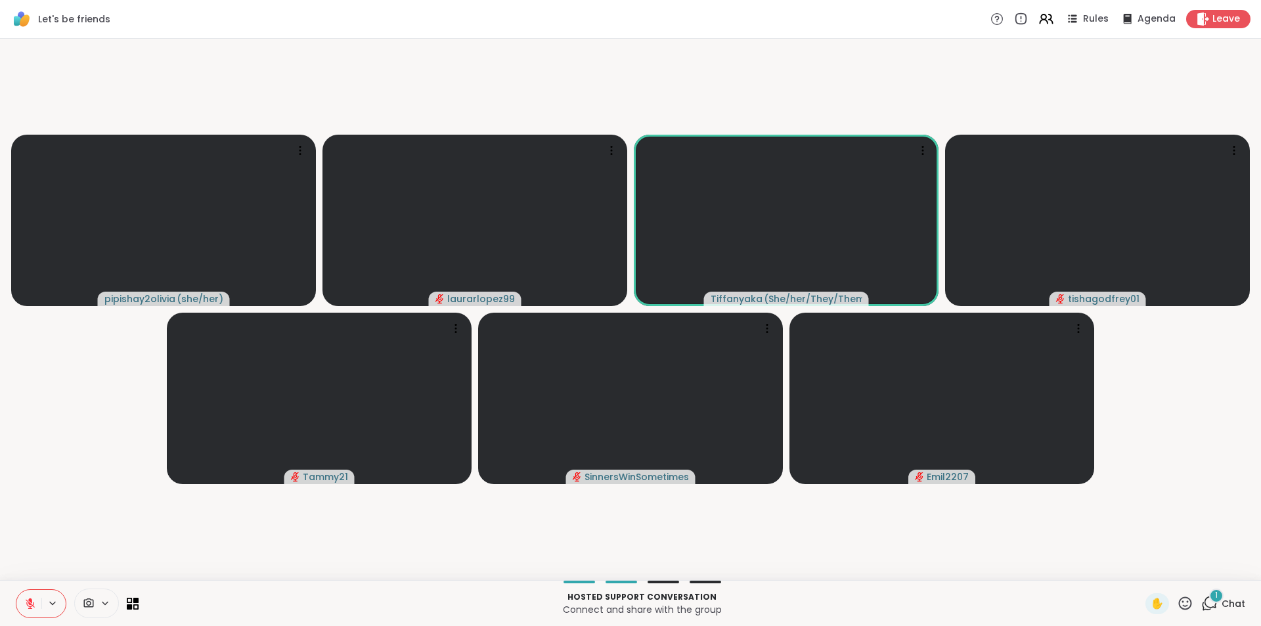
click at [37, 598] on button at bounding box center [28, 604] width 25 height 28
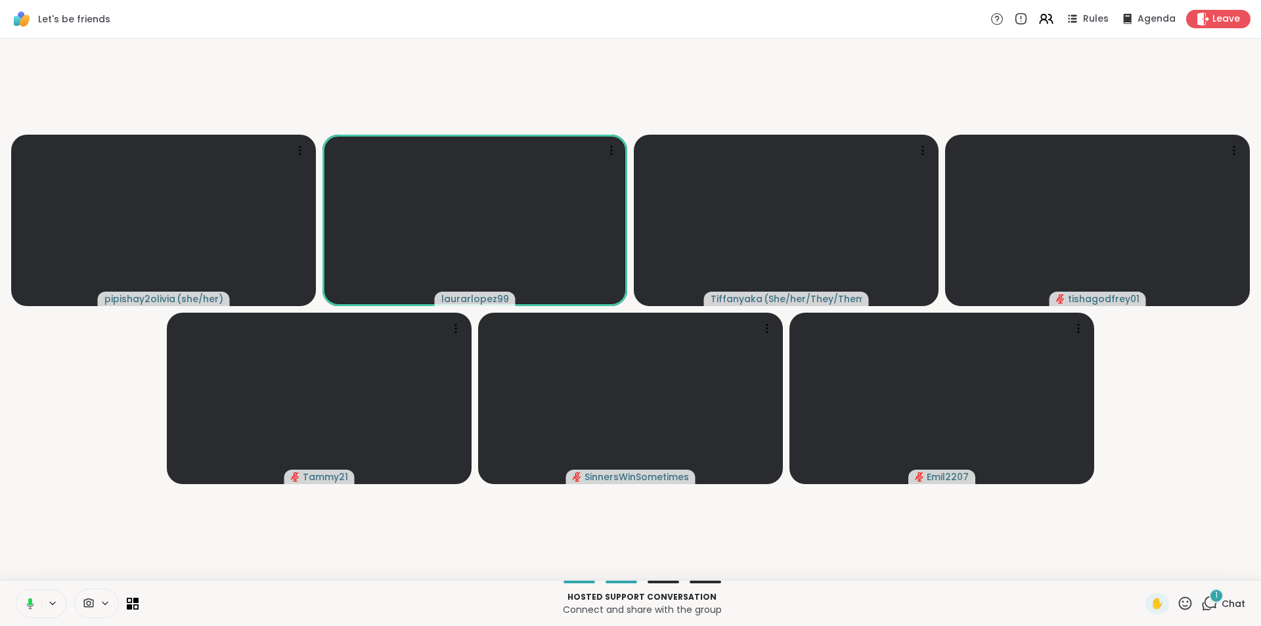
click at [34, 603] on button at bounding box center [27, 604] width 27 height 28
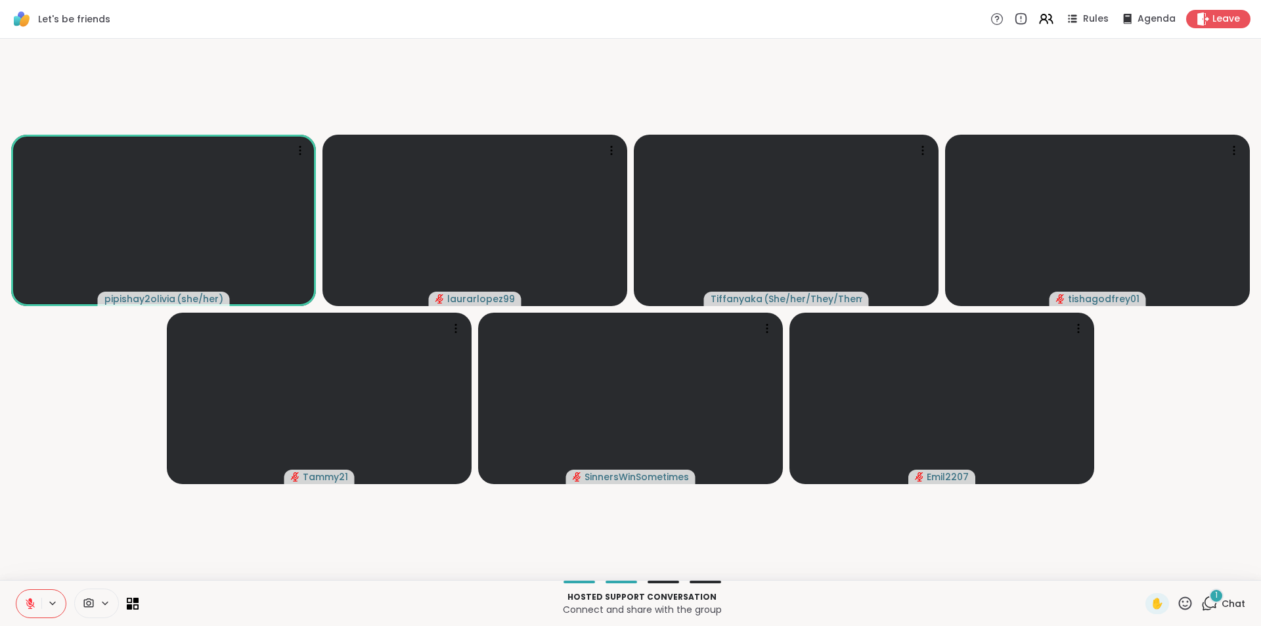
click at [30, 602] on icon at bounding box center [30, 600] width 4 height 5
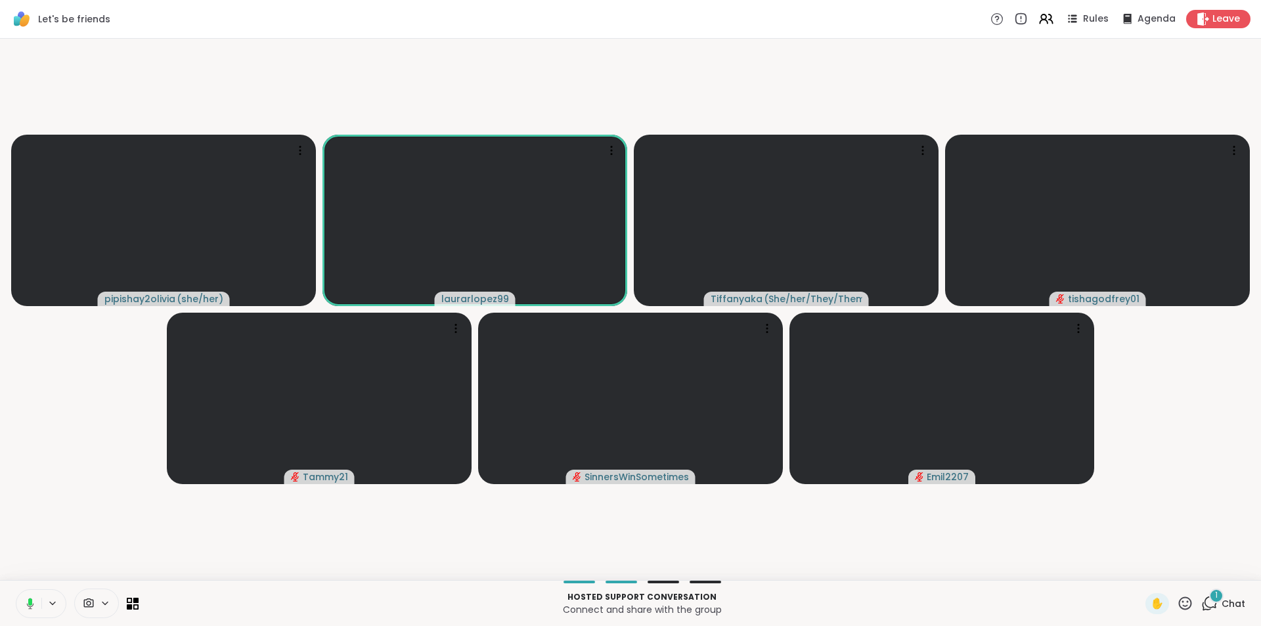
click at [24, 596] on button at bounding box center [27, 604] width 27 height 28
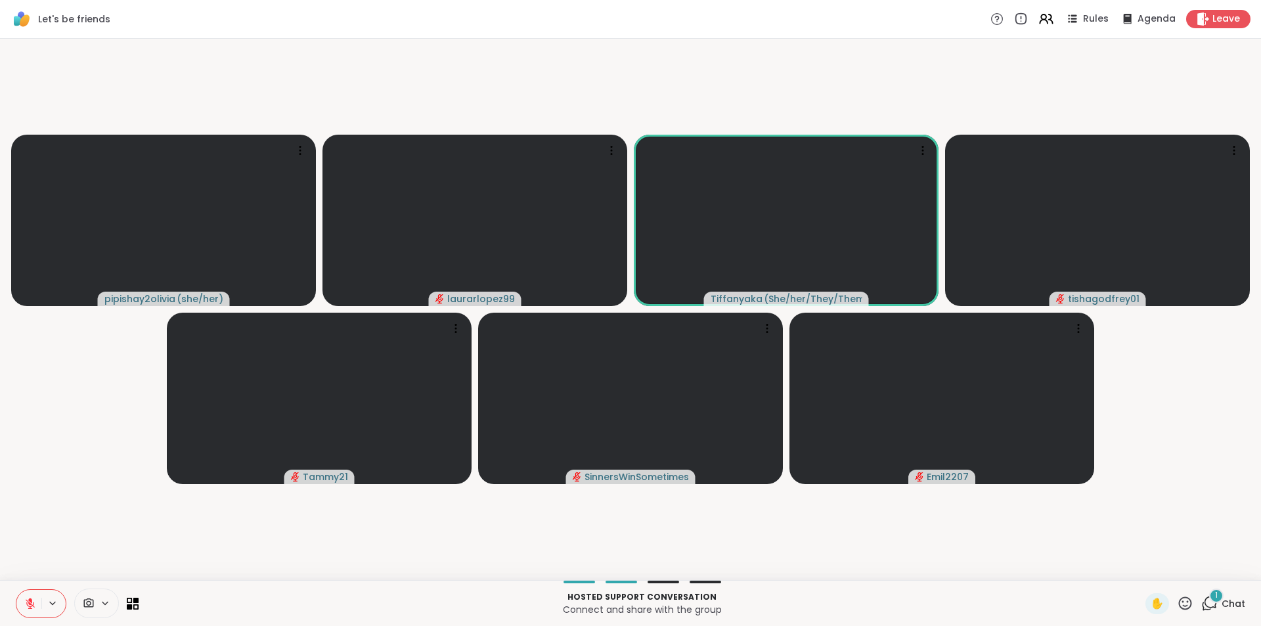
click at [26, 595] on button at bounding box center [28, 604] width 25 height 28
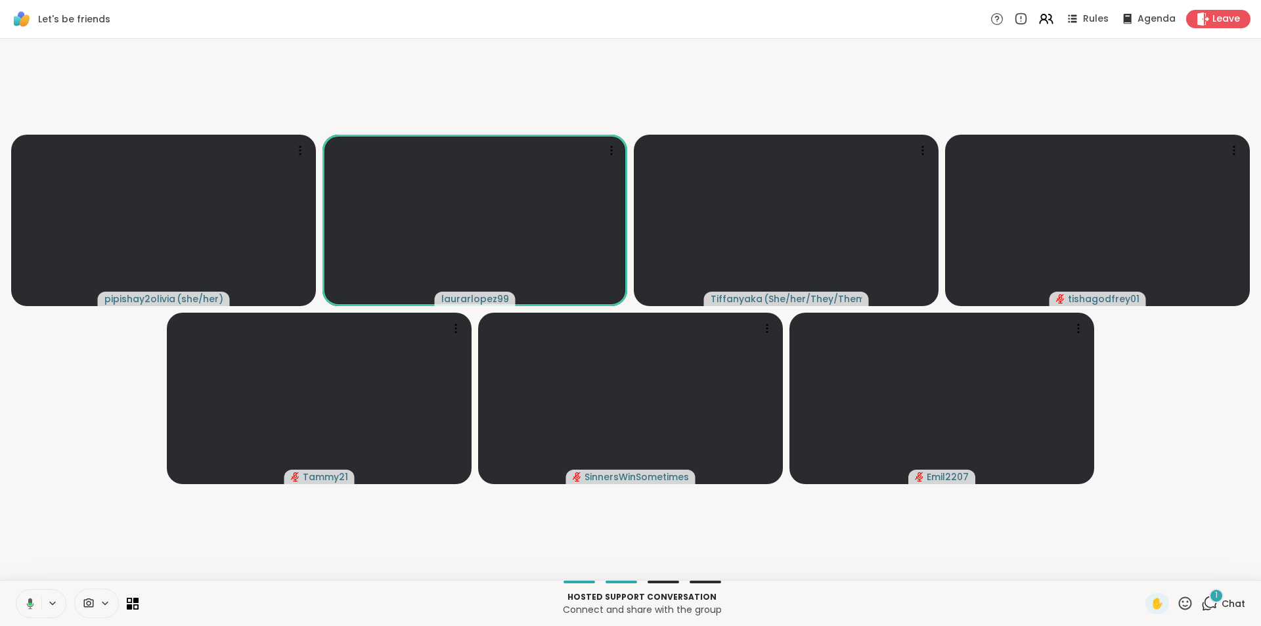
click at [26, 592] on button at bounding box center [27, 604] width 27 height 28
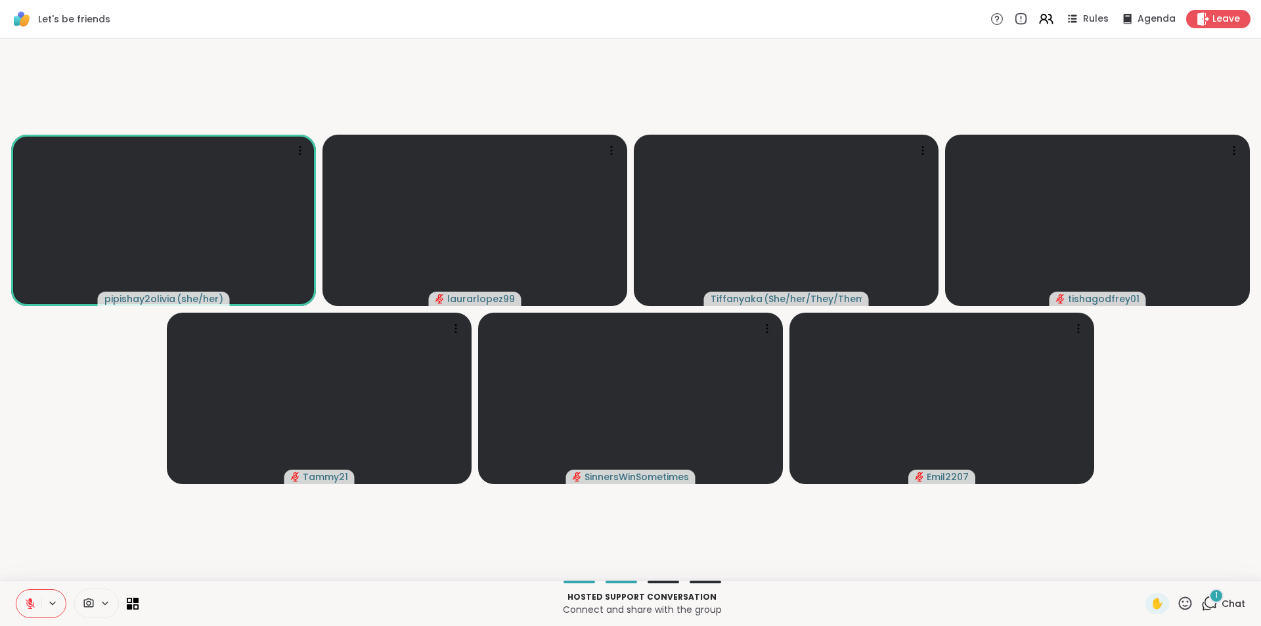
click at [1211, 605] on div "1 Chat" at bounding box center [1223, 603] width 44 height 21
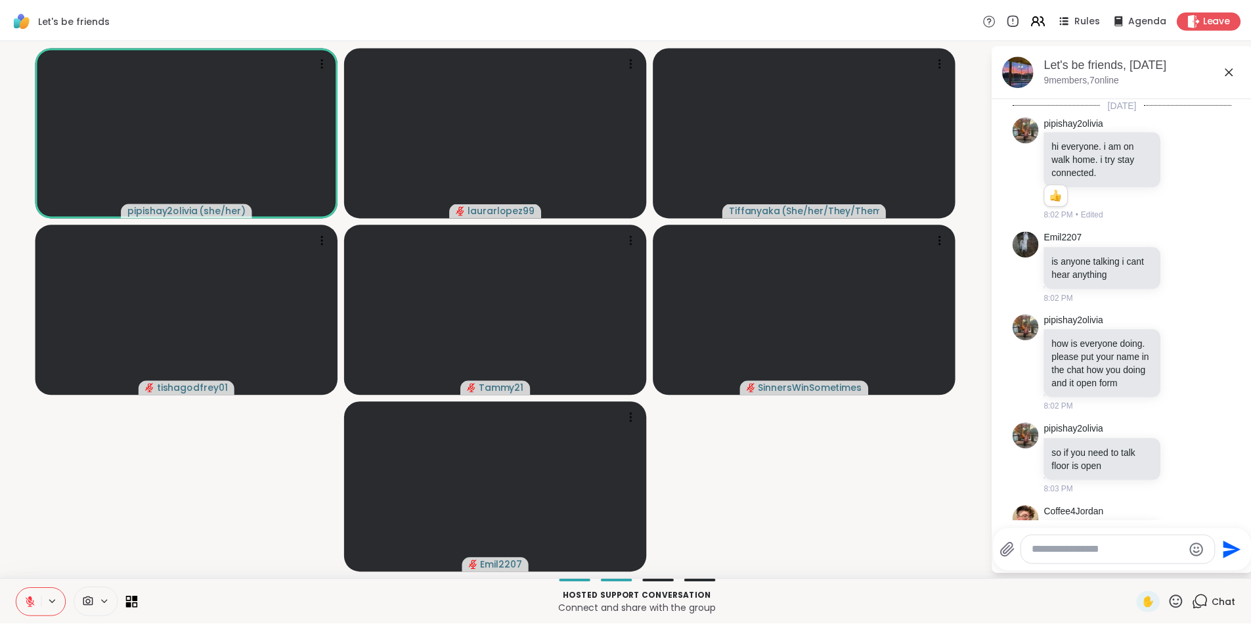
scroll to position [1952, 0]
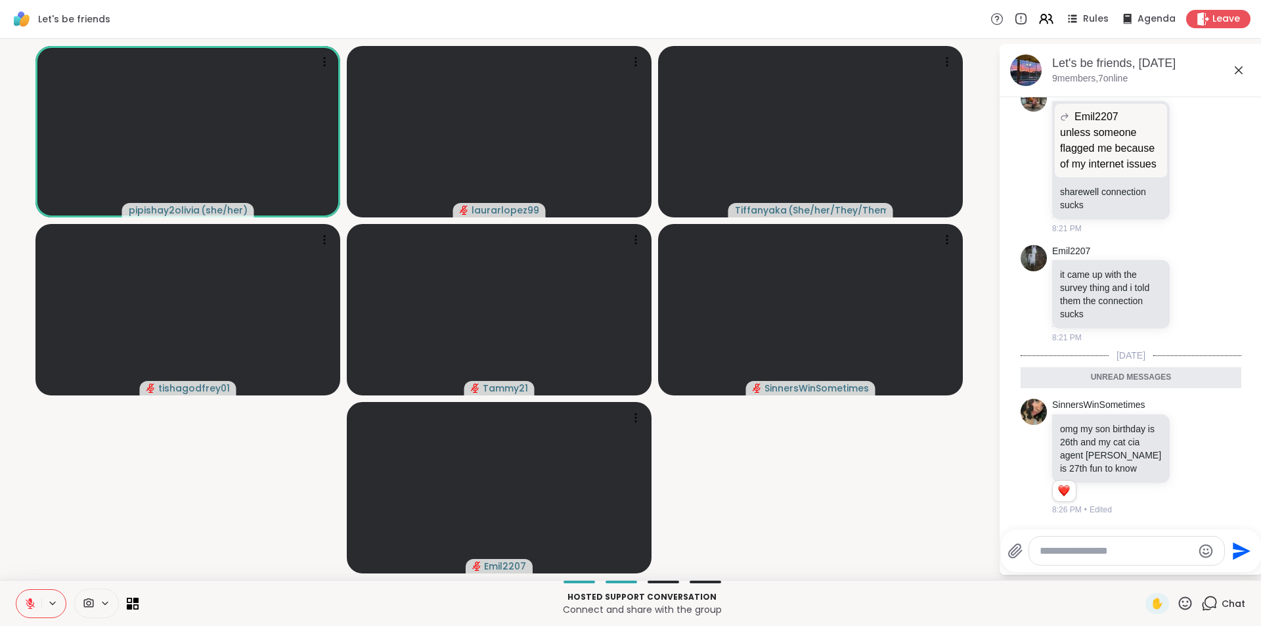
click at [1211, 605] on div "Chat" at bounding box center [1223, 603] width 44 height 21
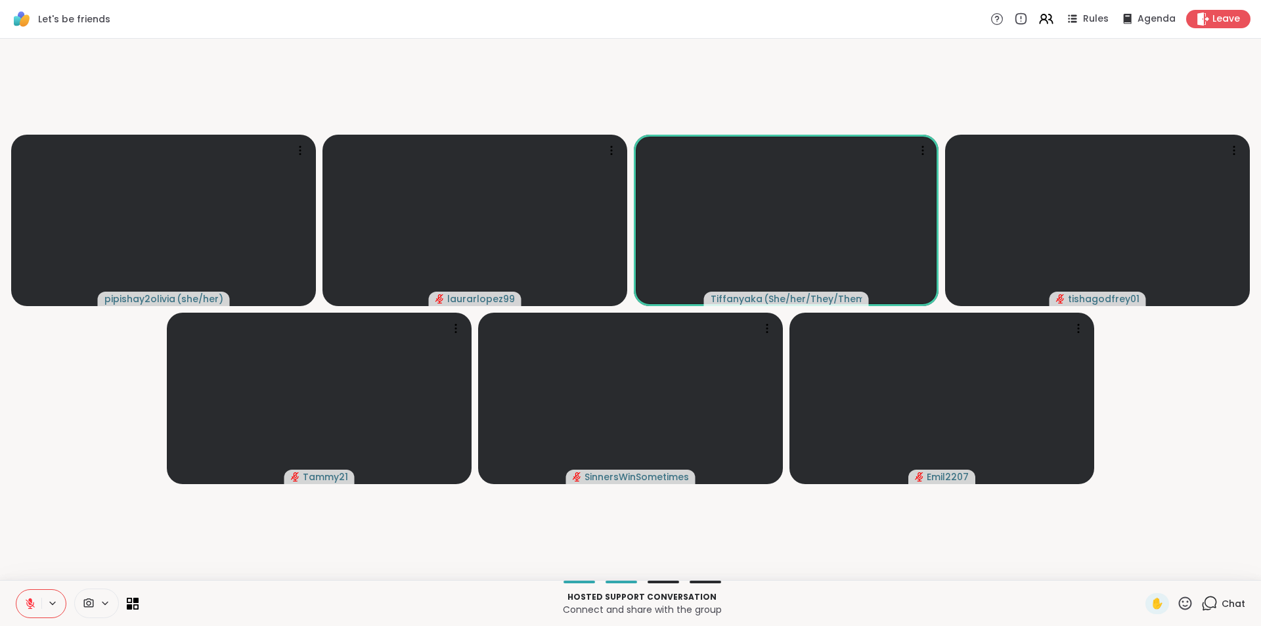
click at [23, 596] on button at bounding box center [28, 604] width 25 height 28
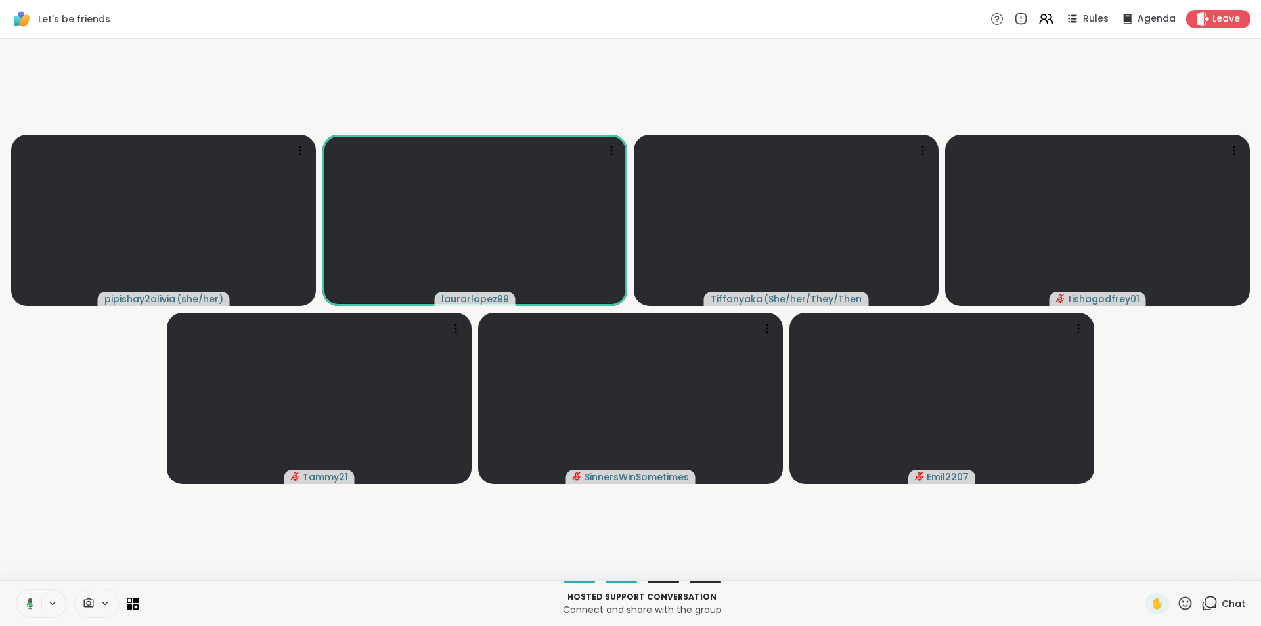
click at [28, 601] on icon at bounding box center [30, 603] width 7 height 11
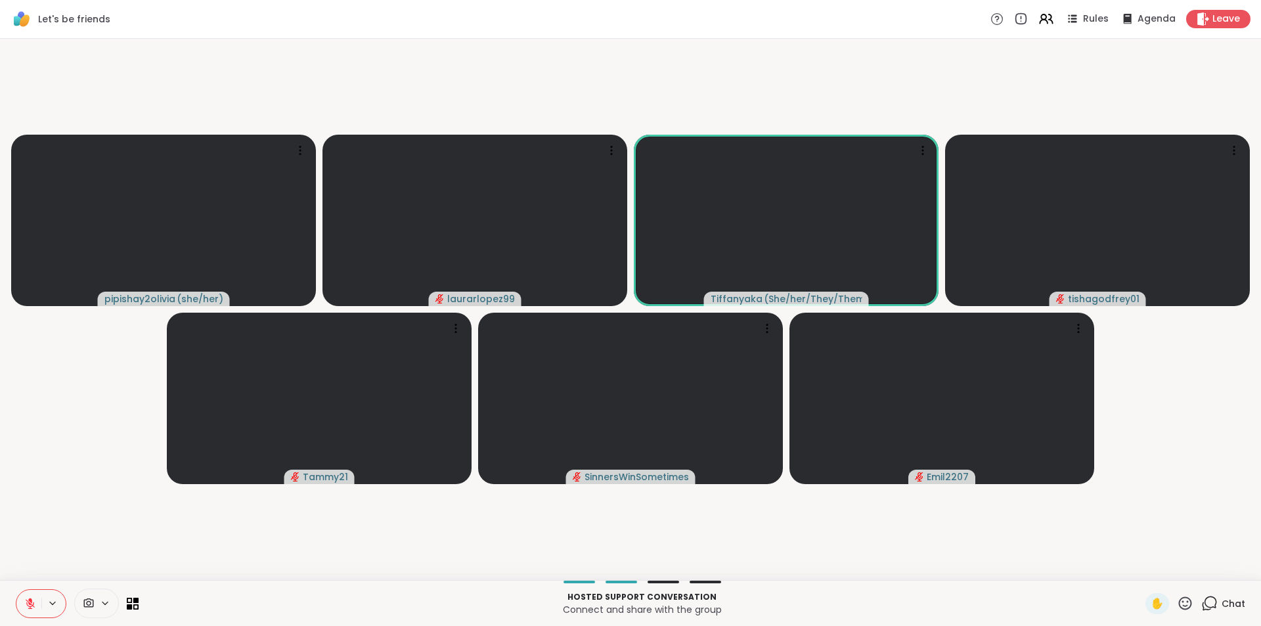
click at [32, 604] on icon at bounding box center [30, 604] width 12 height 12
click at [26, 610] on button at bounding box center [28, 604] width 25 height 28
click at [21, 602] on button at bounding box center [28, 604] width 25 height 28
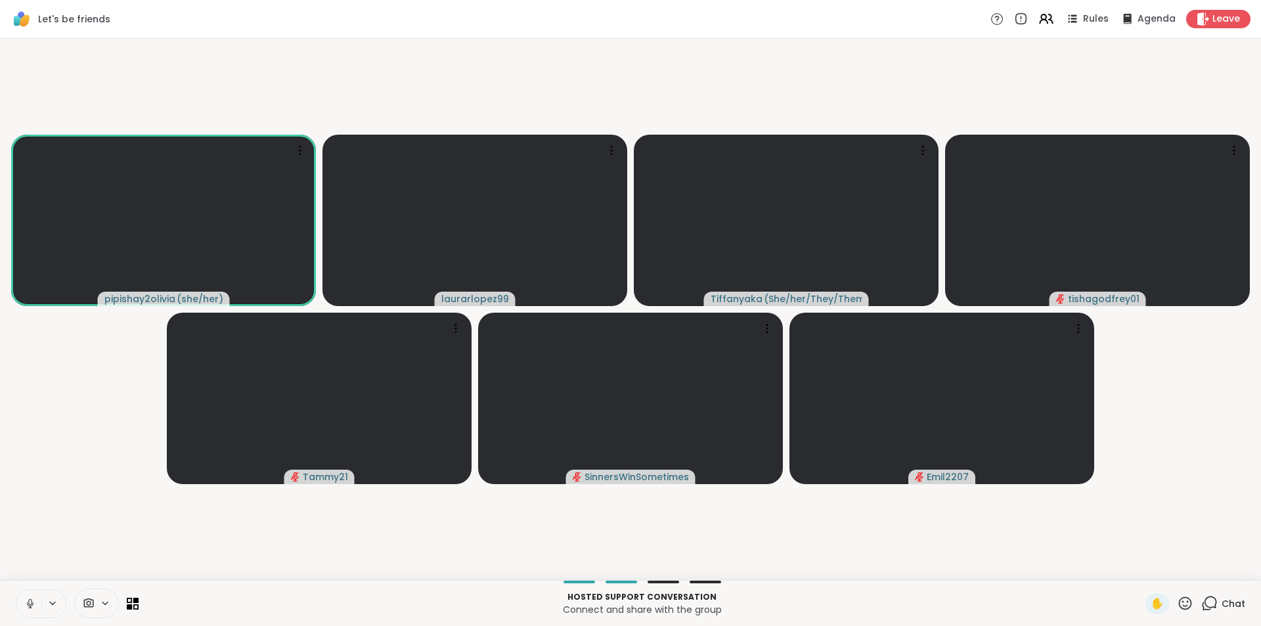
click at [21, 602] on button at bounding box center [28, 604] width 25 height 28
drag, startPoint x: 20, startPoint y: 596, endPoint x: 14, endPoint y: 583, distance: 14.4
click at [14, 583] on div "Hosted support conversation Connect and share with the group ✋ Chat" at bounding box center [630, 603] width 1261 height 46
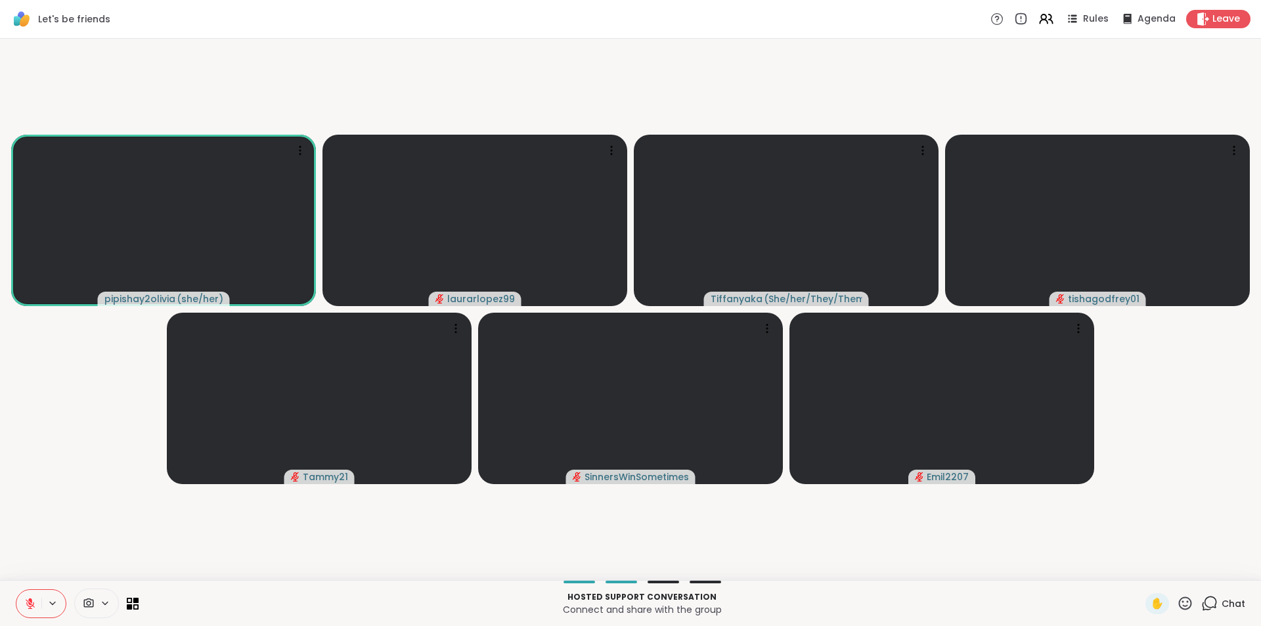
click at [14, 583] on div "Hosted support conversation Connect and share with the group ✋ Chat" at bounding box center [630, 603] width 1261 height 46
click at [94, 599] on icon at bounding box center [89, 603] width 12 height 12
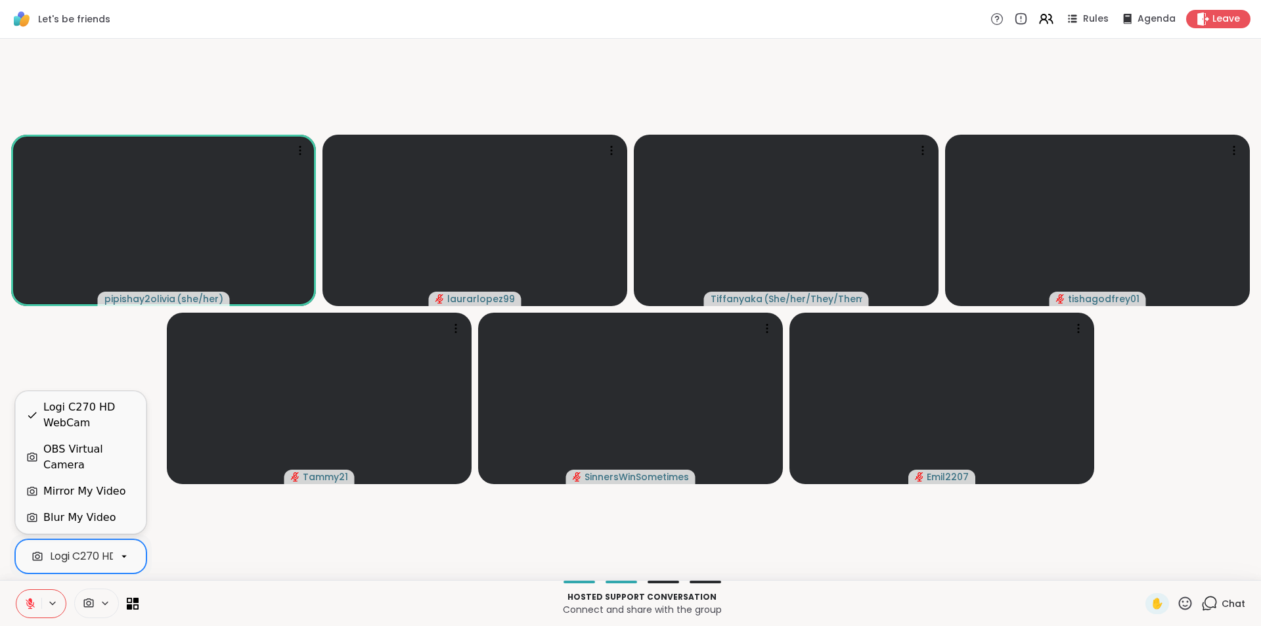
click at [108, 551] on div "Logi C270 HD WebCam" at bounding box center [109, 556] width 119 height 16
click at [48, 429] on div "Logi C270 HD WebCam" at bounding box center [89, 415] width 92 height 32
click at [87, 573] on div "Logi C270 HD WebCam" at bounding box center [80, 556] width 131 height 34
click at [293, 568] on video-player-container "pipishay2olivia ( she/her ) laurarlopez99 Tiffanyaka ( She/her/They/Them ) tish…" at bounding box center [630, 309] width 1245 height 531
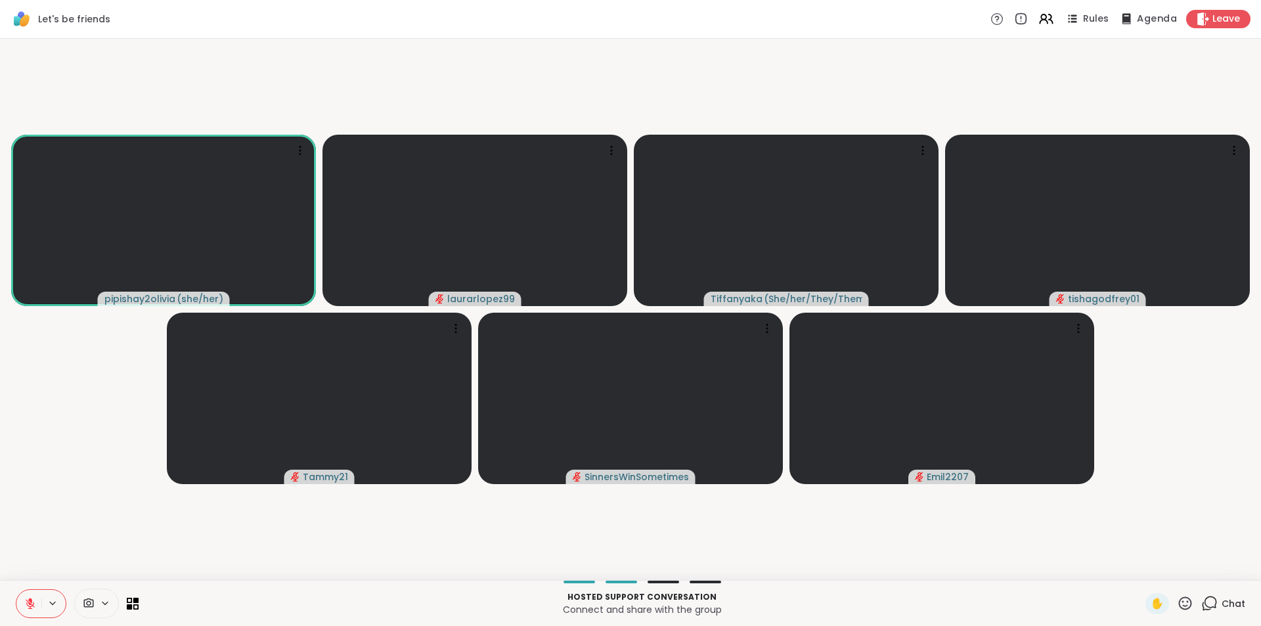
click at [1126, 18] on icon at bounding box center [1126, 19] width 16 height 16
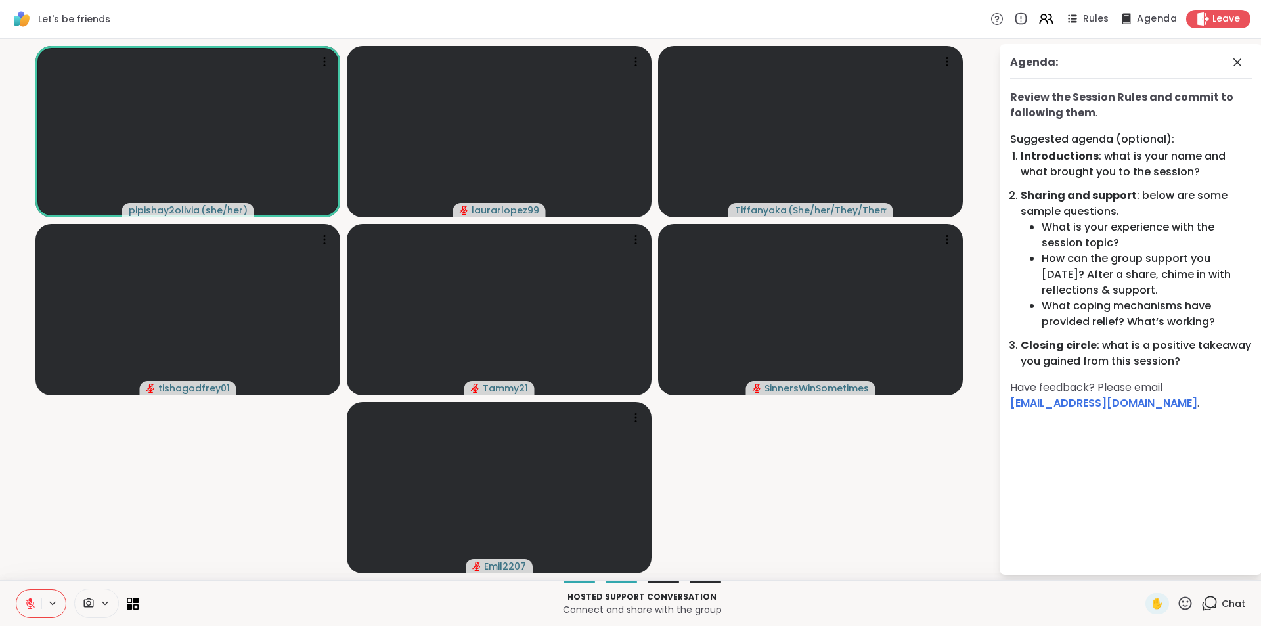
click at [1126, 18] on icon at bounding box center [1126, 19] width 16 height 16
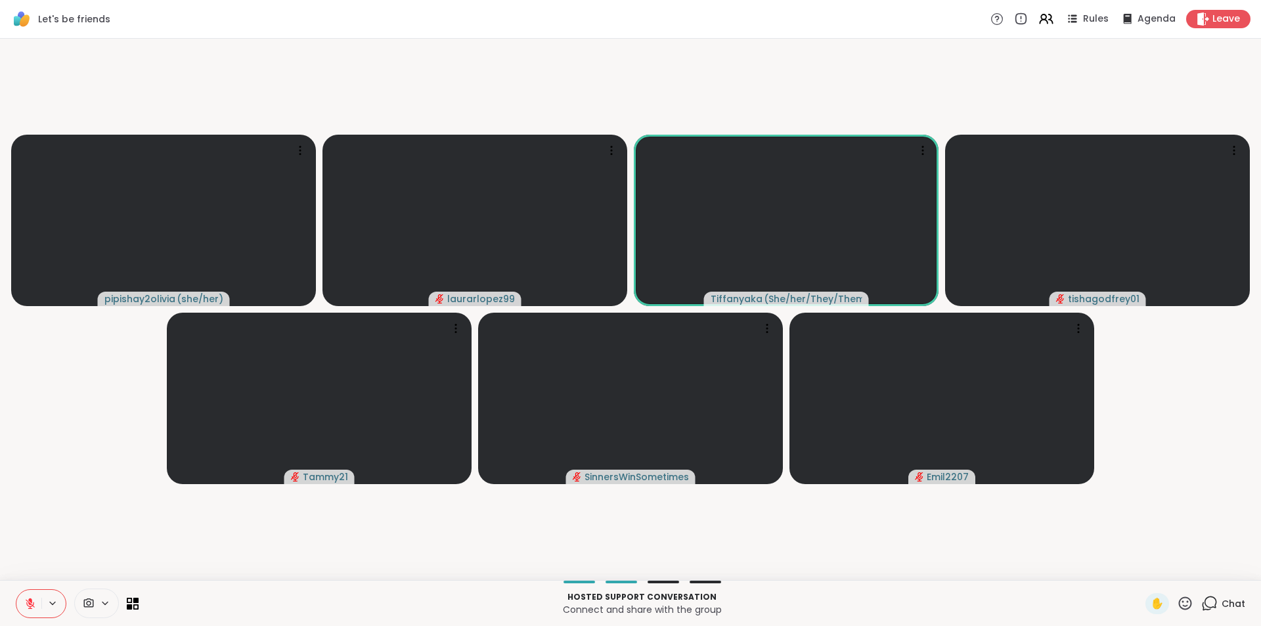
click at [30, 600] on icon at bounding box center [30, 600] width 4 height 5
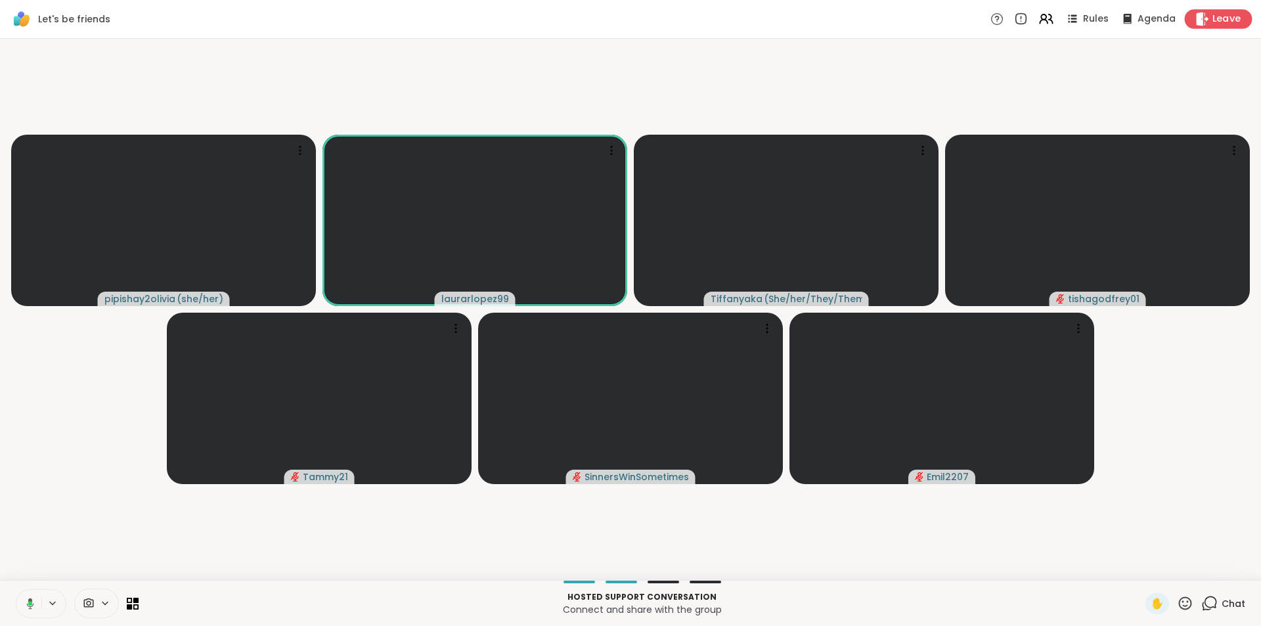
click at [1217, 12] on span "Leave" at bounding box center [1226, 19] width 29 height 14
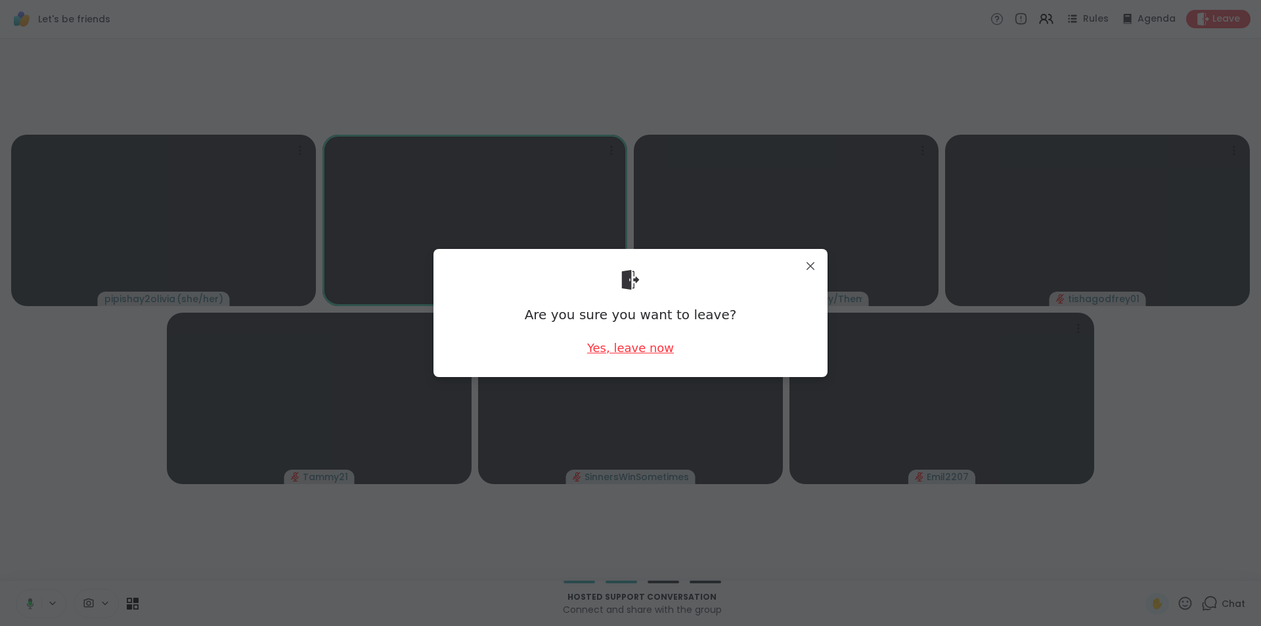
click at [603, 341] on div "Yes, leave now" at bounding box center [630, 348] width 87 height 16
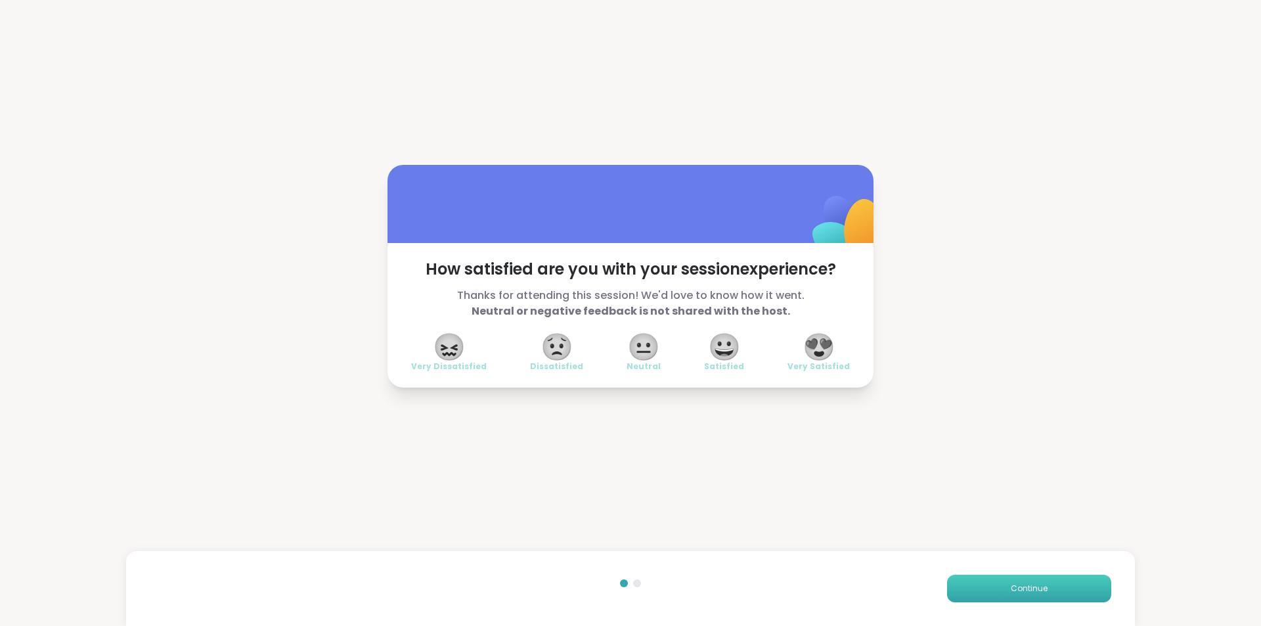
click at [986, 583] on button "Continue" at bounding box center [1029, 589] width 164 height 28
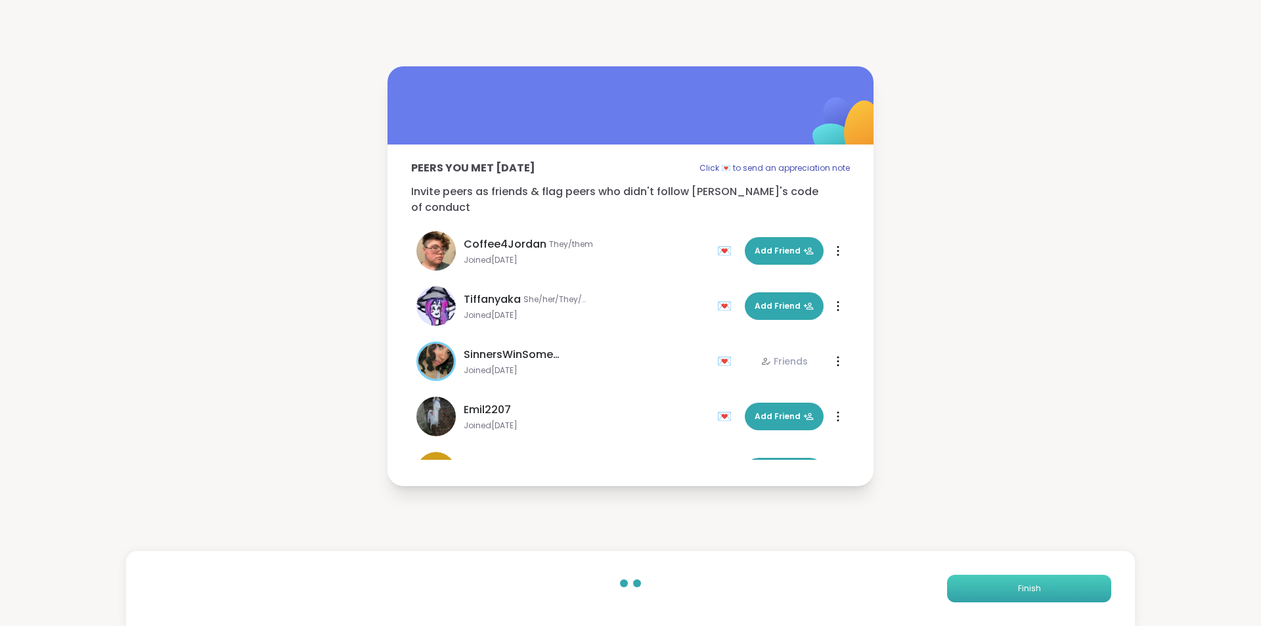
click at [1062, 594] on button "Finish" at bounding box center [1029, 589] width 164 height 28
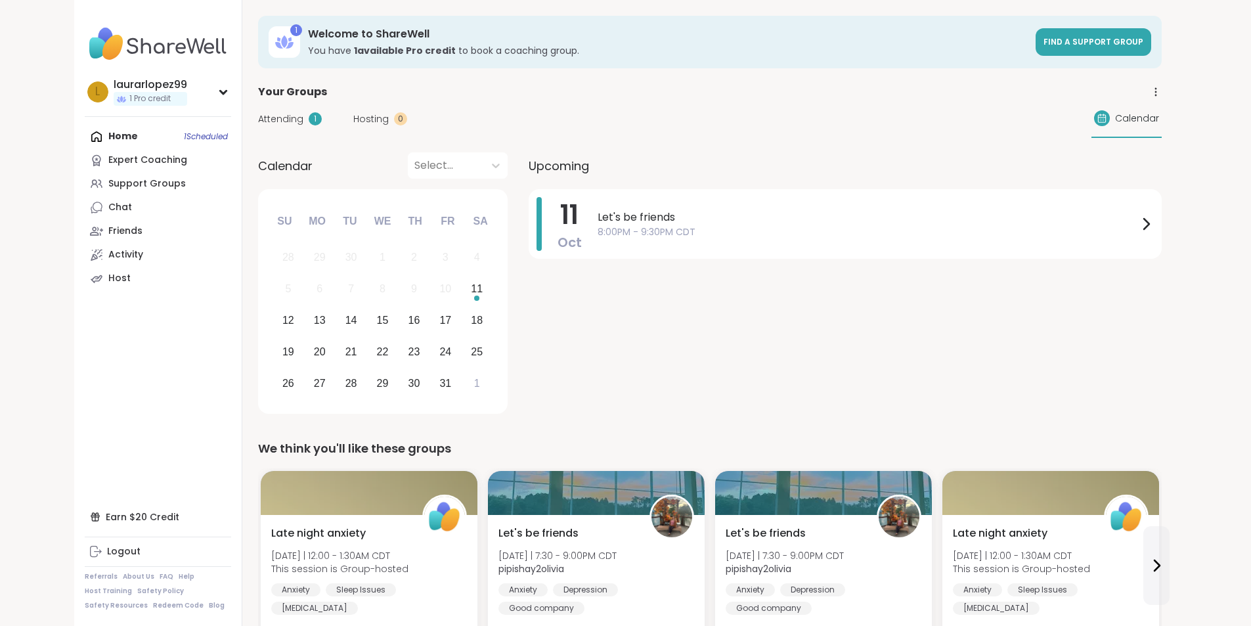
click at [258, 121] on span "Attending" at bounding box center [280, 119] width 45 height 14
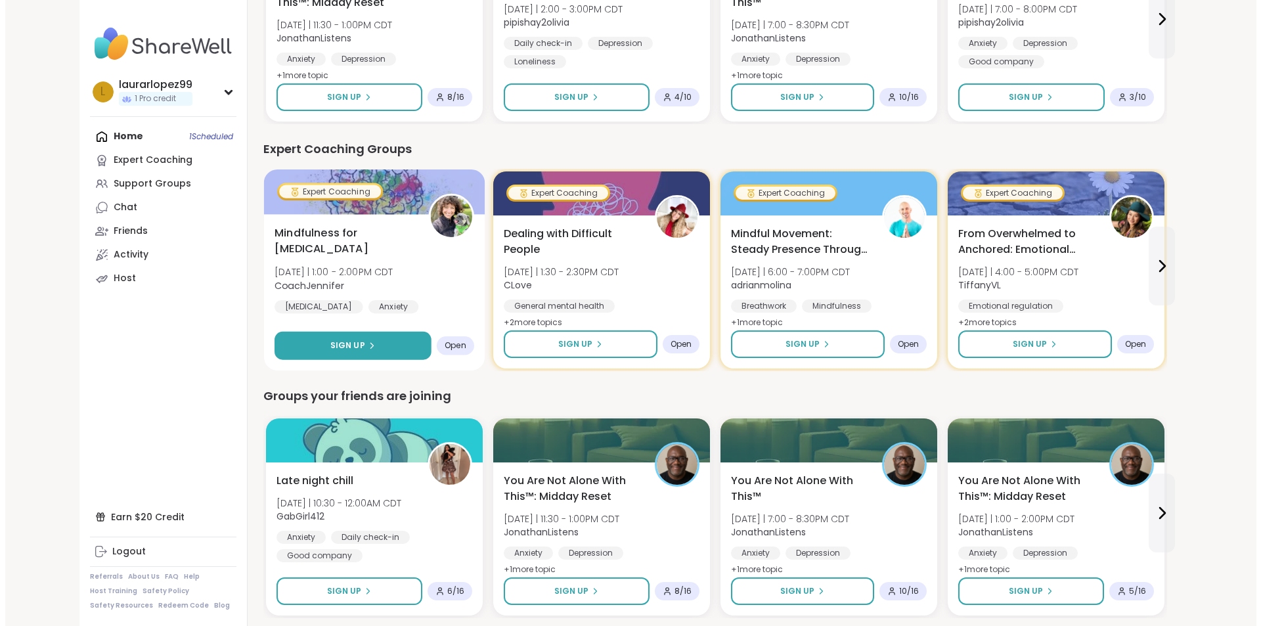
scroll to position [919, 0]
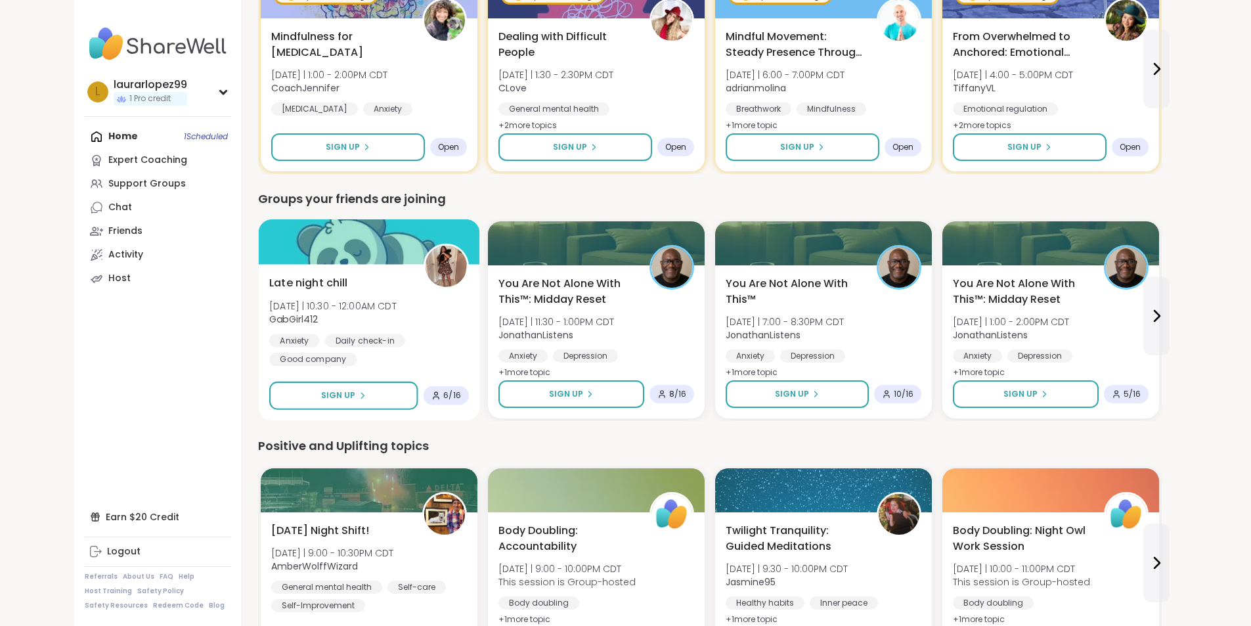
click at [334, 341] on div "Anxiety Daily check-in Good company" at bounding box center [369, 350] width 200 height 32
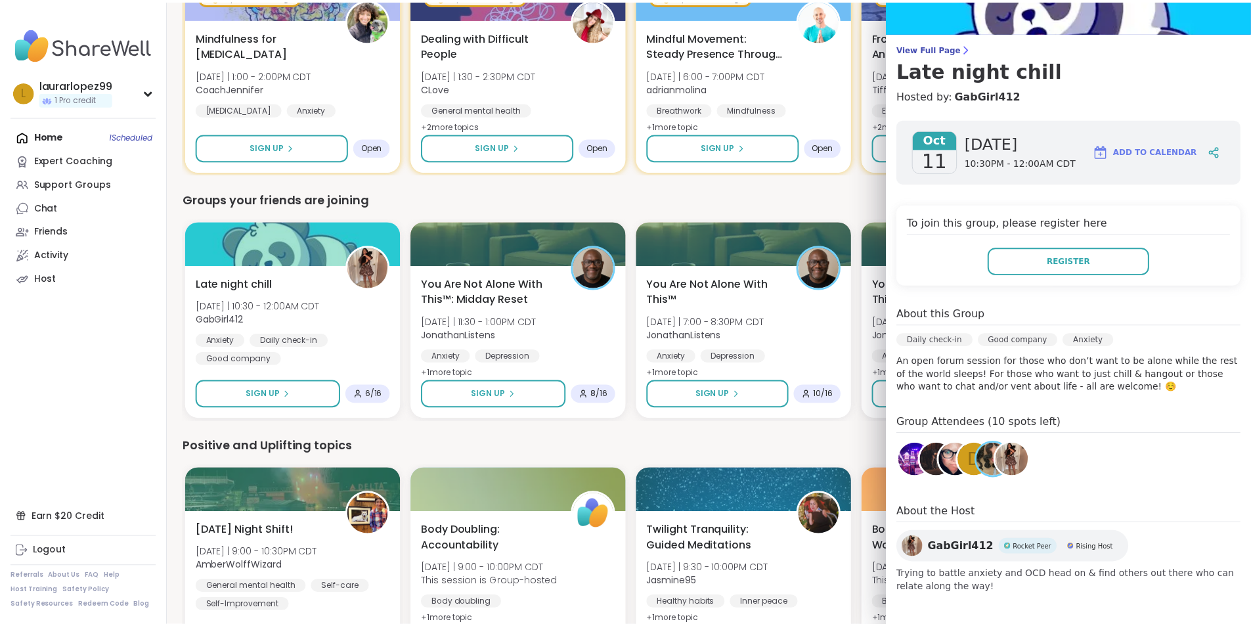
scroll to position [0, 0]
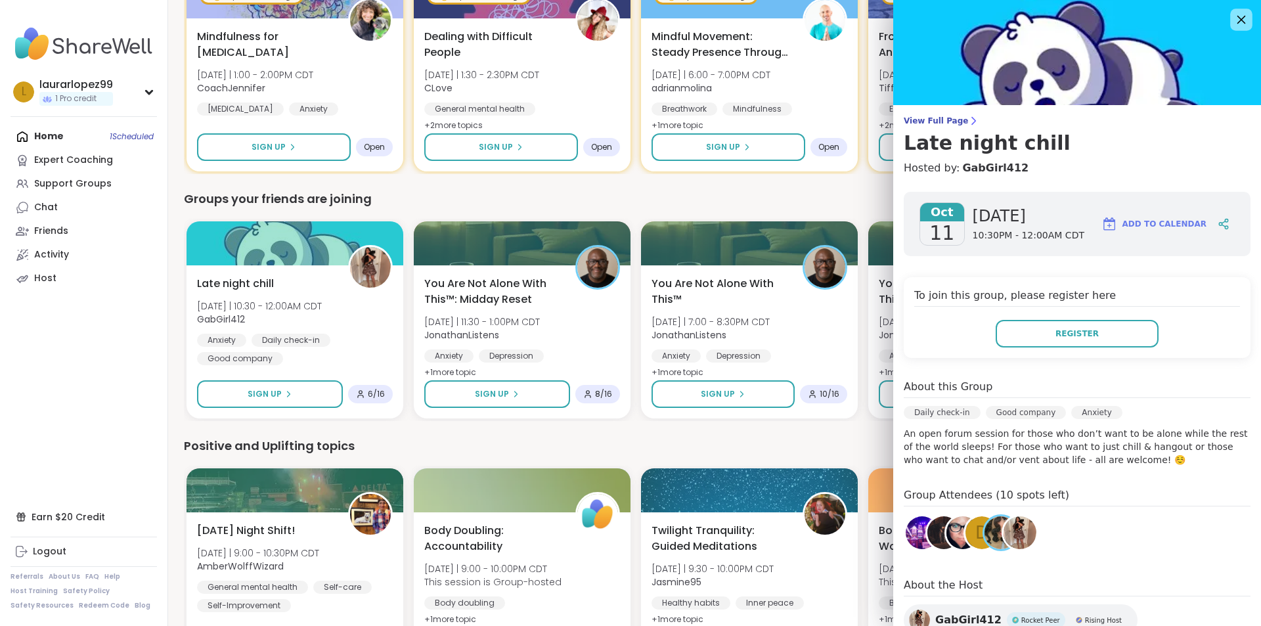
click at [1233, 22] on icon at bounding box center [1241, 19] width 16 height 16
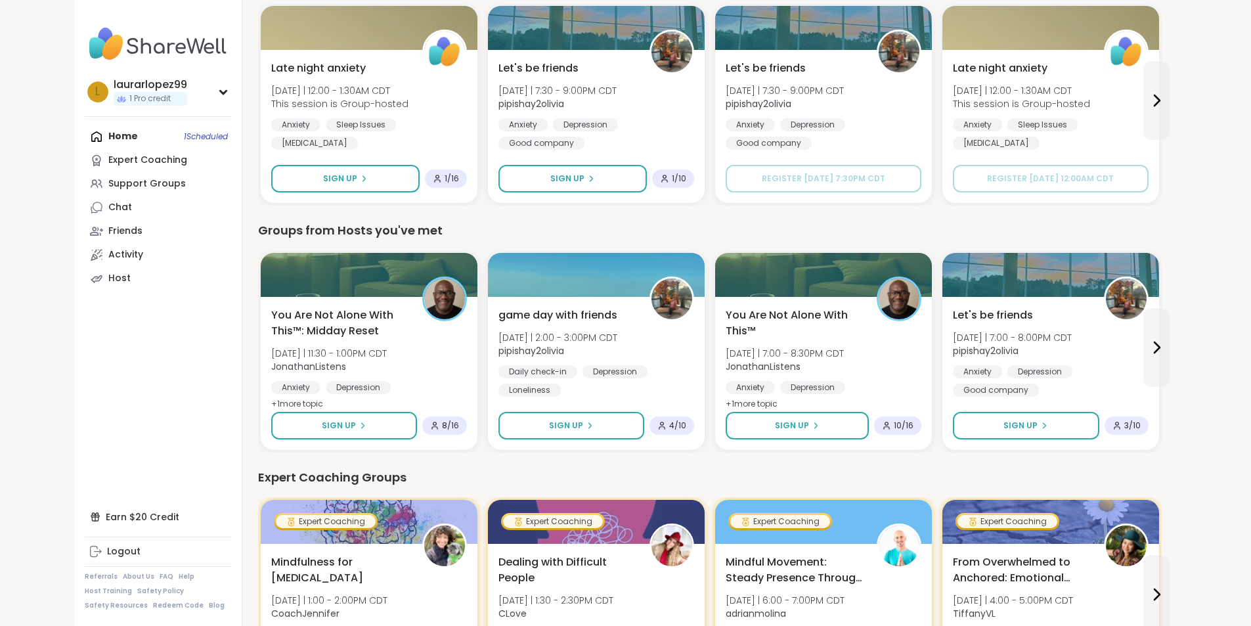
scroll to position [460, 0]
